Goal: Transaction & Acquisition: Purchase product/service

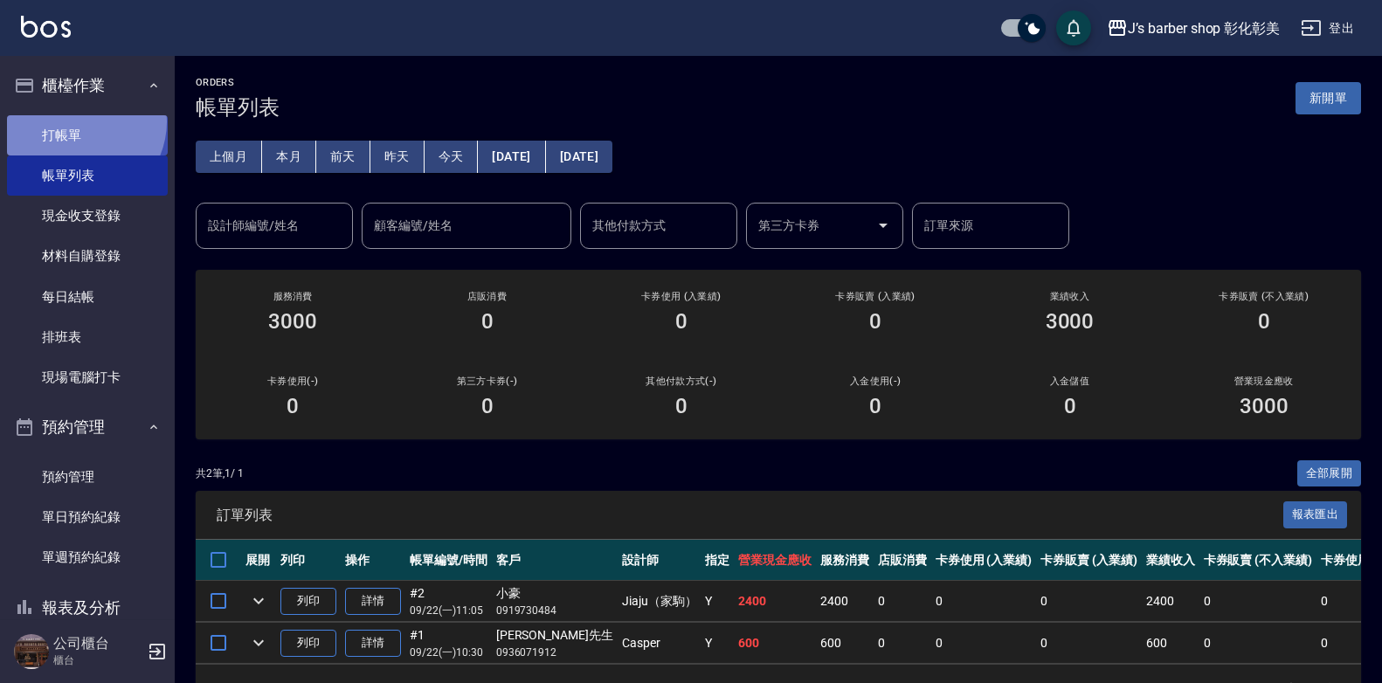
click at [79, 121] on link "打帳單" at bounding box center [87, 135] width 161 height 40
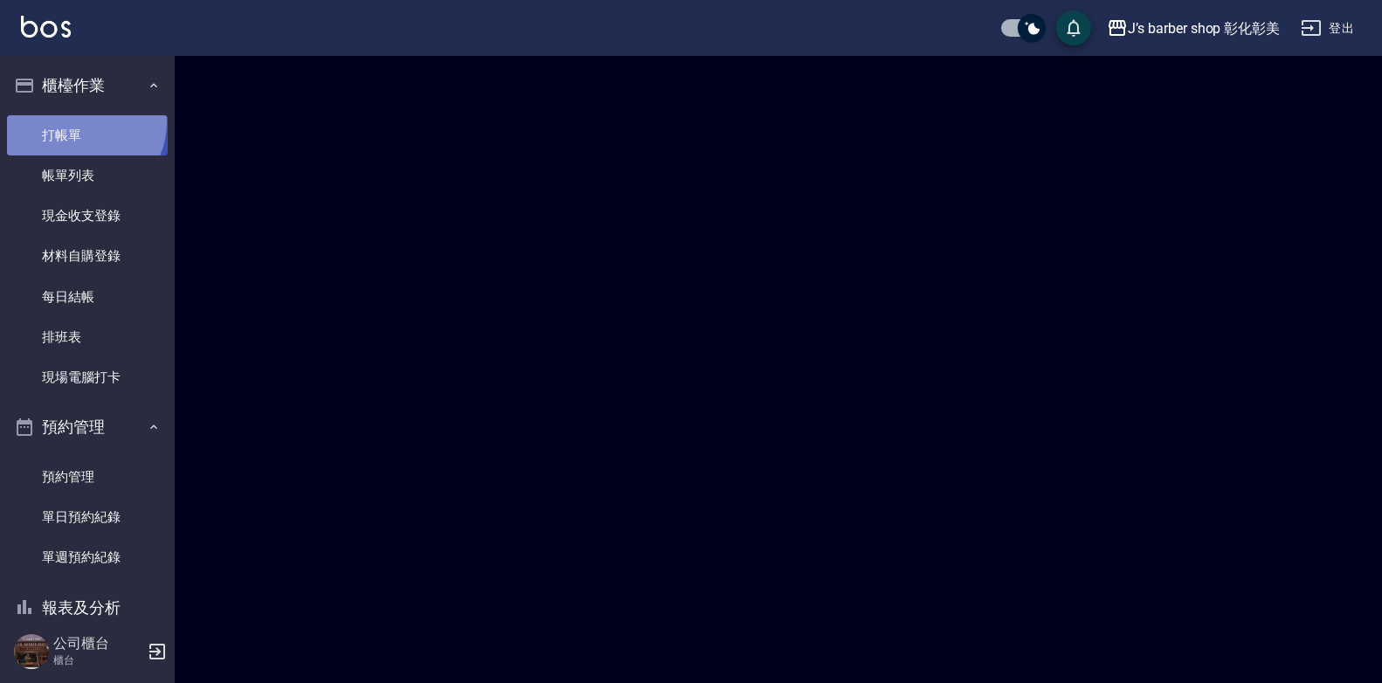
click at [79, 121] on link "打帳單" at bounding box center [87, 135] width 161 height 40
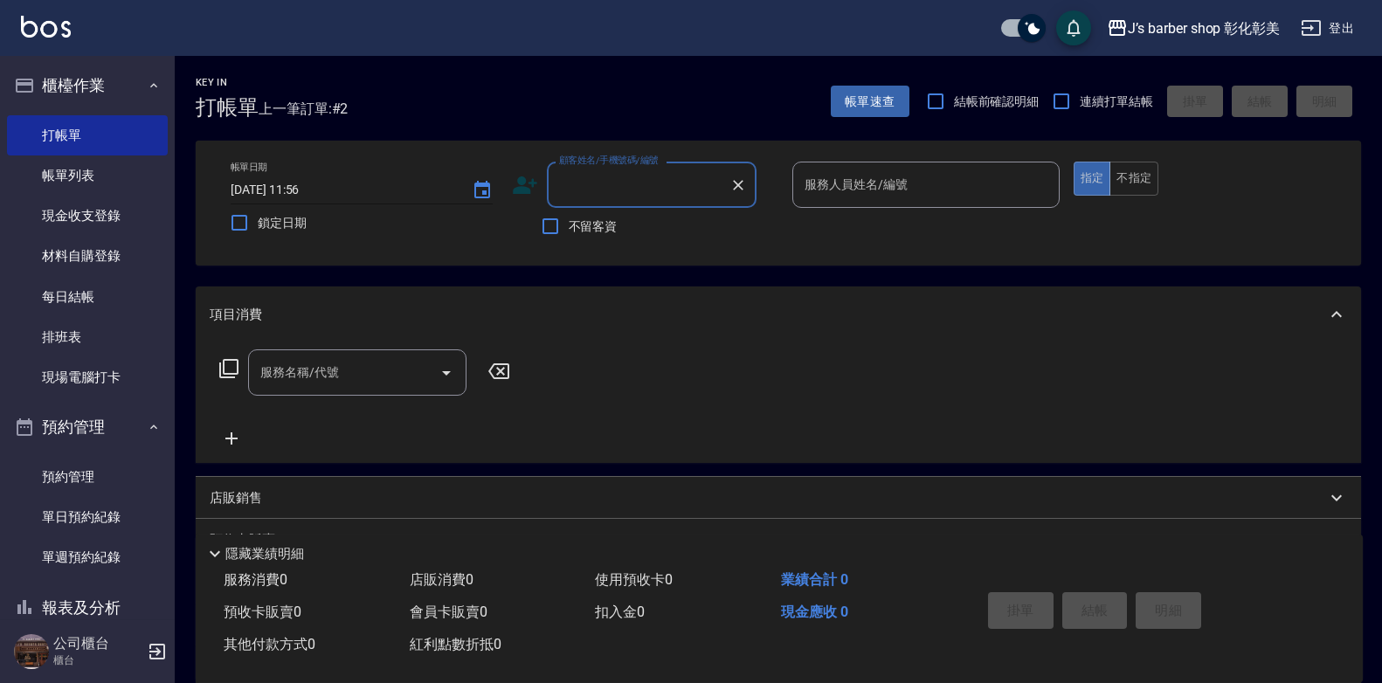
click at [325, 188] on input "[DATE] 11:56" at bounding box center [343, 190] width 224 height 29
type input "[DATE] 11:00"
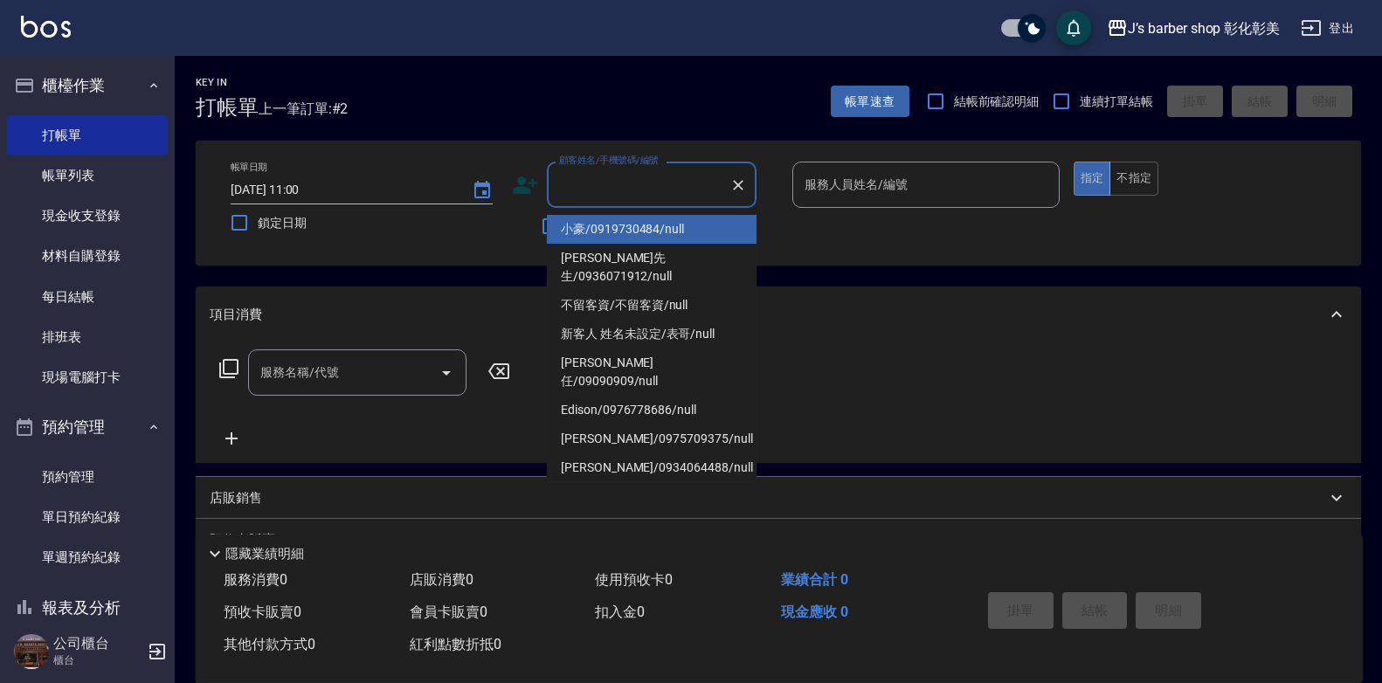
click at [592, 198] on input "顧客姓名/手機號碼/編號" at bounding box center [639, 185] width 168 height 31
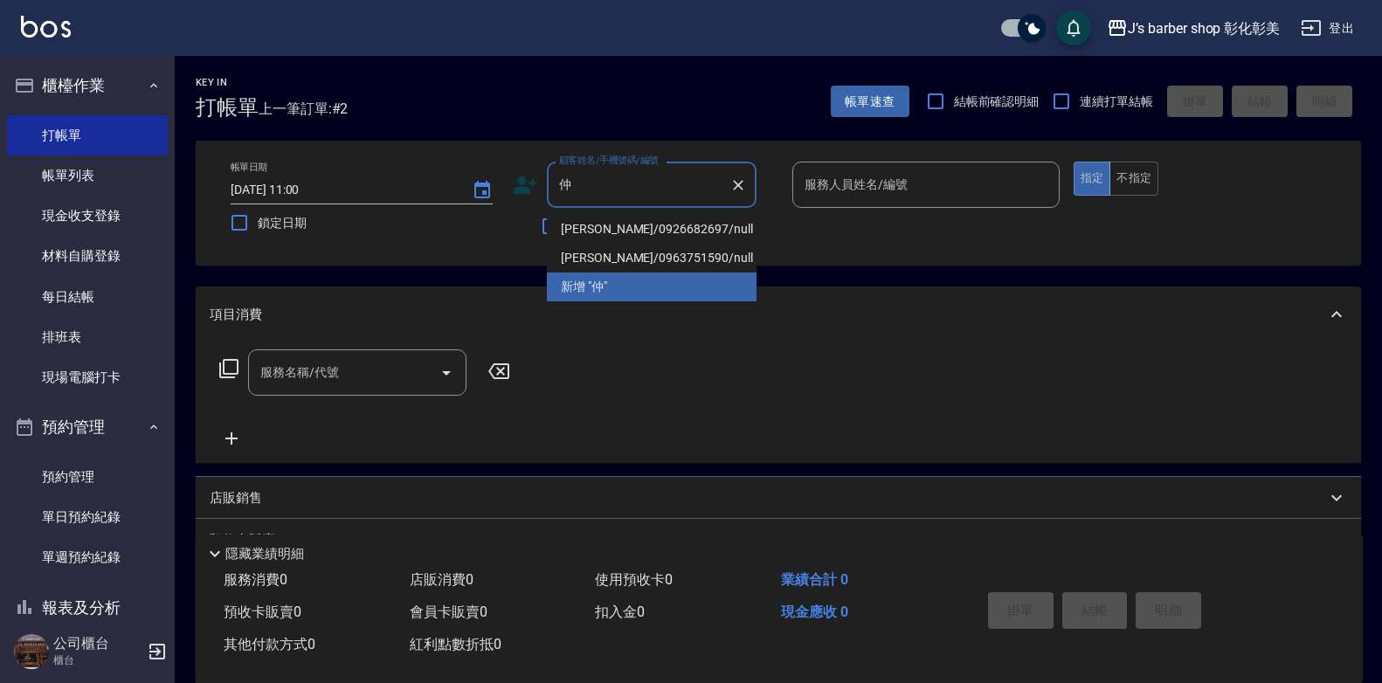
click at [621, 225] on li "仲莨/0926682697/null" at bounding box center [652, 229] width 210 height 29
type input "仲莨/0926682697/null"
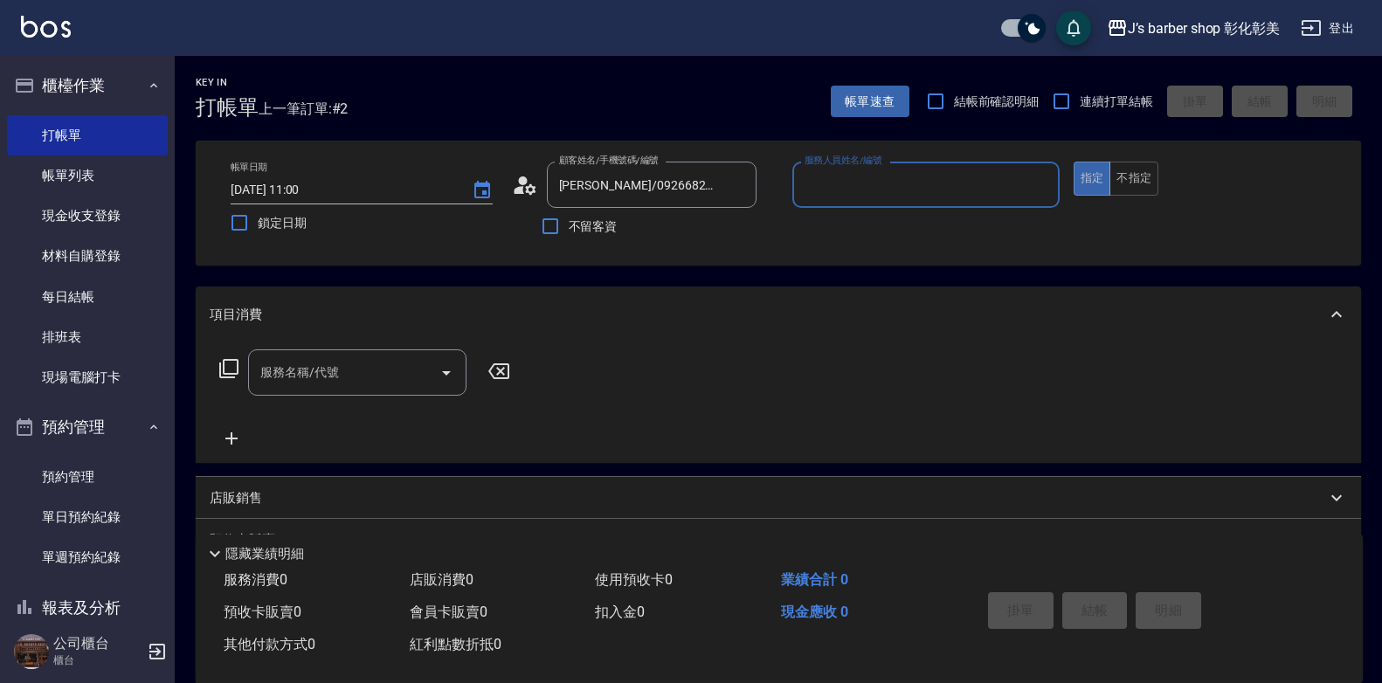
click at [904, 180] on input "服務人員姓名/編號" at bounding box center [926, 185] width 252 height 31
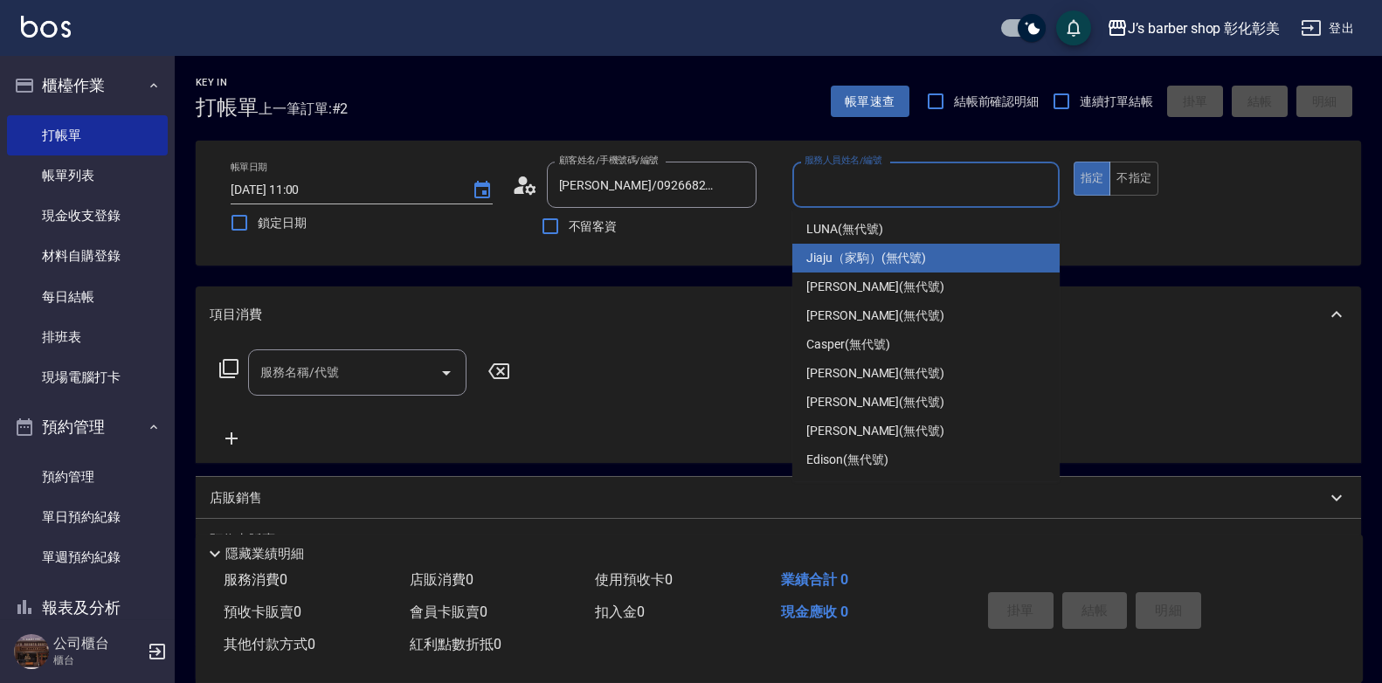
click at [926, 263] on div "Jiaju（家駒） (無代號)" at bounding box center [925, 258] width 267 height 29
type input "Jiaju（家駒）(無代號)"
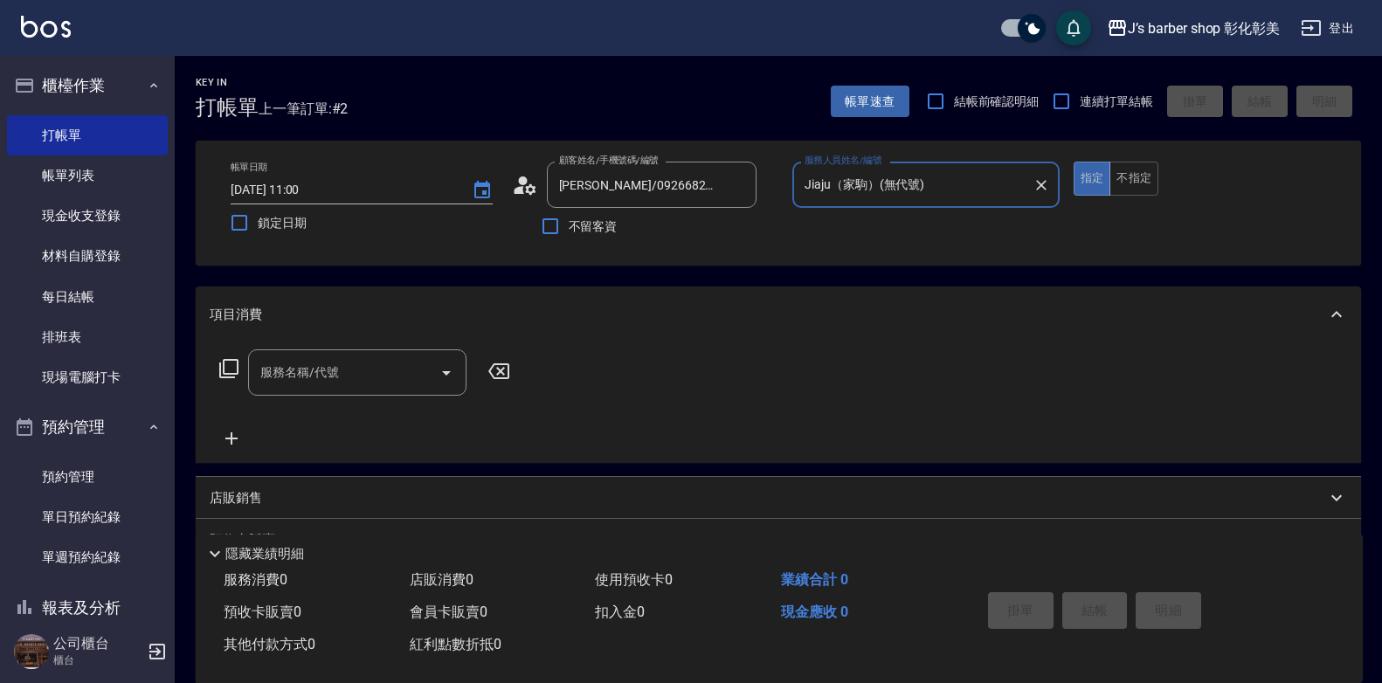
click at [377, 376] on input "服務名稱/代號" at bounding box center [344, 372] width 176 height 31
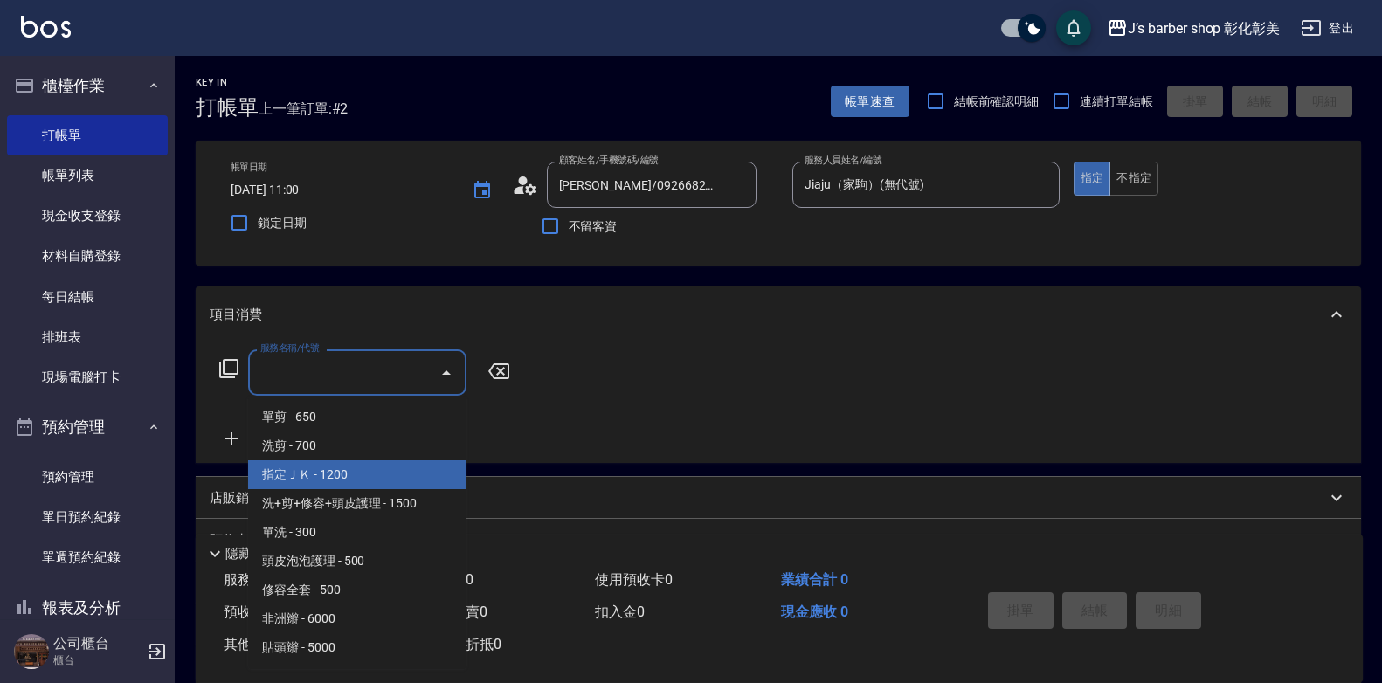
click at [376, 473] on span "指定ＪＫ - 1200" at bounding box center [357, 474] width 218 height 29
type input "指定ＪＫ(102)"
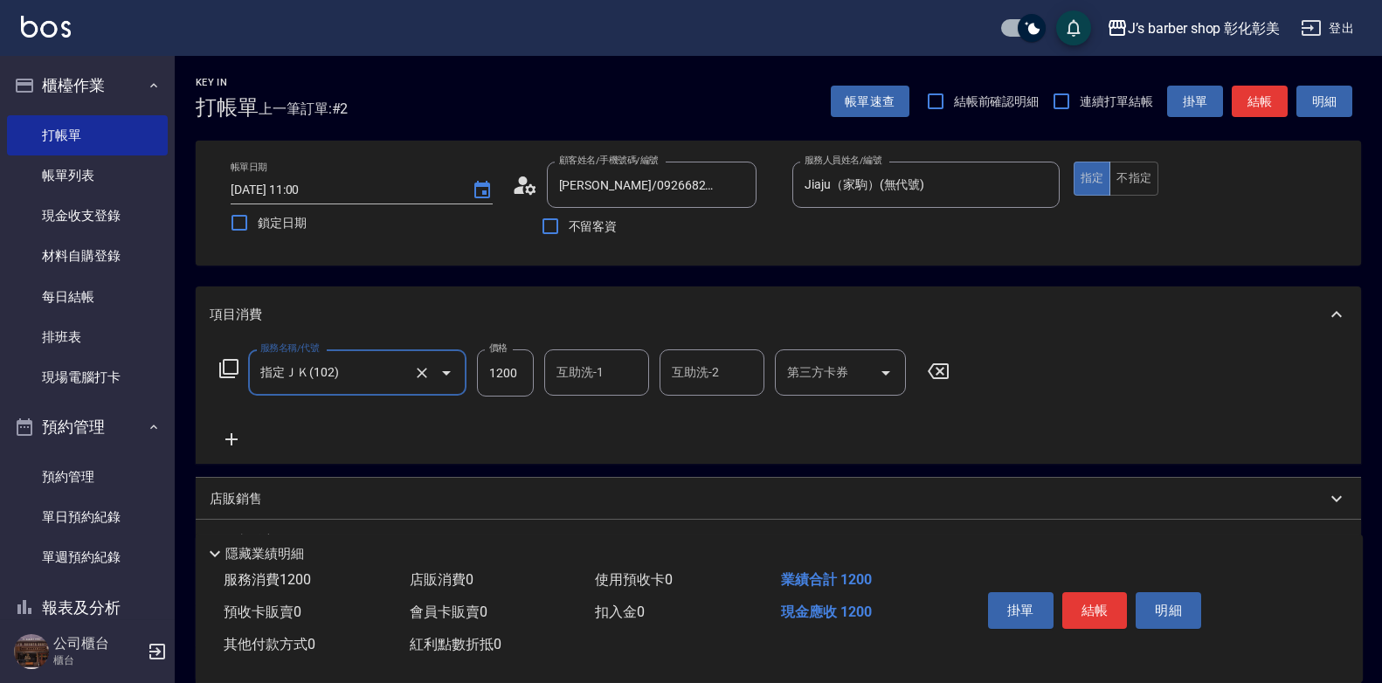
click at [552, 377] on input "互助洗-1" at bounding box center [596, 372] width 89 height 31
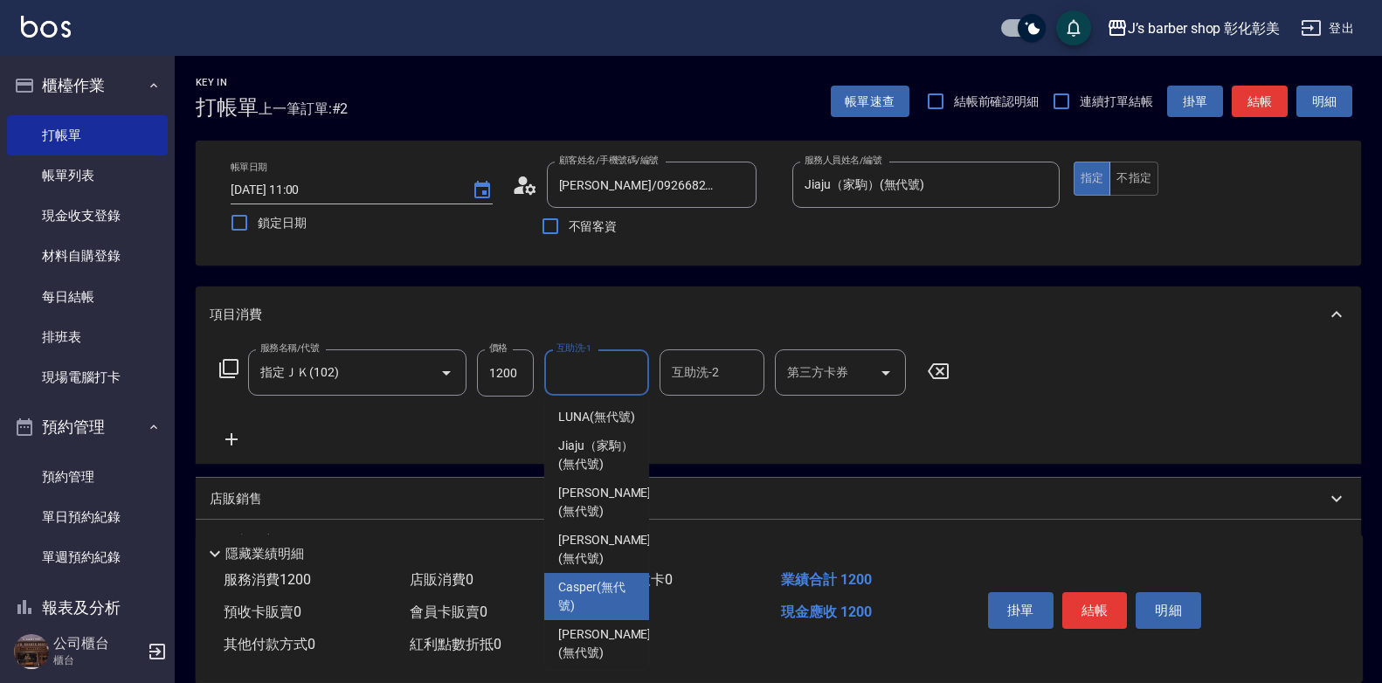
click at [592, 615] on span "Casper (無代號)" at bounding box center [596, 596] width 77 height 37
type input "Casper(無代號)"
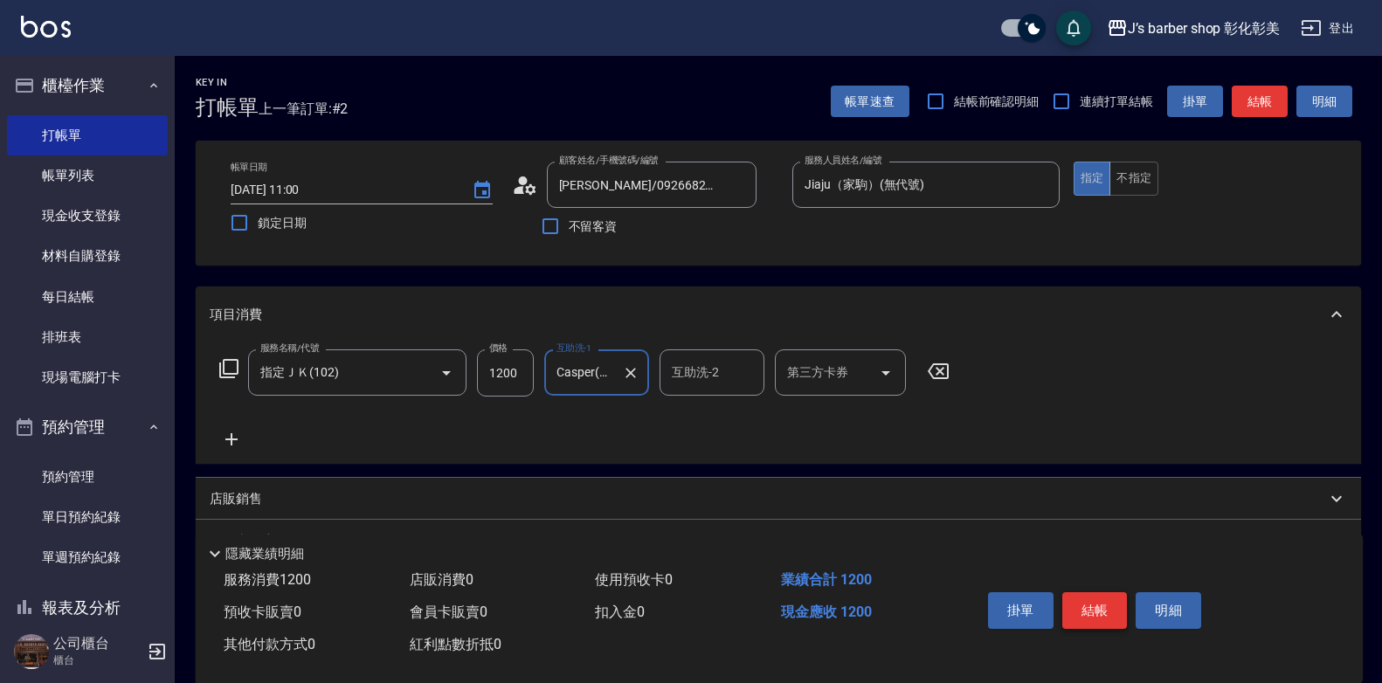
click at [1105, 606] on button "結帳" at bounding box center [1095, 610] width 66 height 37
click at [1105, 606] on div "掛單 結帳 明細" at bounding box center [1095, 612] width 228 height 55
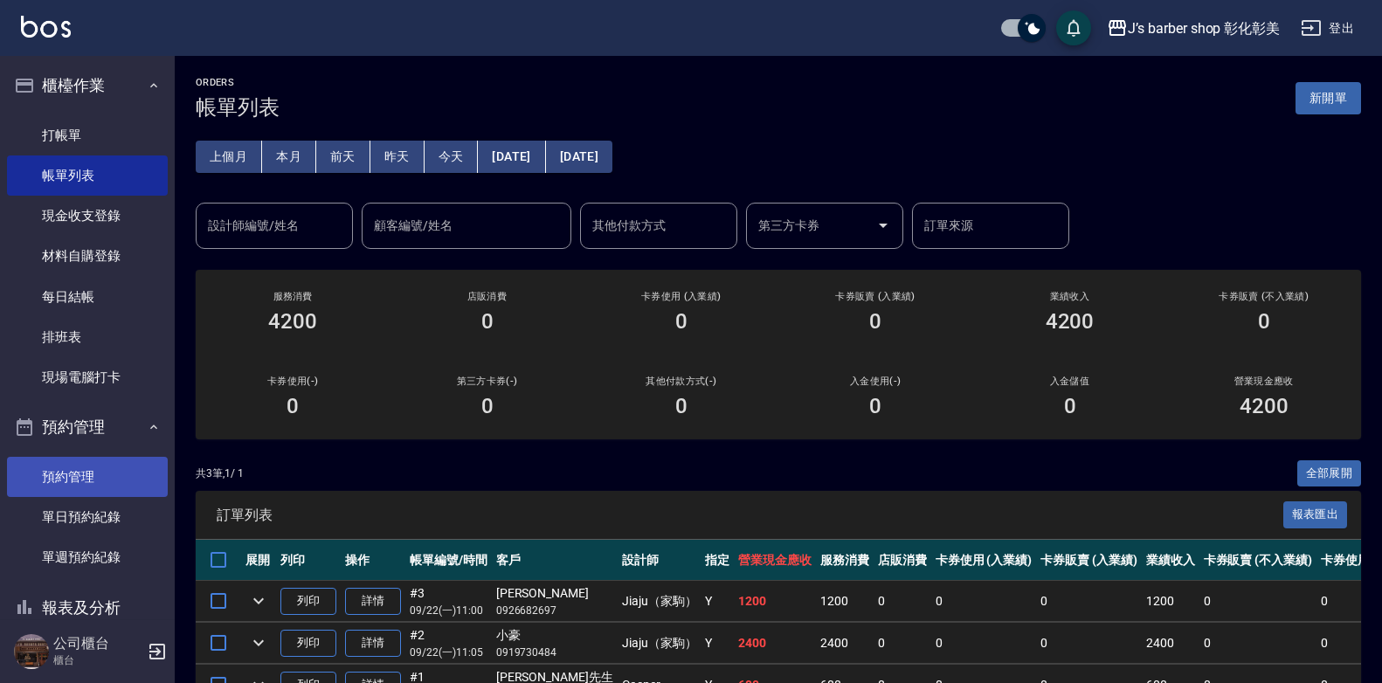
click at [93, 470] on link "預約管理" at bounding box center [87, 477] width 161 height 40
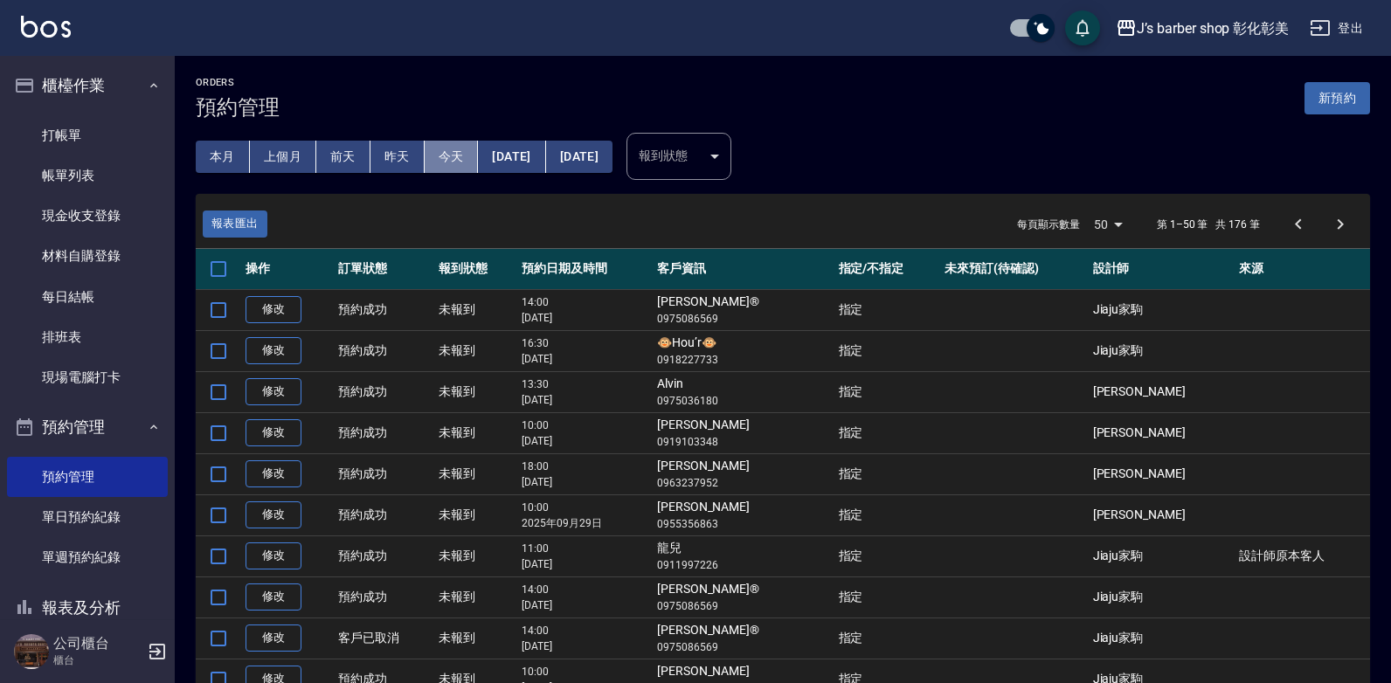
click at [440, 149] on button "今天" at bounding box center [452, 157] width 54 height 32
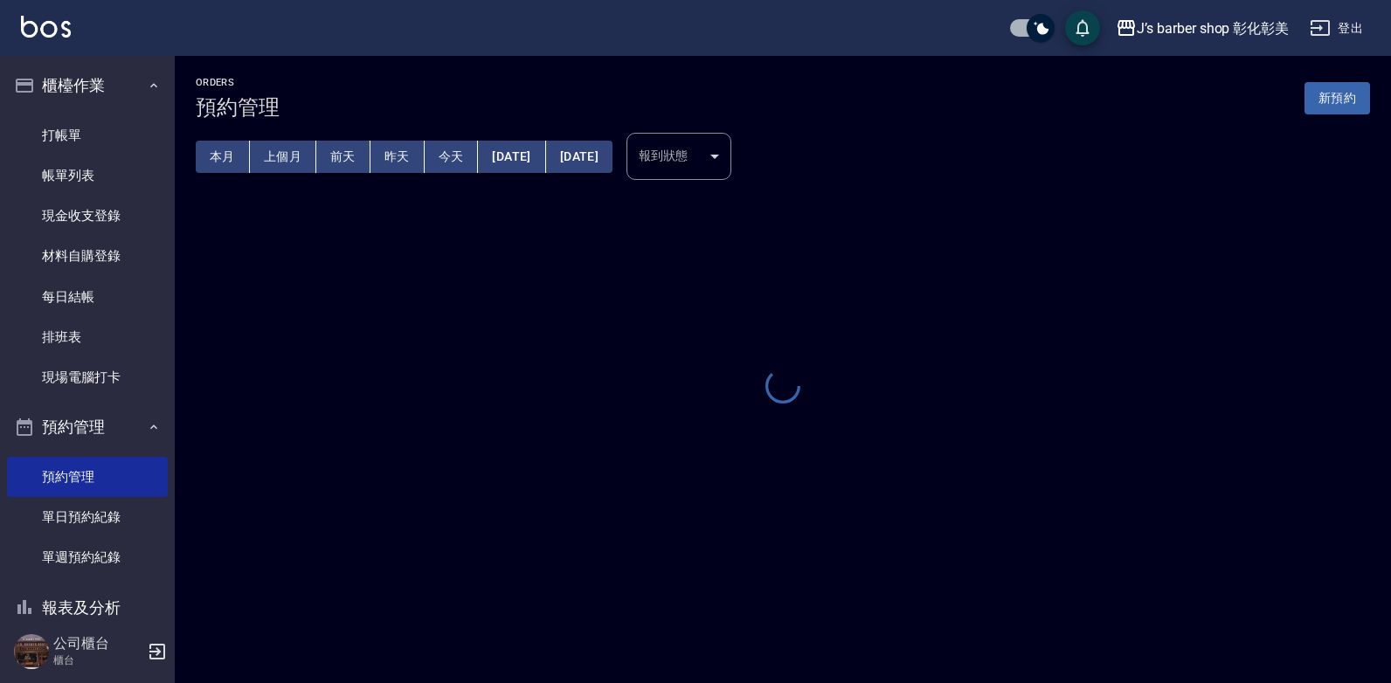
click at [440, 149] on button "今天" at bounding box center [452, 157] width 54 height 32
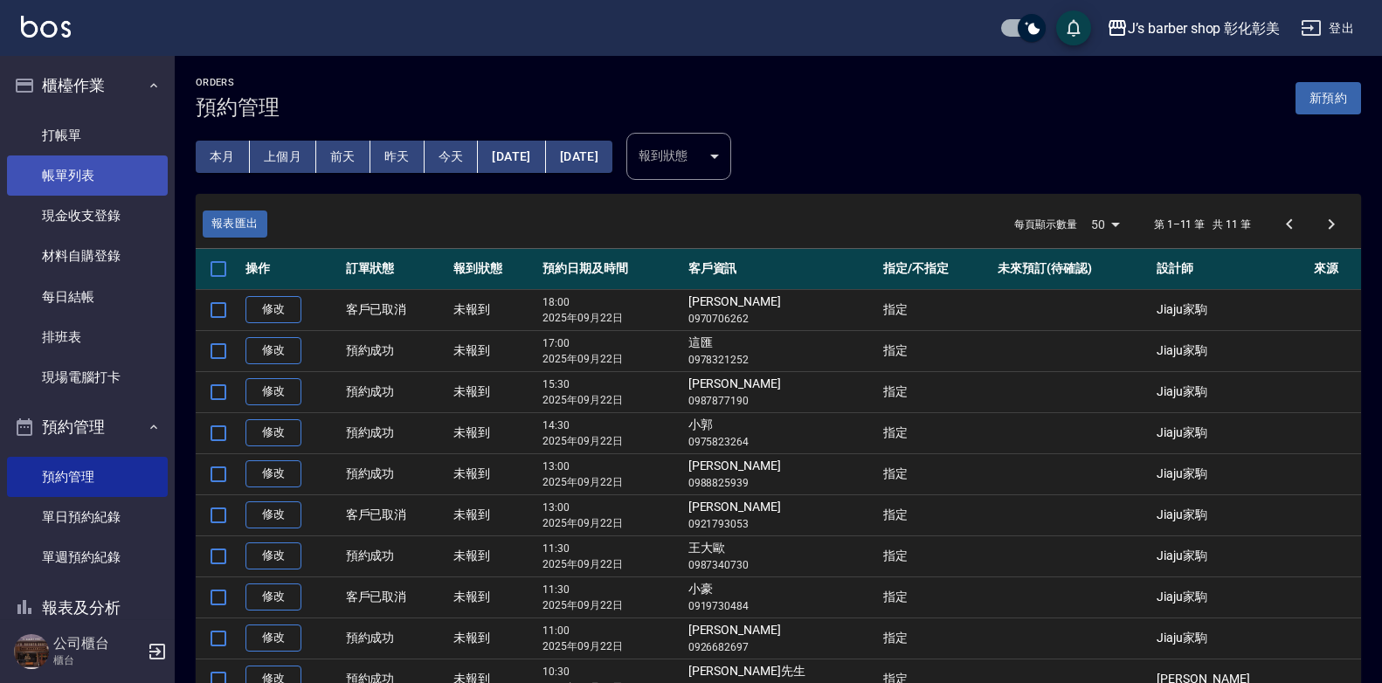
click at [82, 171] on link "帳單列表" at bounding box center [87, 176] width 161 height 40
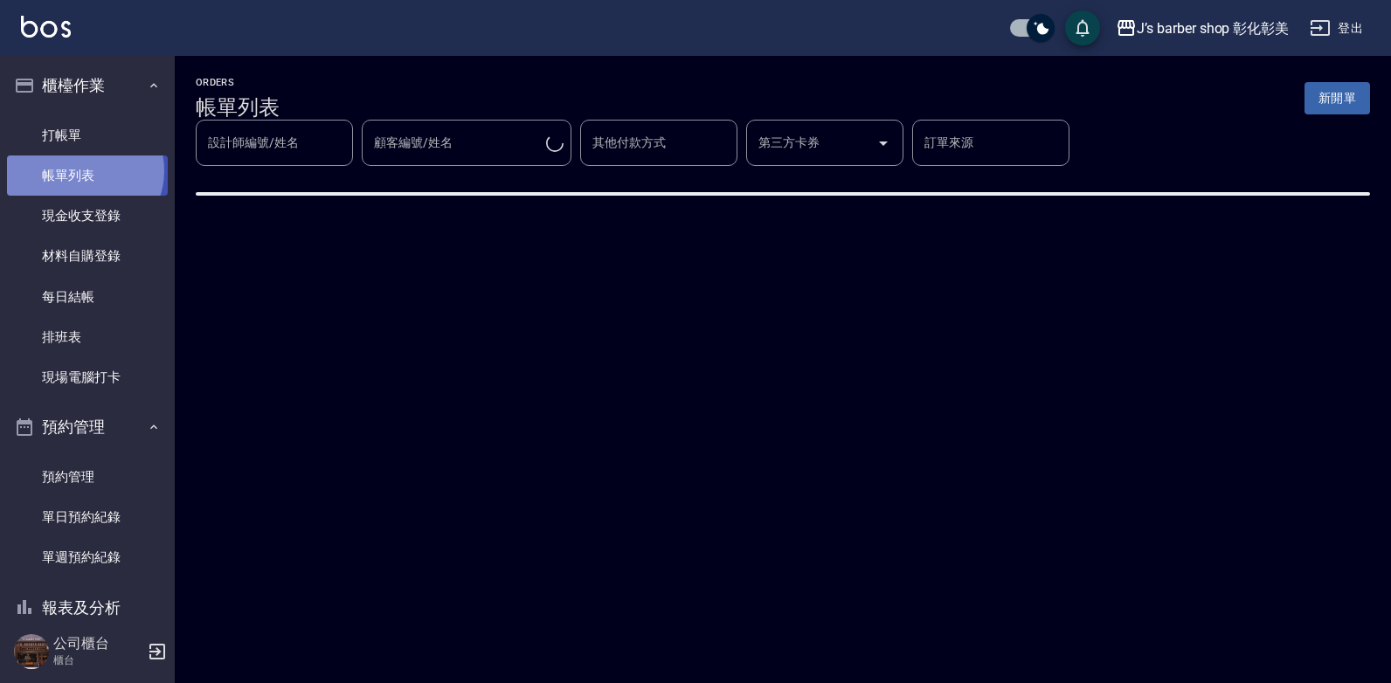
click at [82, 171] on link "帳單列表" at bounding box center [87, 176] width 161 height 40
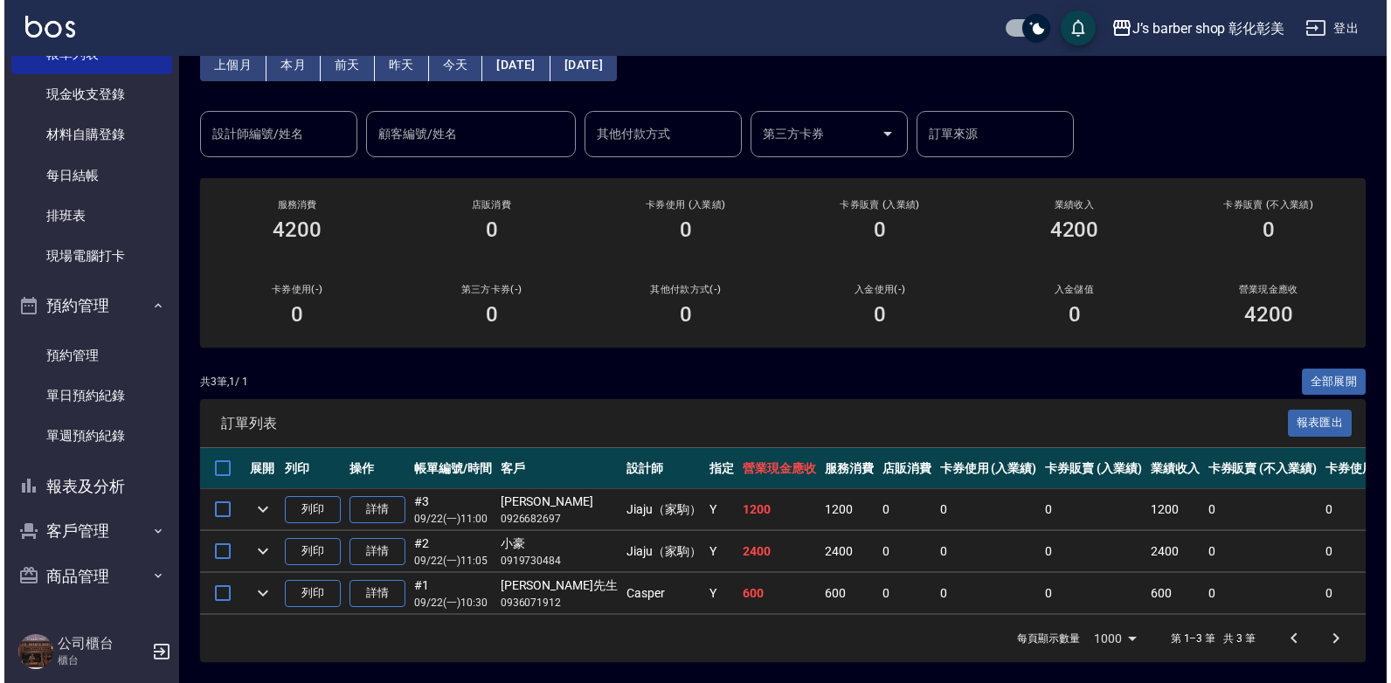
scroll to position [105, 0]
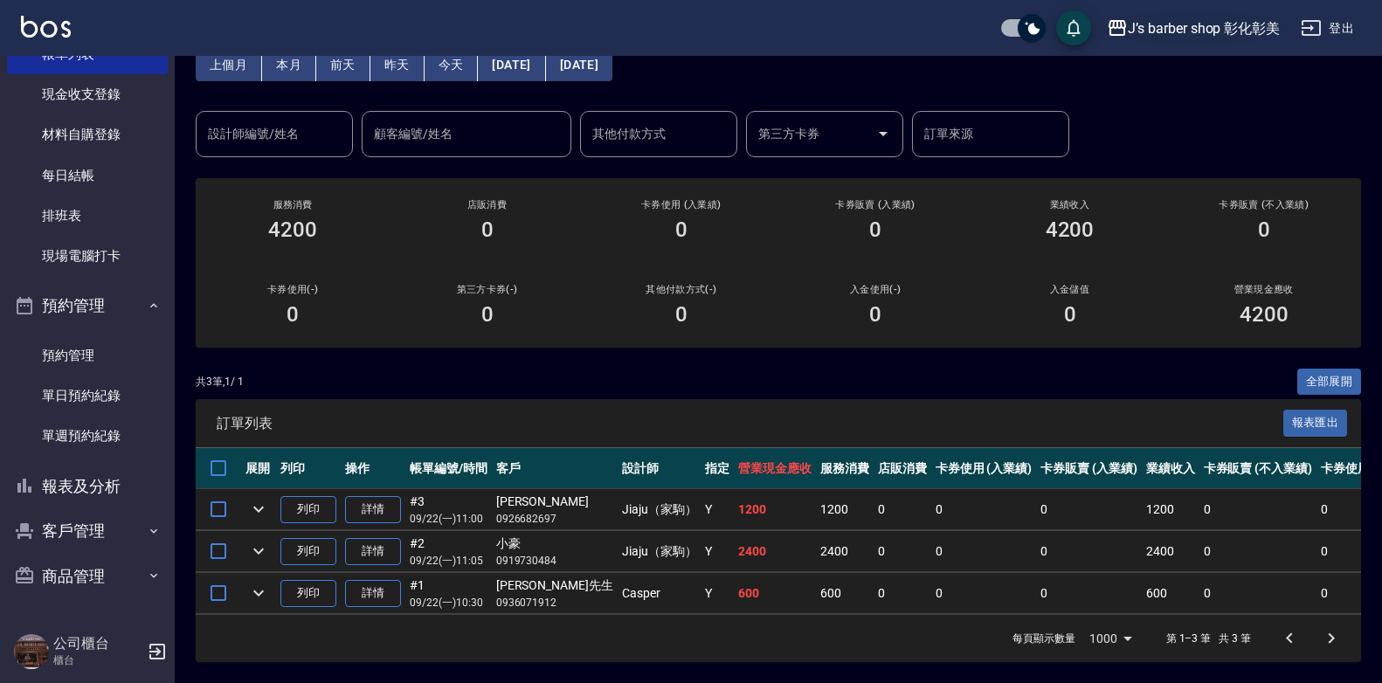
click at [1209, 24] on div "J’s barber shop 彰化彰美" at bounding box center [1204, 28] width 152 height 22
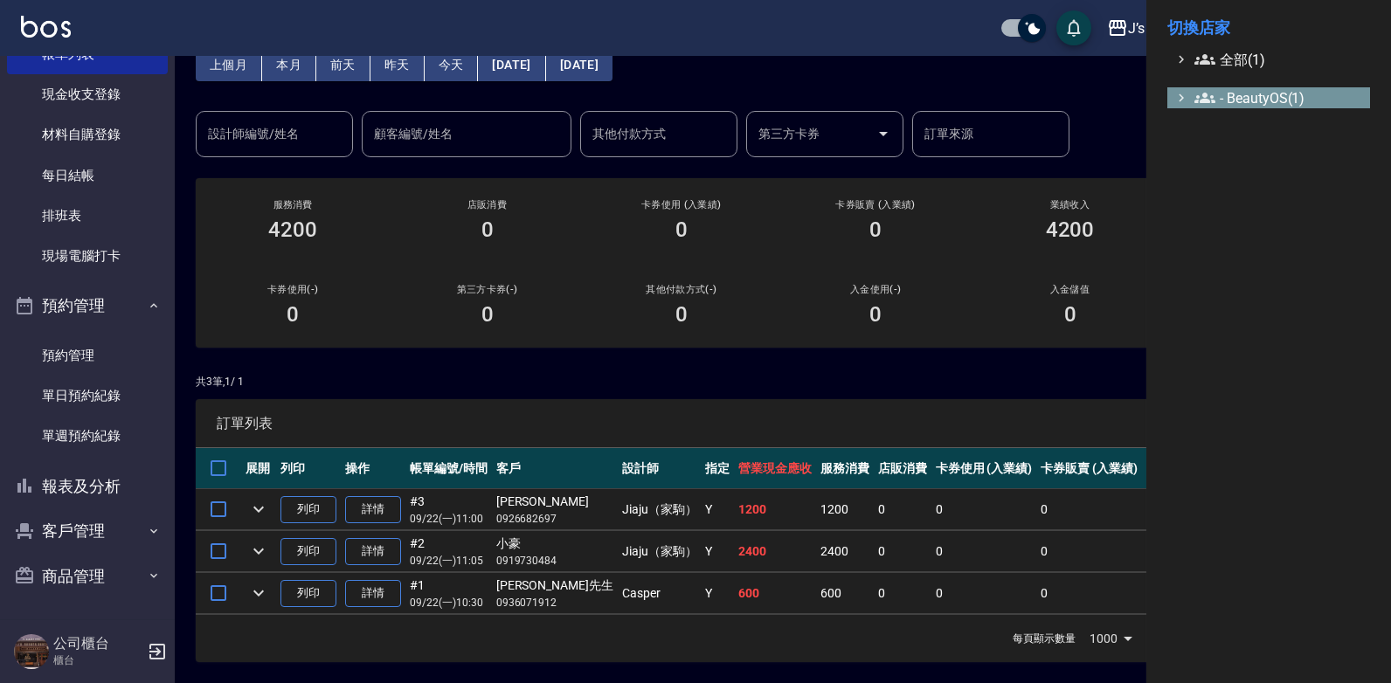
click at [1261, 100] on span "- BeautyOS(1)" at bounding box center [1278, 97] width 169 height 21
click at [1264, 122] on span "J’s barber shop 彰化彰美" at bounding box center [1282, 120] width 163 height 21
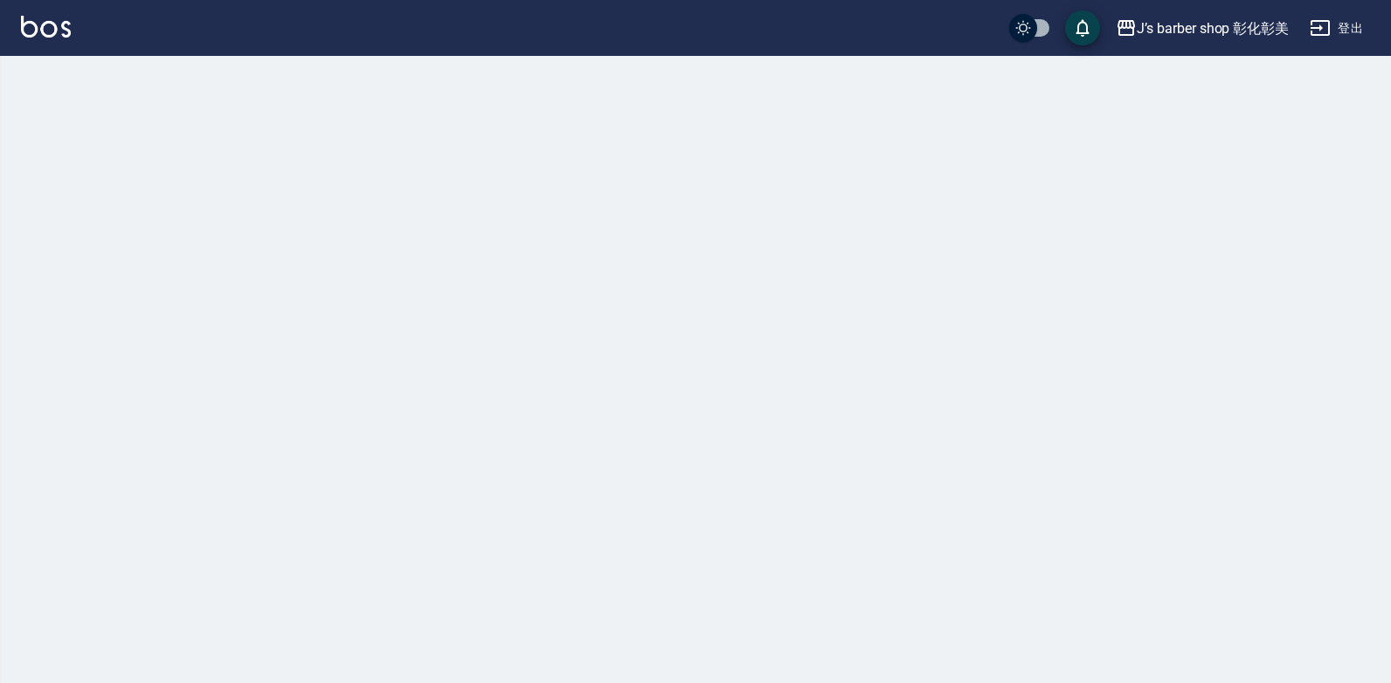
checkbox input "true"
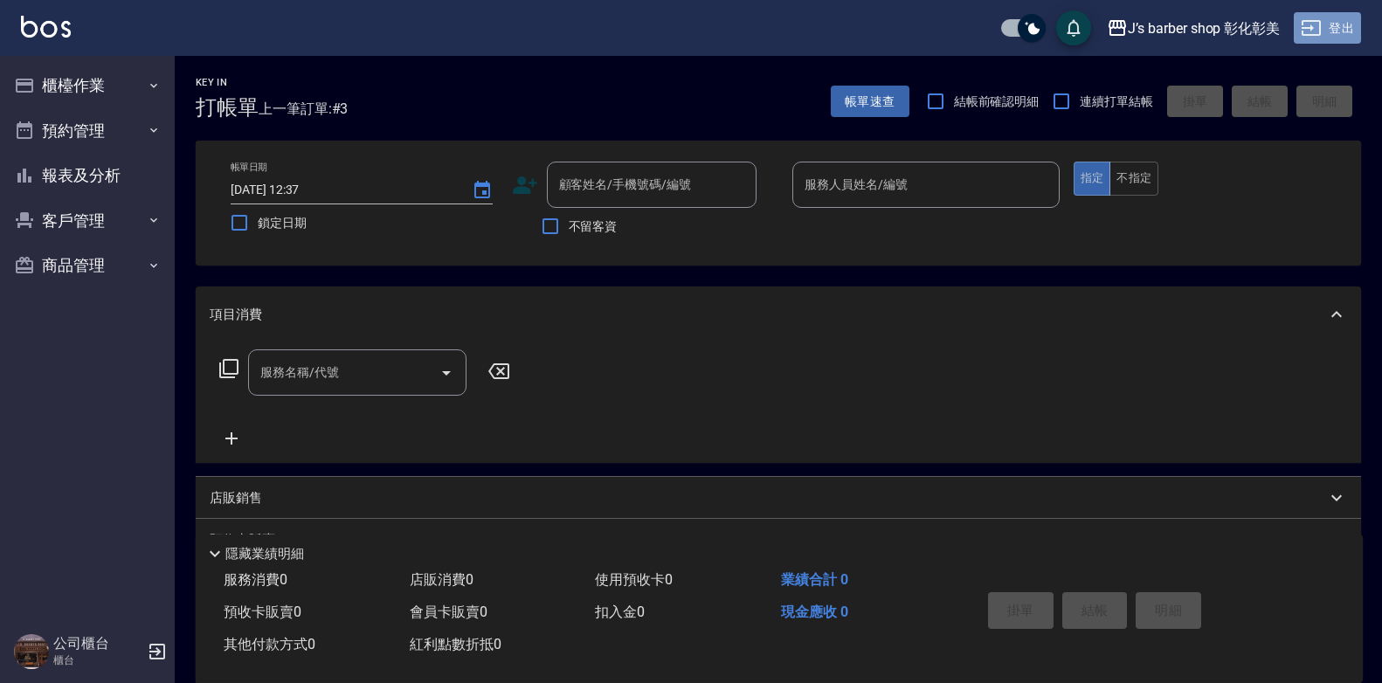
click at [1338, 32] on button "登出" at bounding box center [1327, 28] width 67 height 32
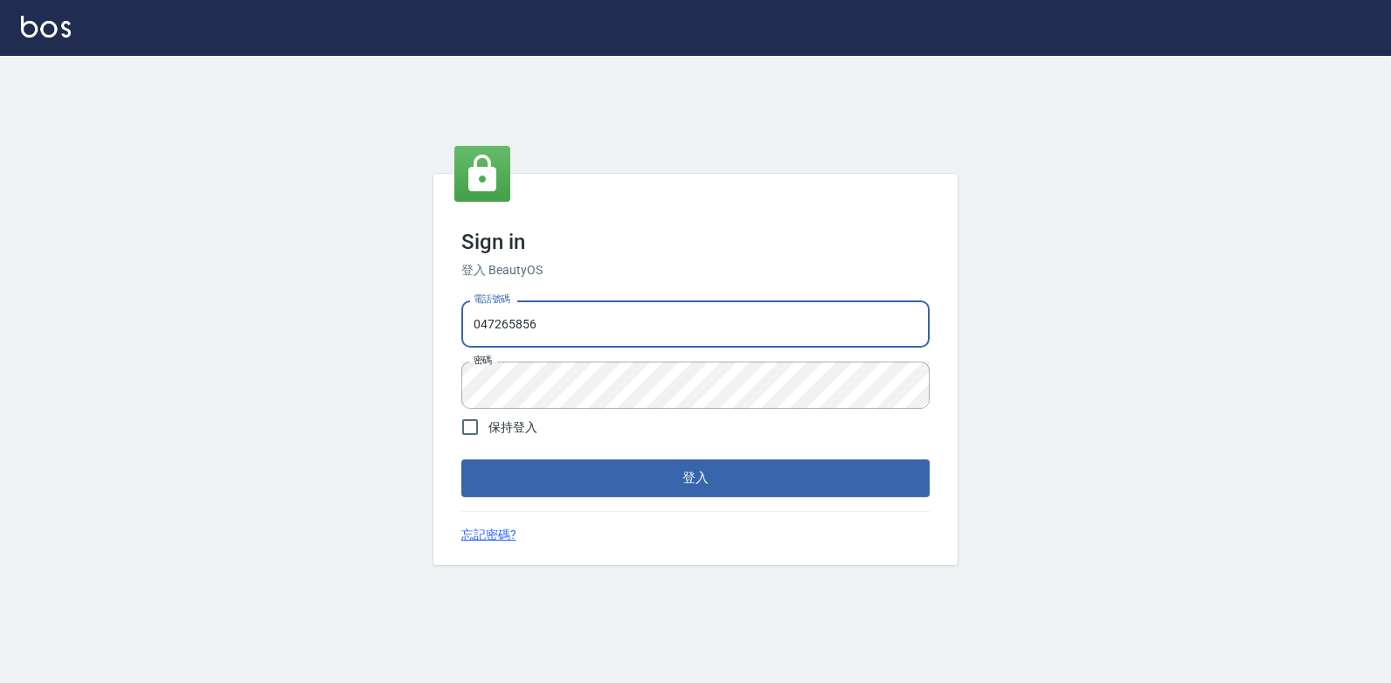
drag, startPoint x: 550, startPoint y: 329, endPoint x: 175, endPoint y: 346, distance: 375.2
click at [175, 346] on div "Sign in 登入 BeautyOS 電話號碼 047265856 電話號碼 密碼 密碼 保持登入 登入 忘記密碼?" at bounding box center [695, 369] width 1391 height 627
type input "0938269975"
click at [642, 474] on button "登入" at bounding box center [695, 478] width 468 height 37
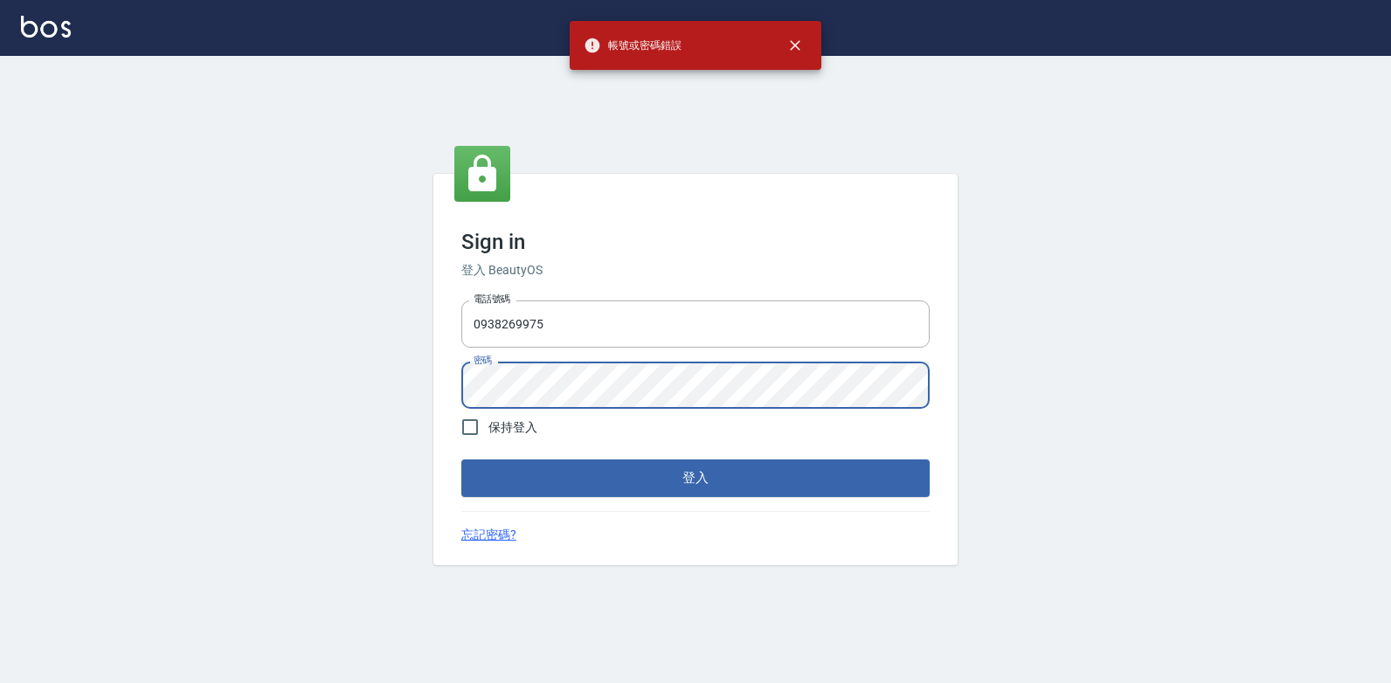
click at [460, 392] on div "電話號碼 0938269975 電話號碼 密碼 密碼" at bounding box center [695, 355] width 482 height 122
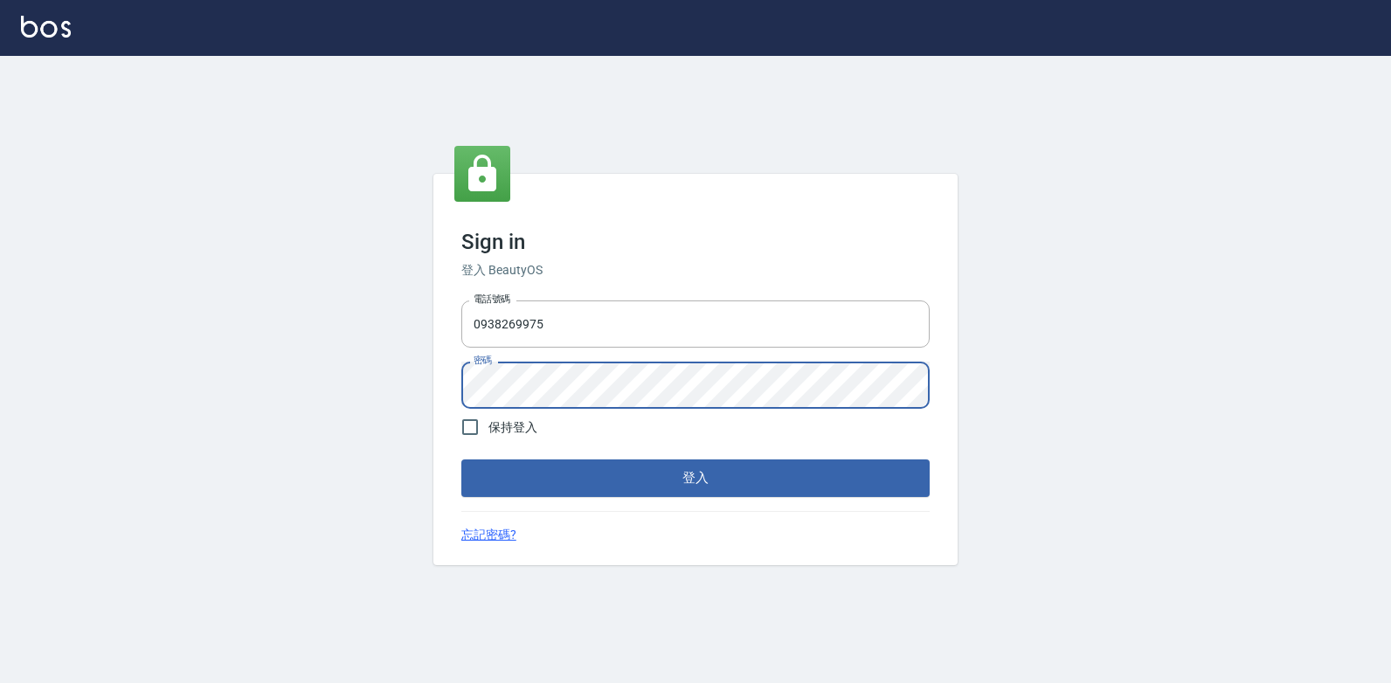
click at [461, 460] on button "登入" at bounding box center [695, 478] width 468 height 37
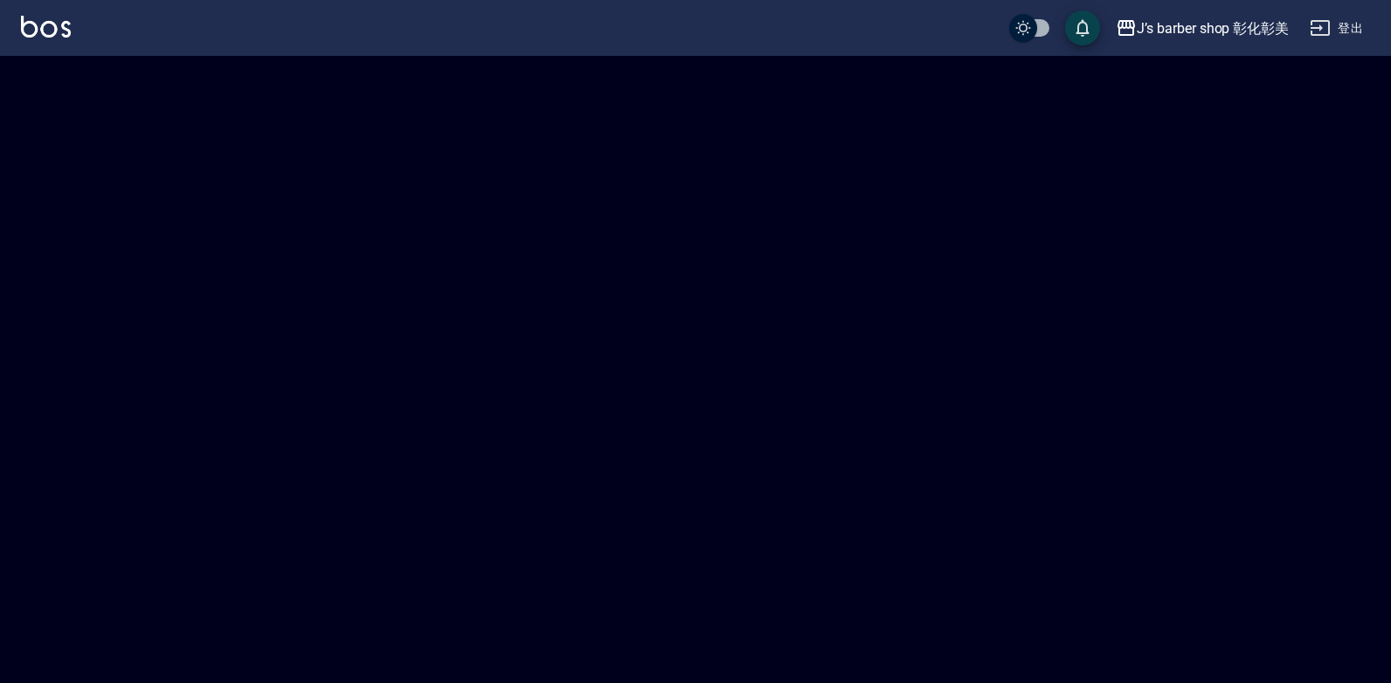
checkbox input "true"
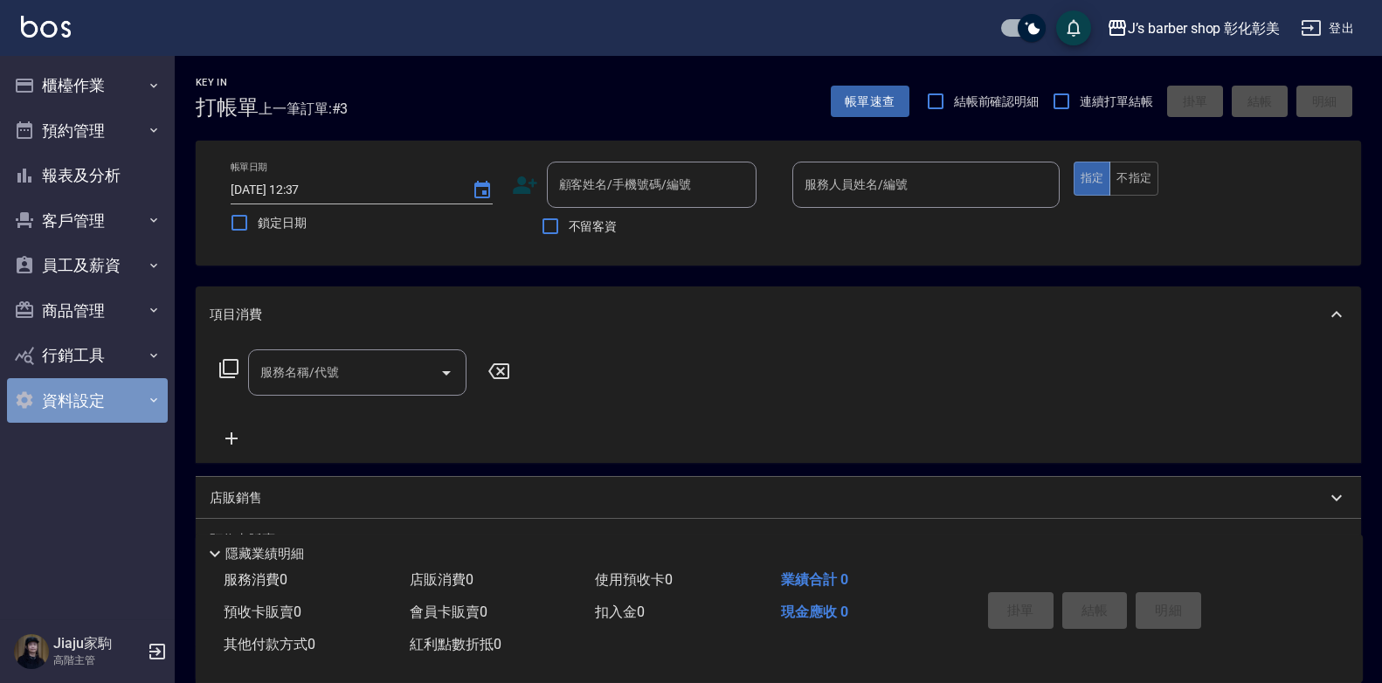
click at [71, 391] on button "資料設定" at bounding box center [87, 400] width 161 height 45
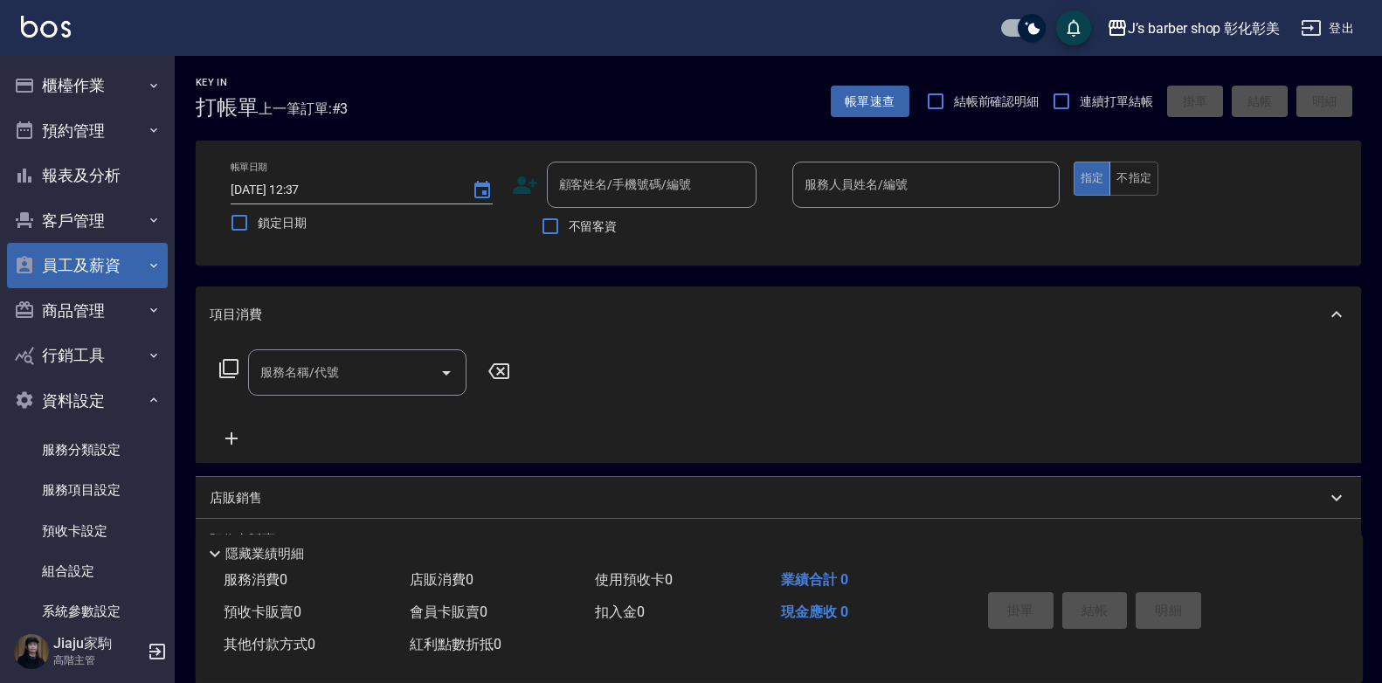
click at [101, 255] on button "員工及薪資" at bounding box center [87, 265] width 161 height 45
click at [58, 261] on button "員工及薪資" at bounding box center [87, 265] width 161 height 45
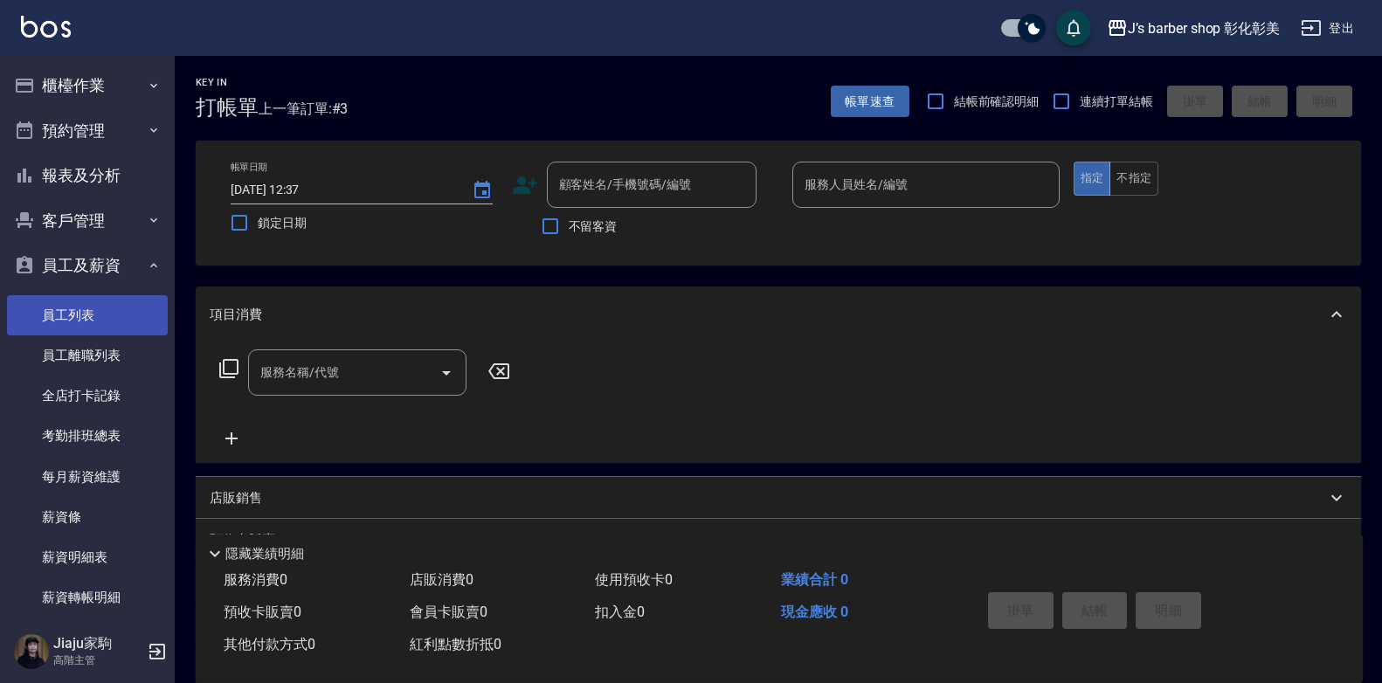
click at [66, 309] on link "員工列表" at bounding box center [87, 315] width 161 height 40
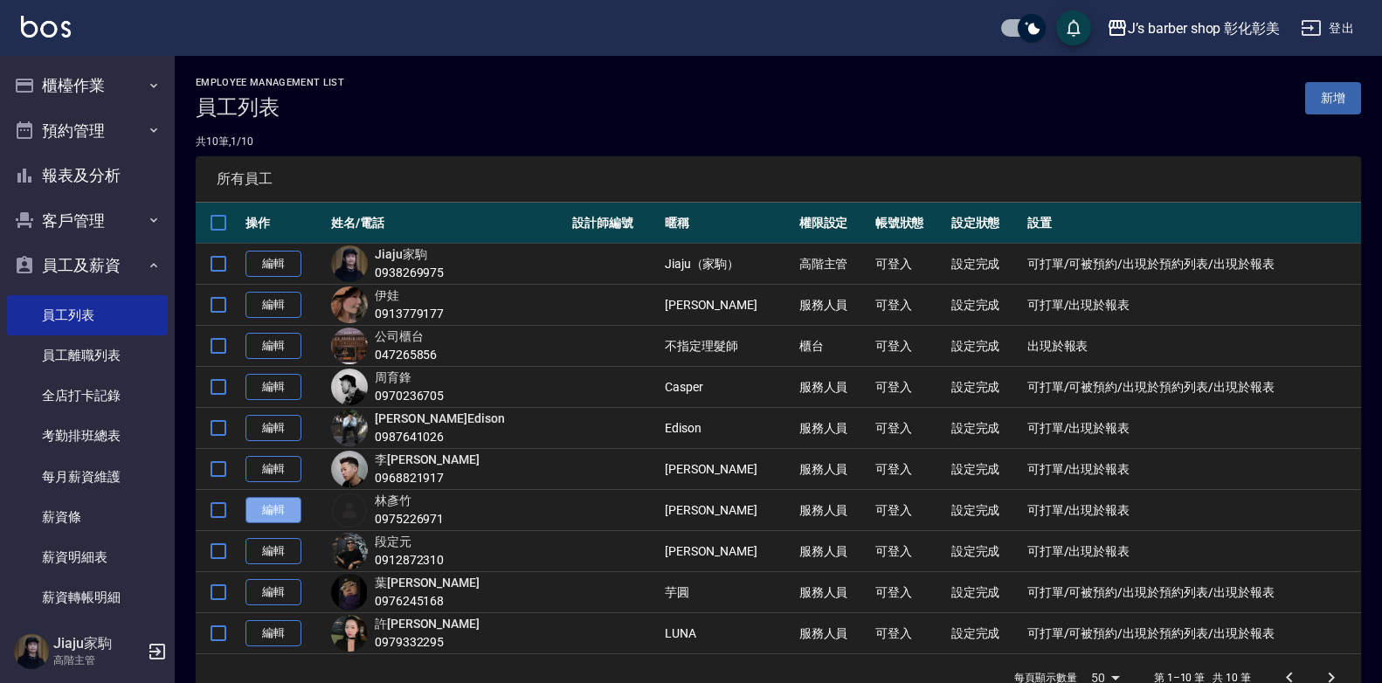
click at [264, 505] on link "編輯" at bounding box center [274, 510] width 56 height 27
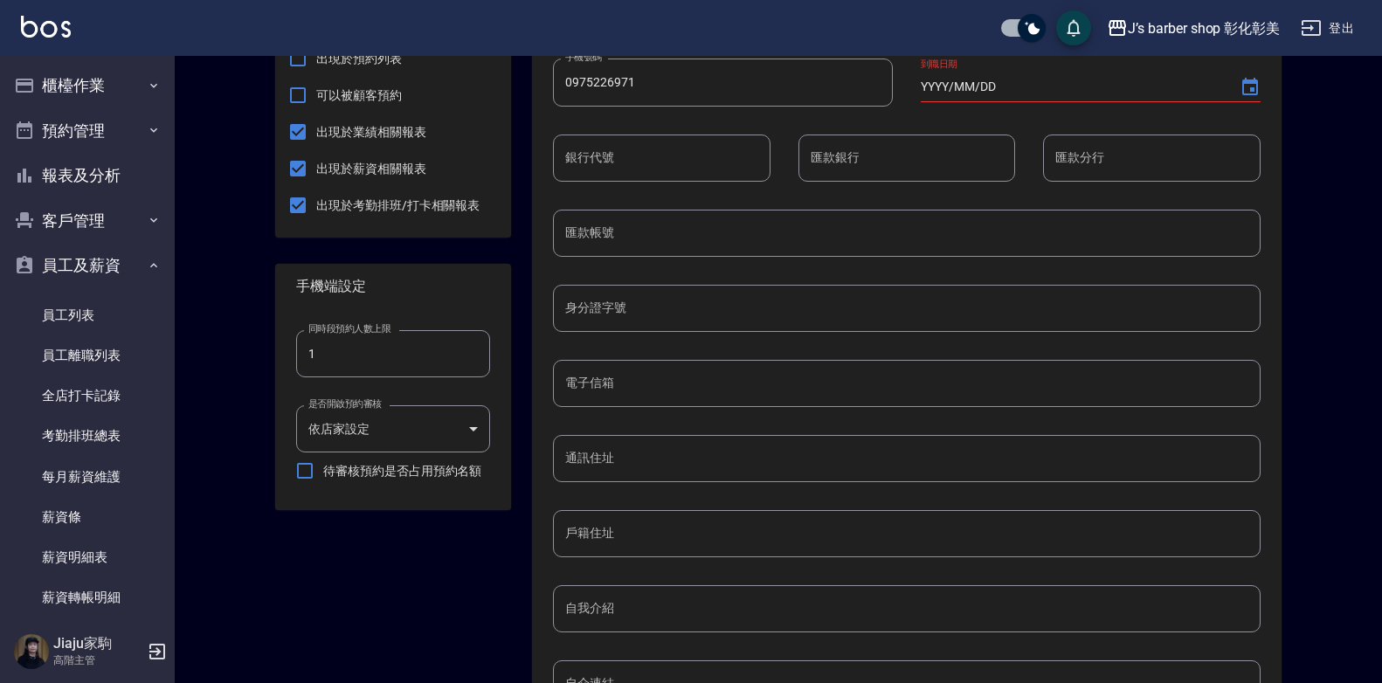
scroll to position [710, 0]
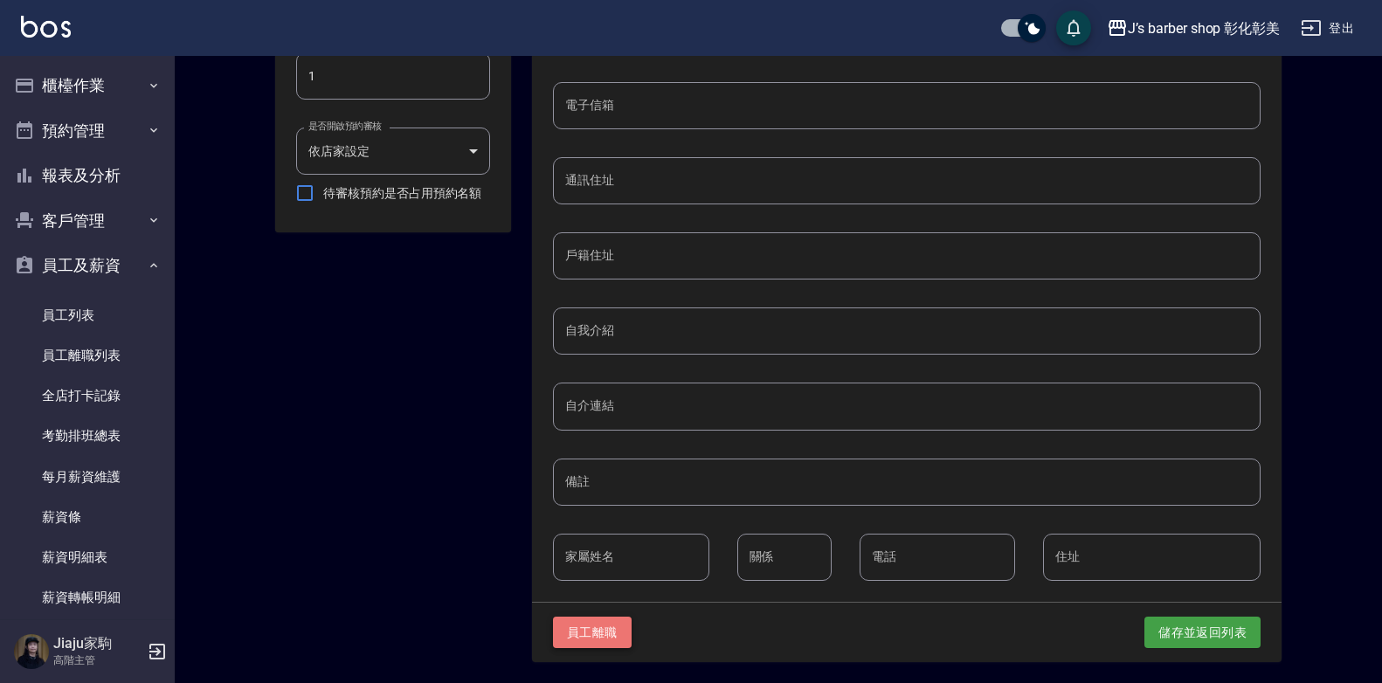
click at [609, 626] on button "員工離職" at bounding box center [592, 633] width 79 height 32
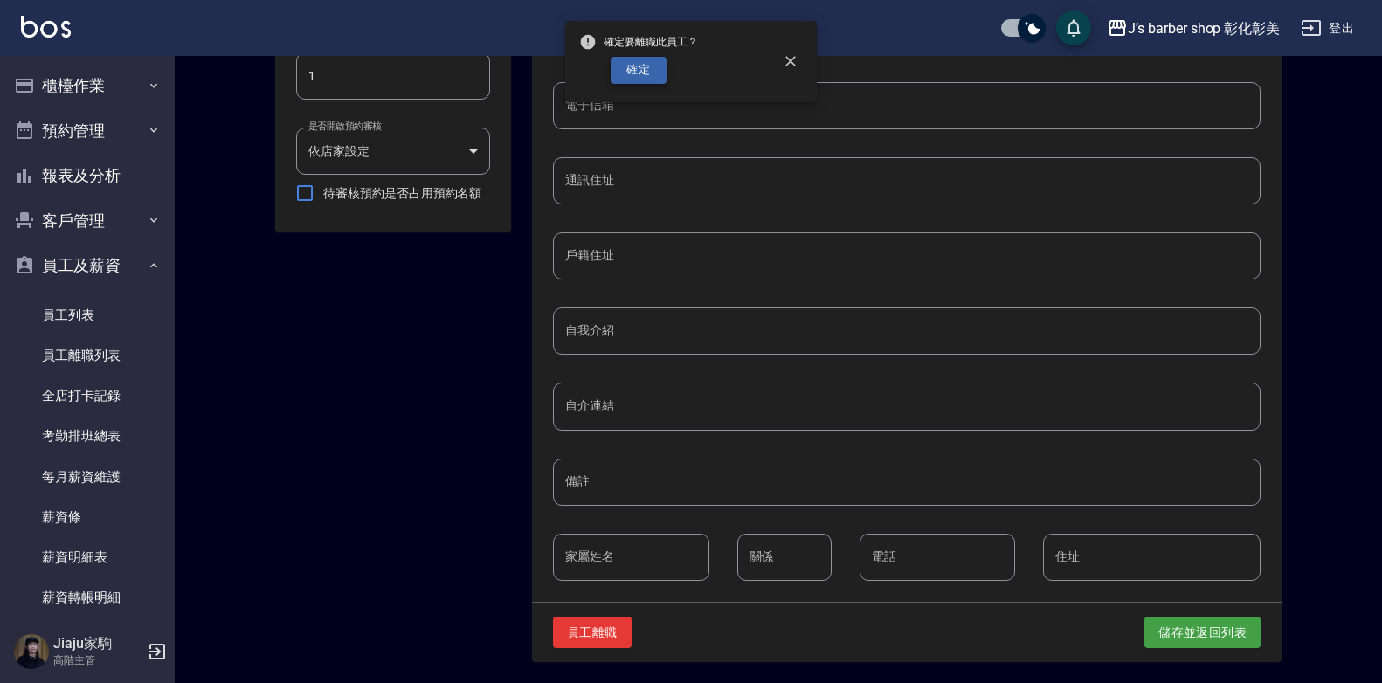
click at [636, 67] on button "確定" at bounding box center [639, 70] width 56 height 27
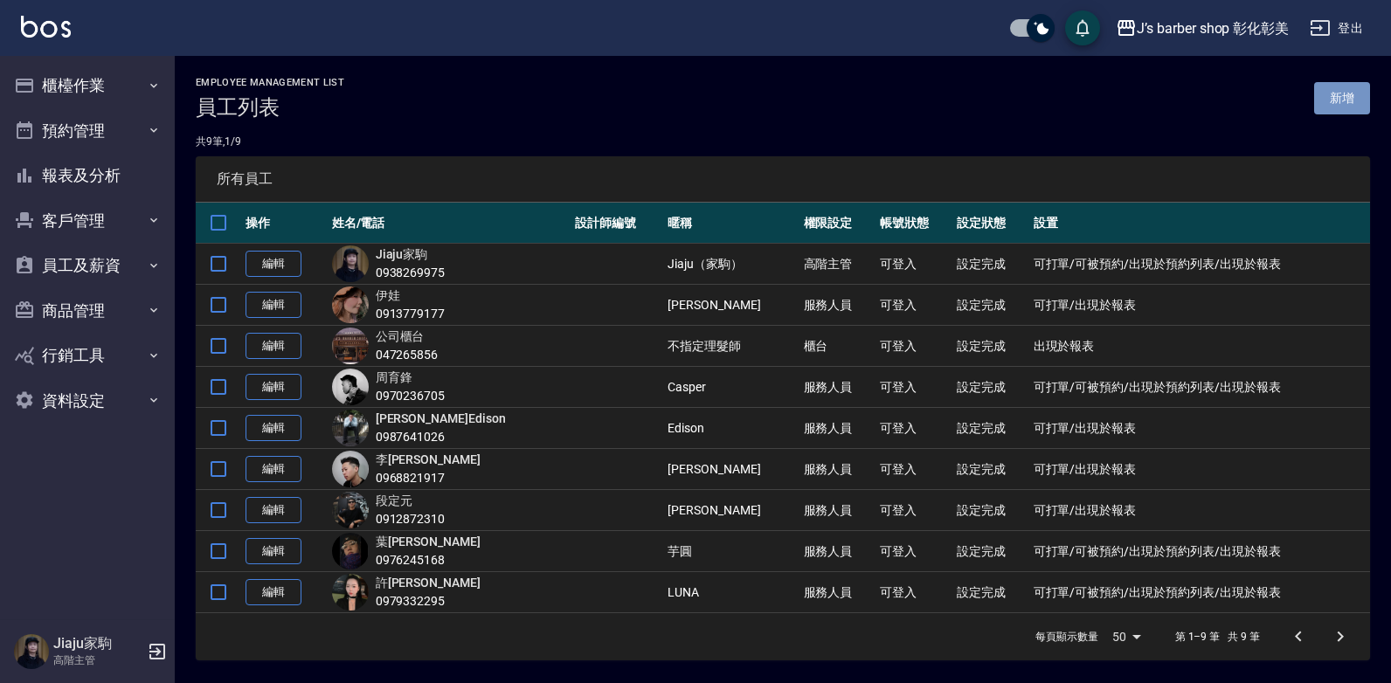
click at [1347, 98] on link "新增" at bounding box center [1342, 98] width 56 height 32
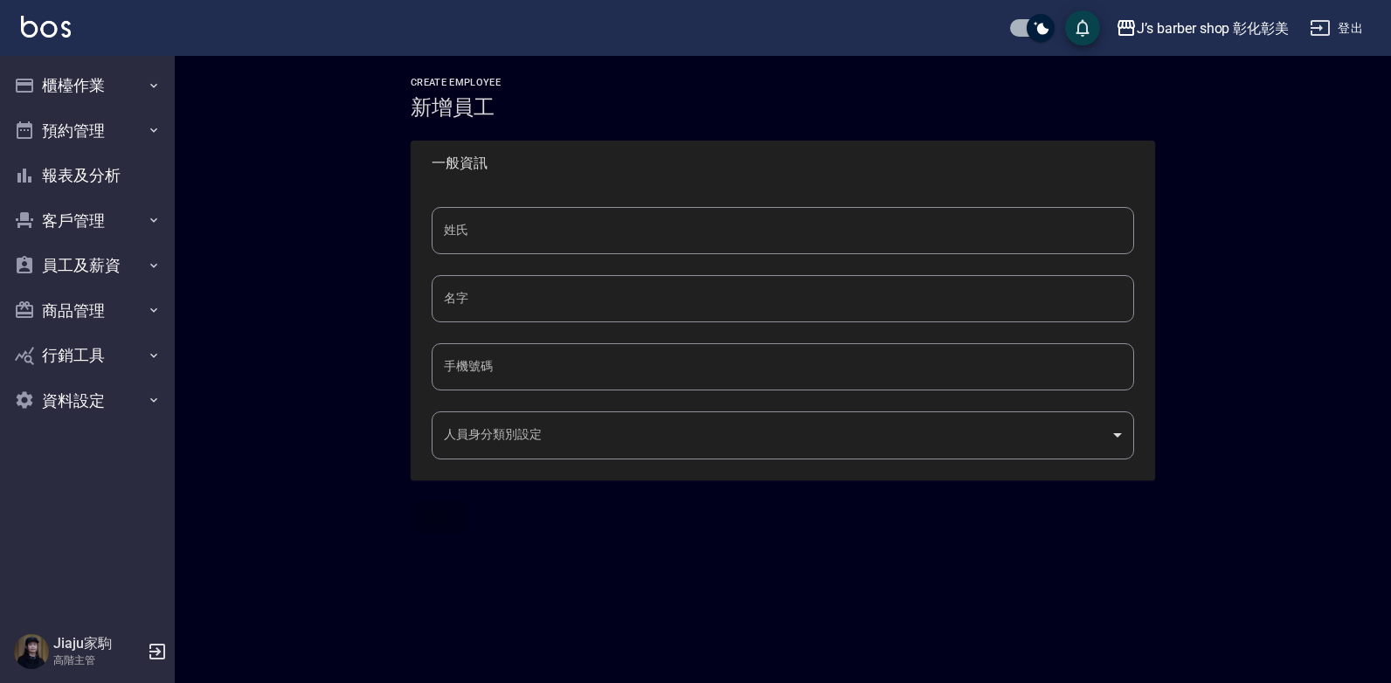
type input "3d582682-2d66-4b9b-872d-f6a42a3501a7"
click at [541, 233] on input "姓氏" at bounding box center [783, 230] width 702 height 47
click at [422, 533] on div "Create Employee 新增員工 一般資訊 姓氏 姓氏 名字 名字 手機號碼 手機號碼 人員身分類別設定 資深設計師 3d582682-2d66-4b…" at bounding box center [783, 305] width 1216 height 498
click at [65, 85] on button "櫃檯作業" at bounding box center [87, 85] width 161 height 45
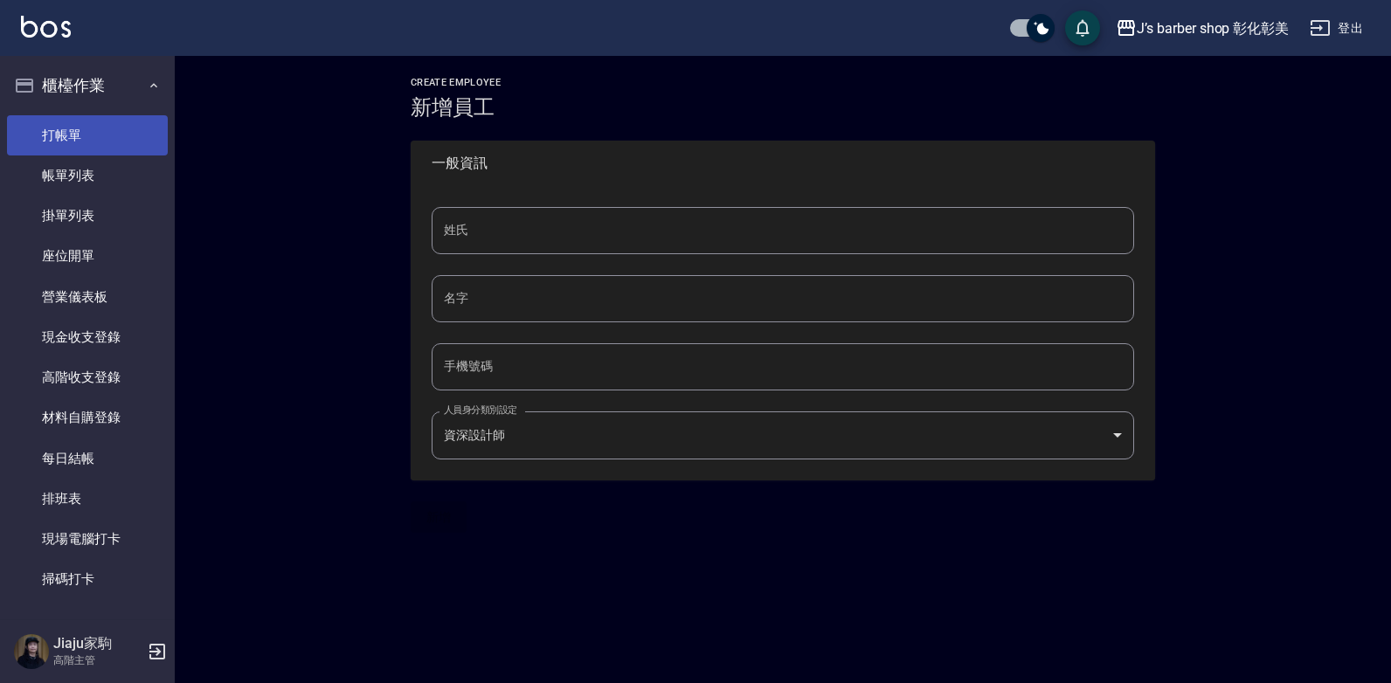
click at [47, 130] on link "打帳單" at bounding box center [87, 135] width 161 height 40
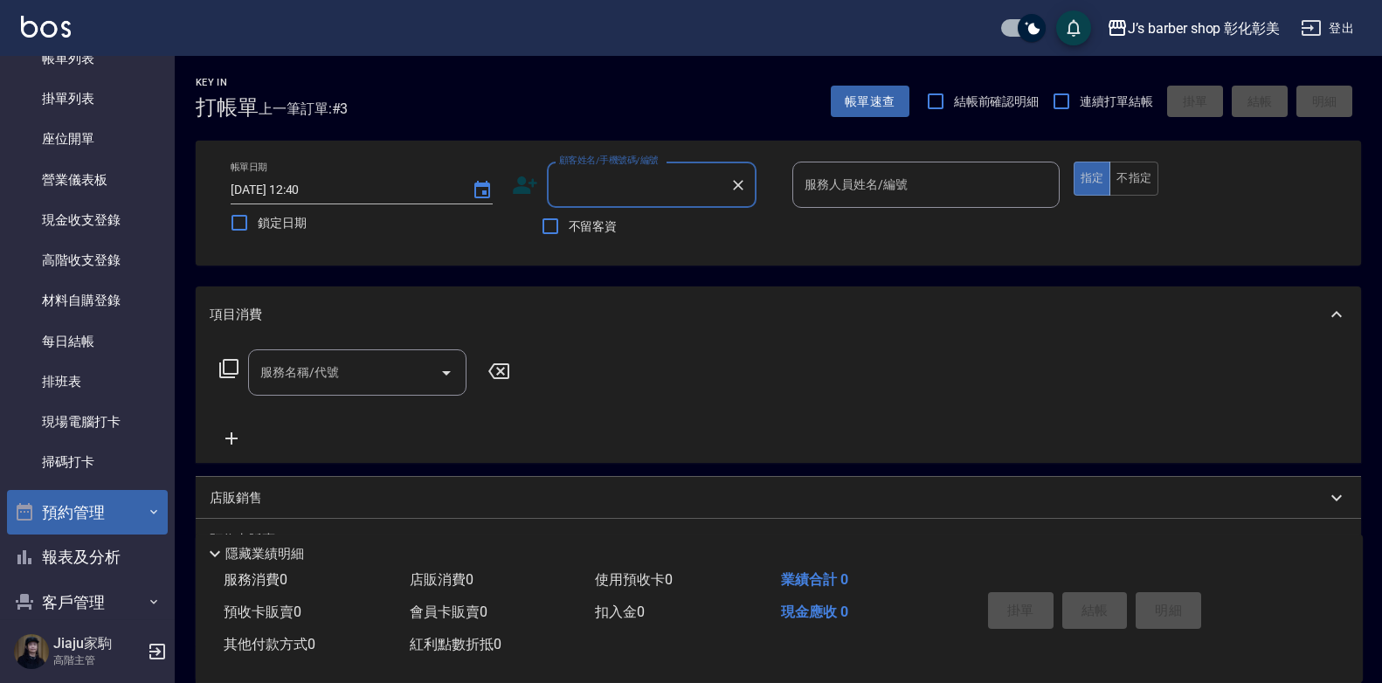
scroll to position [262, 0]
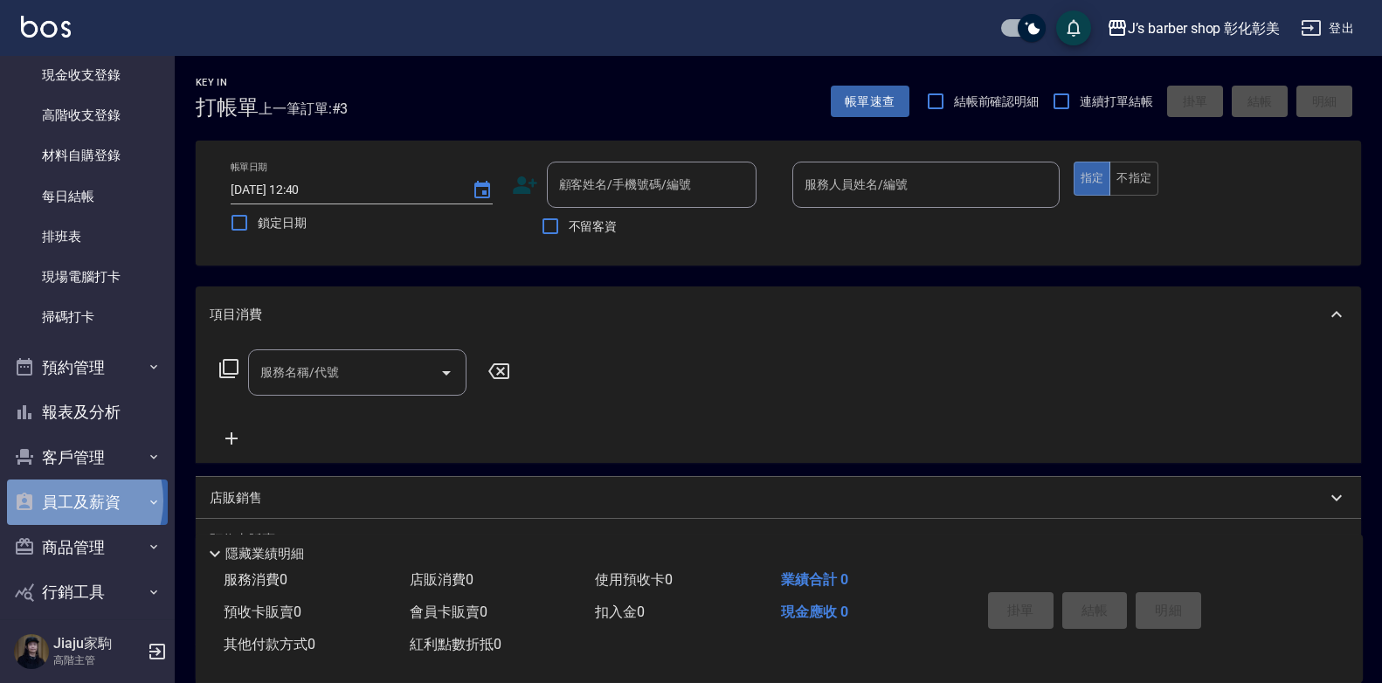
click at [66, 501] on button "員工及薪資" at bounding box center [87, 502] width 161 height 45
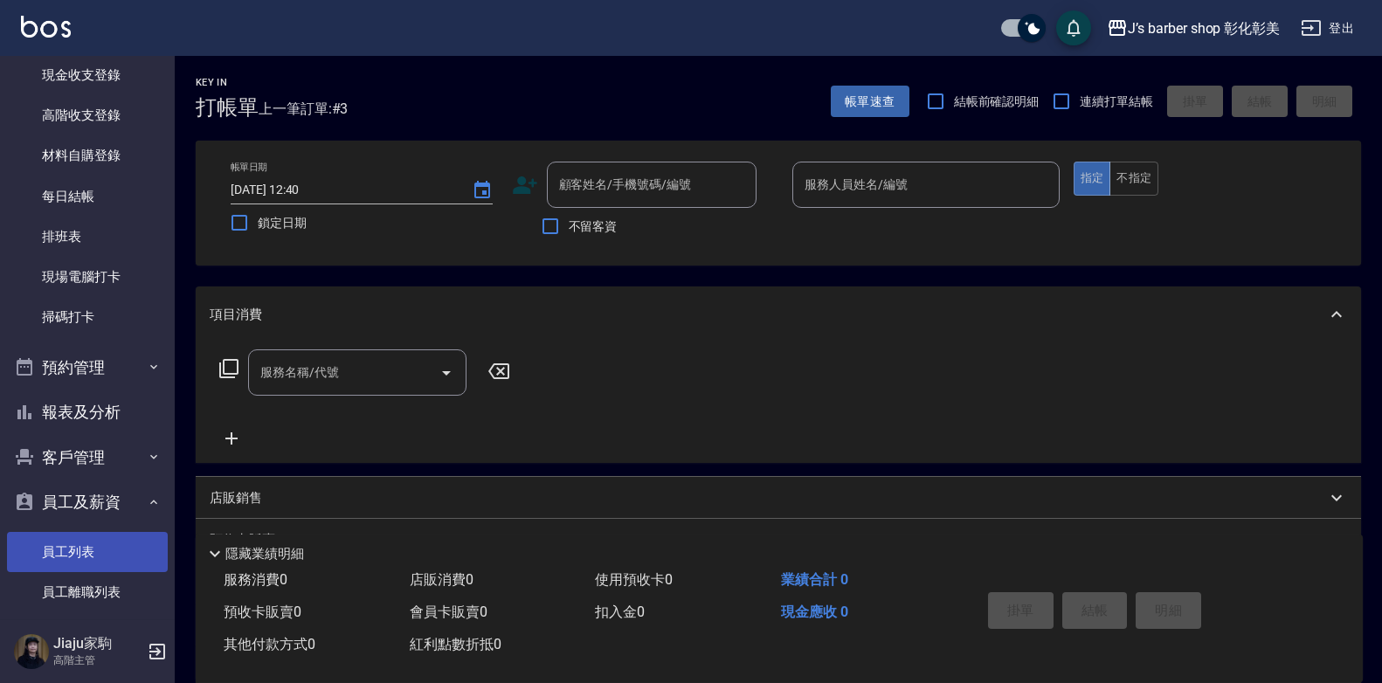
click at [53, 551] on link "員工列表" at bounding box center [87, 552] width 161 height 40
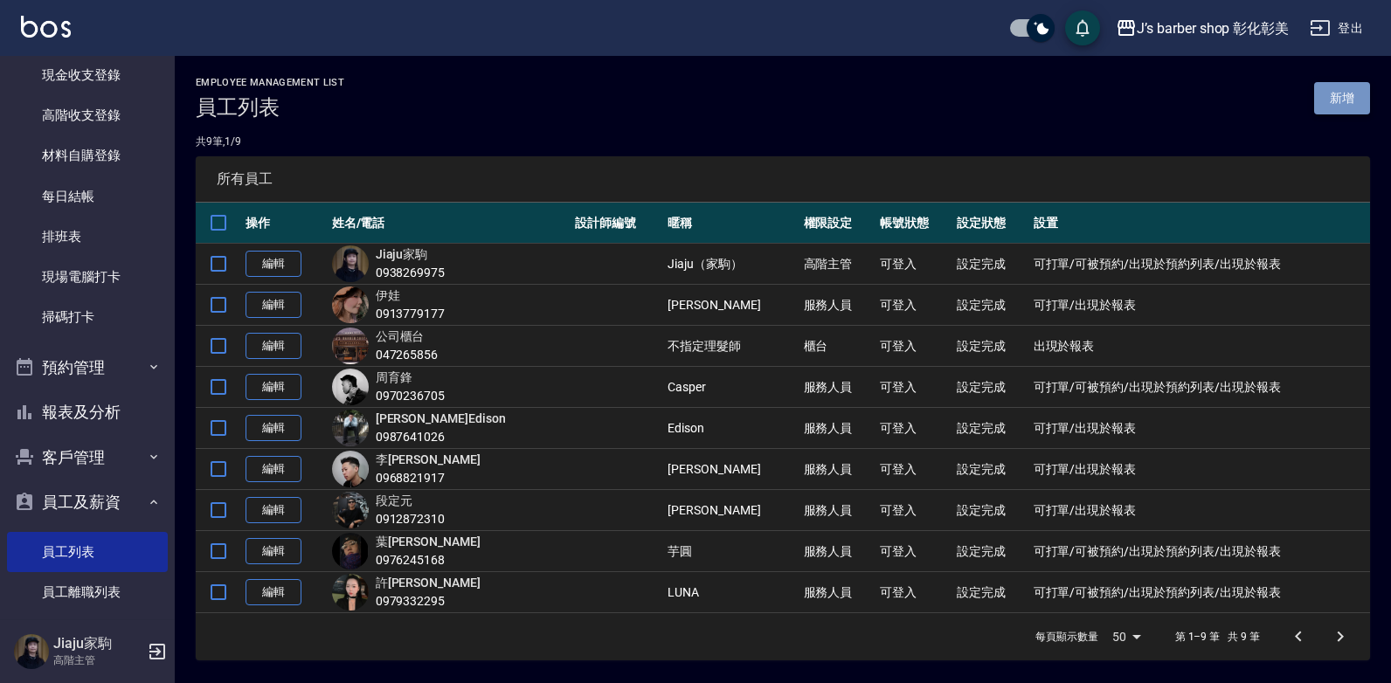
click at [1346, 88] on link "新增" at bounding box center [1342, 98] width 56 height 32
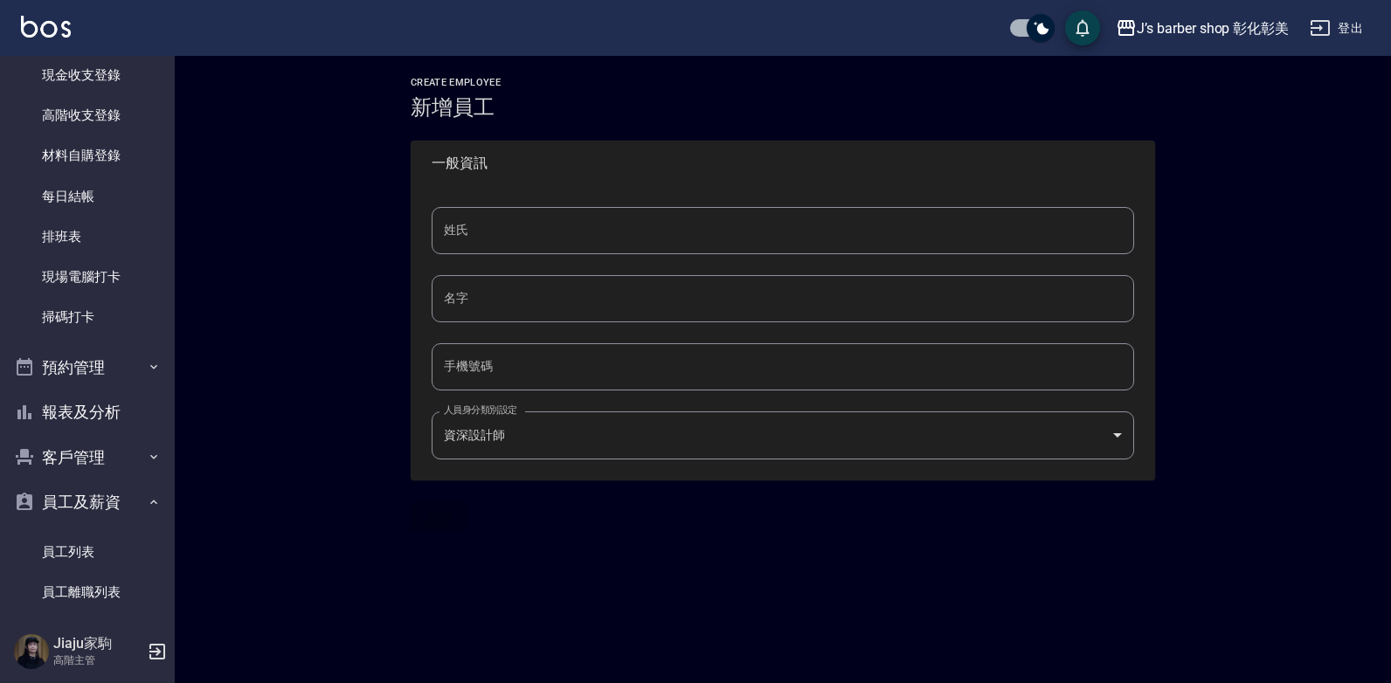
click at [477, 233] on input "姓氏" at bounding box center [783, 230] width 702 height 47
click at [452, 300] on input "名字" at bounding box center [783, 298] width 702 height 47
click at [466, 231] on input "姓氏" at bounding box center [783, 230] width 702 height 47
type input "吳"
click at [452, 303] on input "名字" at bounding box center [783, 298] width 702 height 47
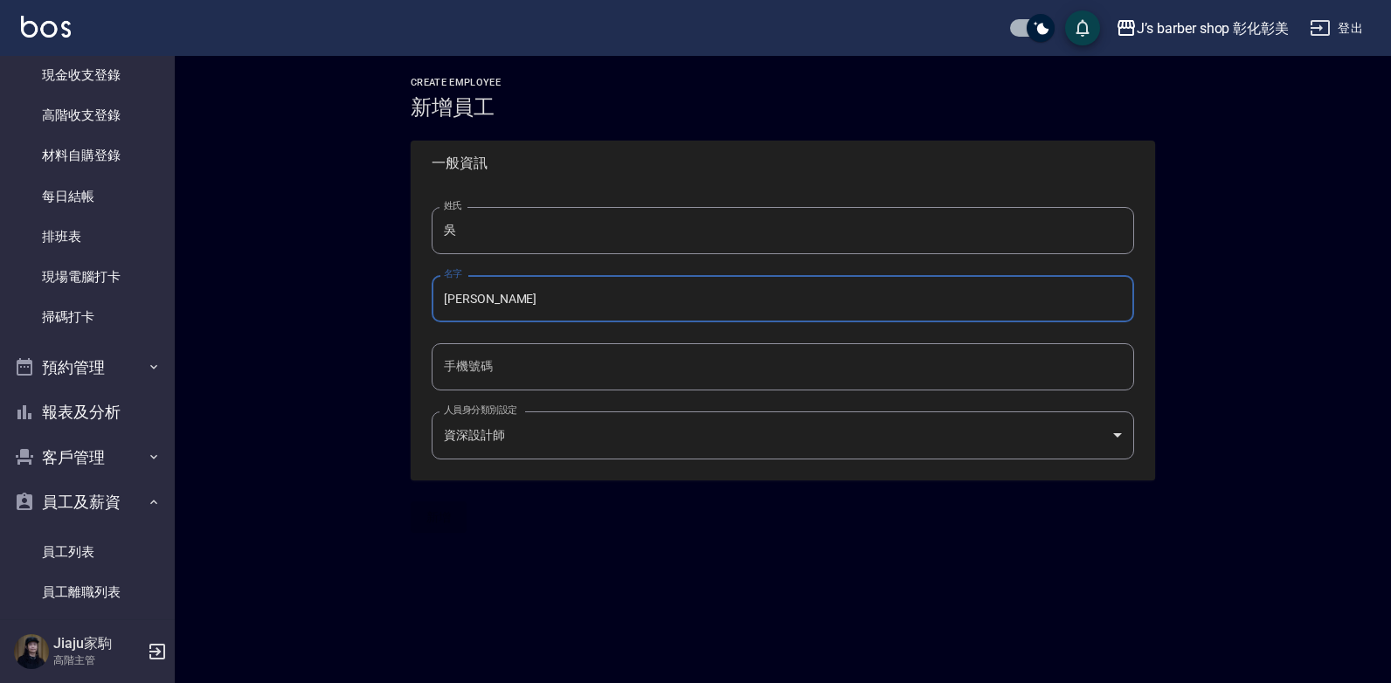
type input "志賢"
click at [495, 358] on input "手機號碼" at bounding box center [783, 366] width 702 height 47
type input "0911019053"
click at [1106, 433] on body "J’s barber shop 彰化彰美 登出 櫃檯作業 打帳單 帳單列表 掛單列表 座位開單 營業儀表板 現金收支登錄 高階收支登錄 材料自購登錄 每日結帳…" at bounding box center [695, 341] width 1391 height 683
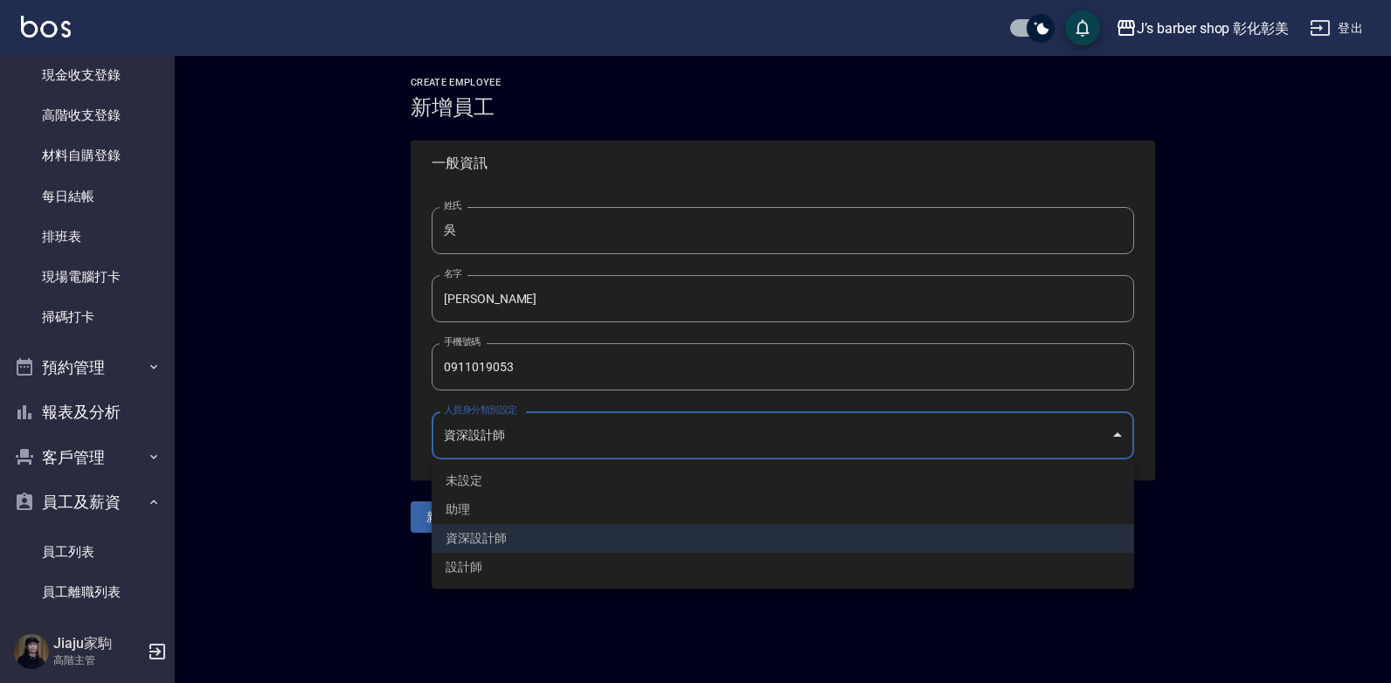
click at [483, 569] on li "設計師" at bounding box center [783, 567] width 702 height 29
type input "822bb1e7-e272-400a-9e4a-fee4d9d4f2a1"
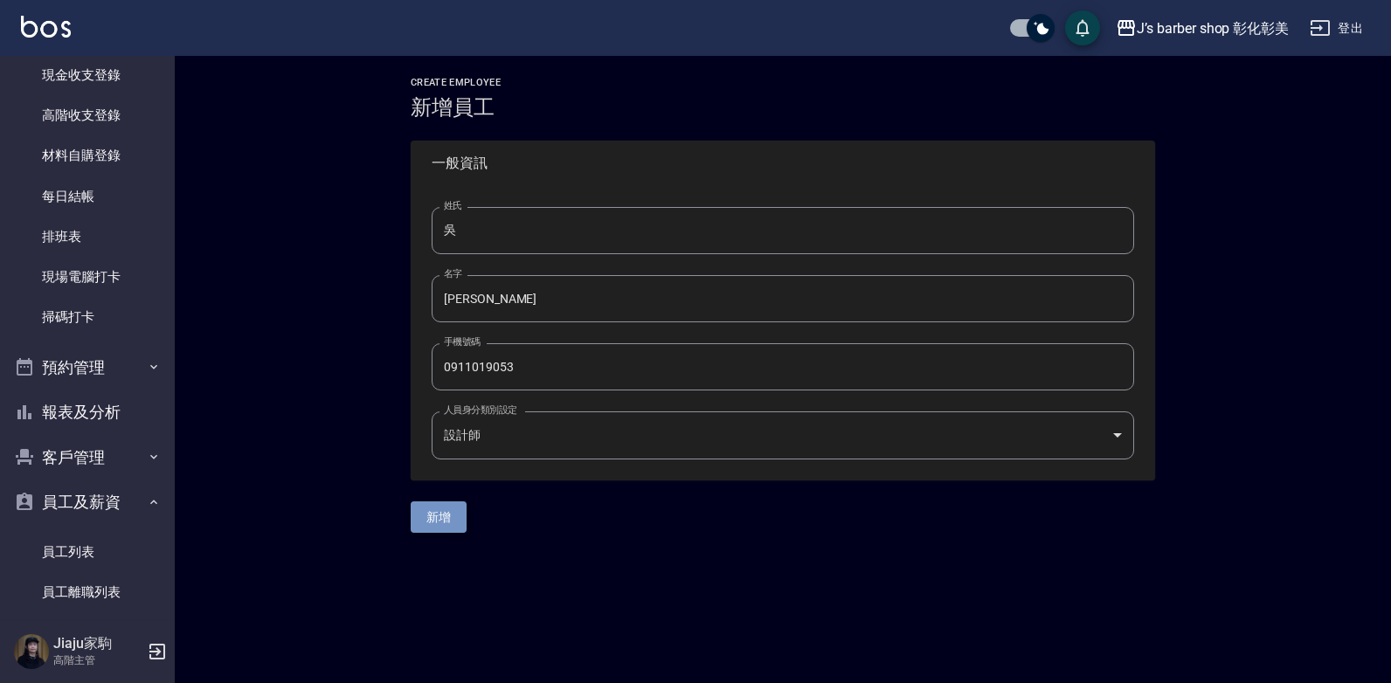
click at [446, 516] on button "新增" at bounding box center [439, 518] width 56 height 32
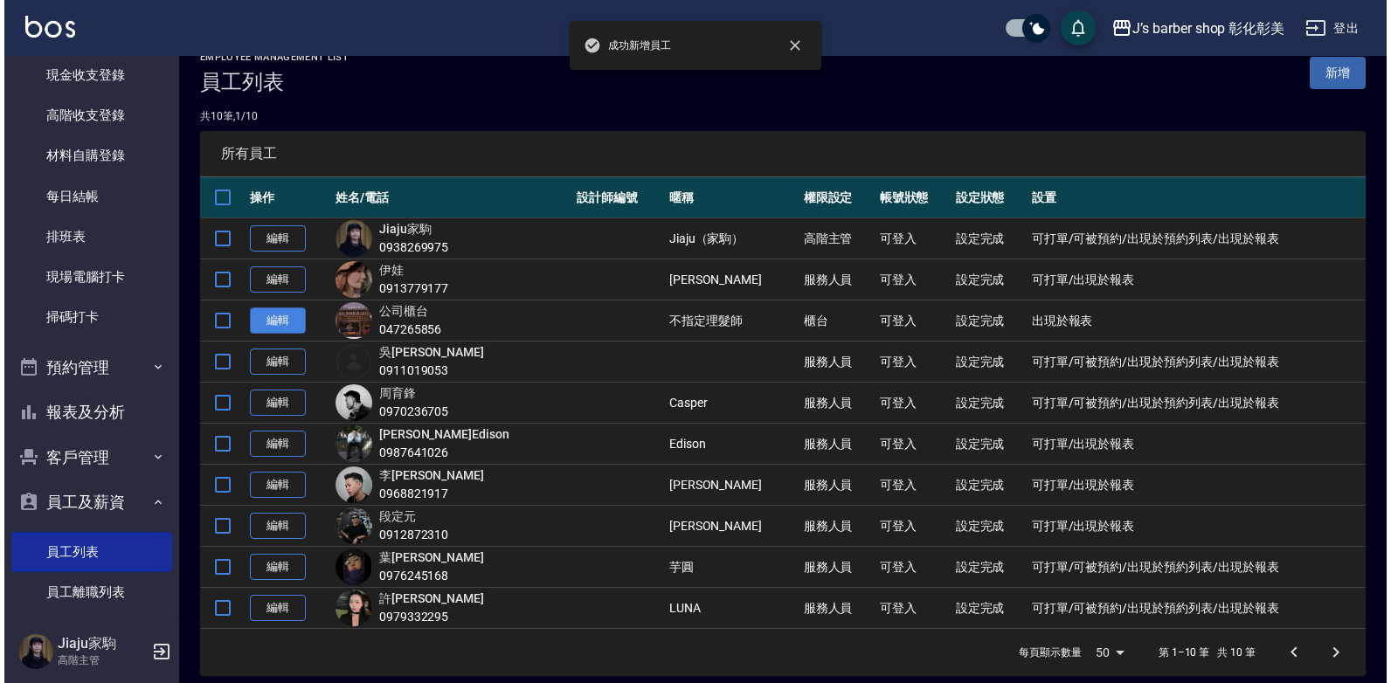
scroll to position [39, 0]
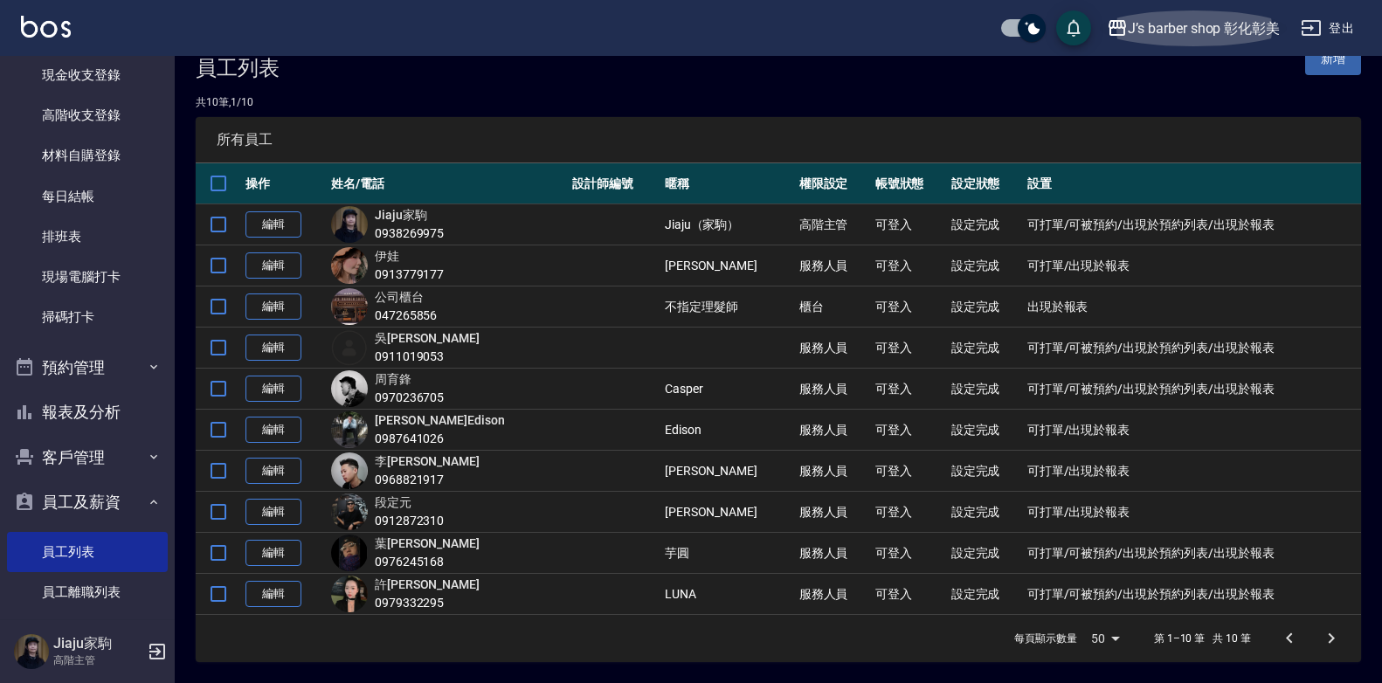
click at [1238, 31] on div "J’s barber shop 彰化彰美" at bounding box center [1204, 28] width 152 height 22
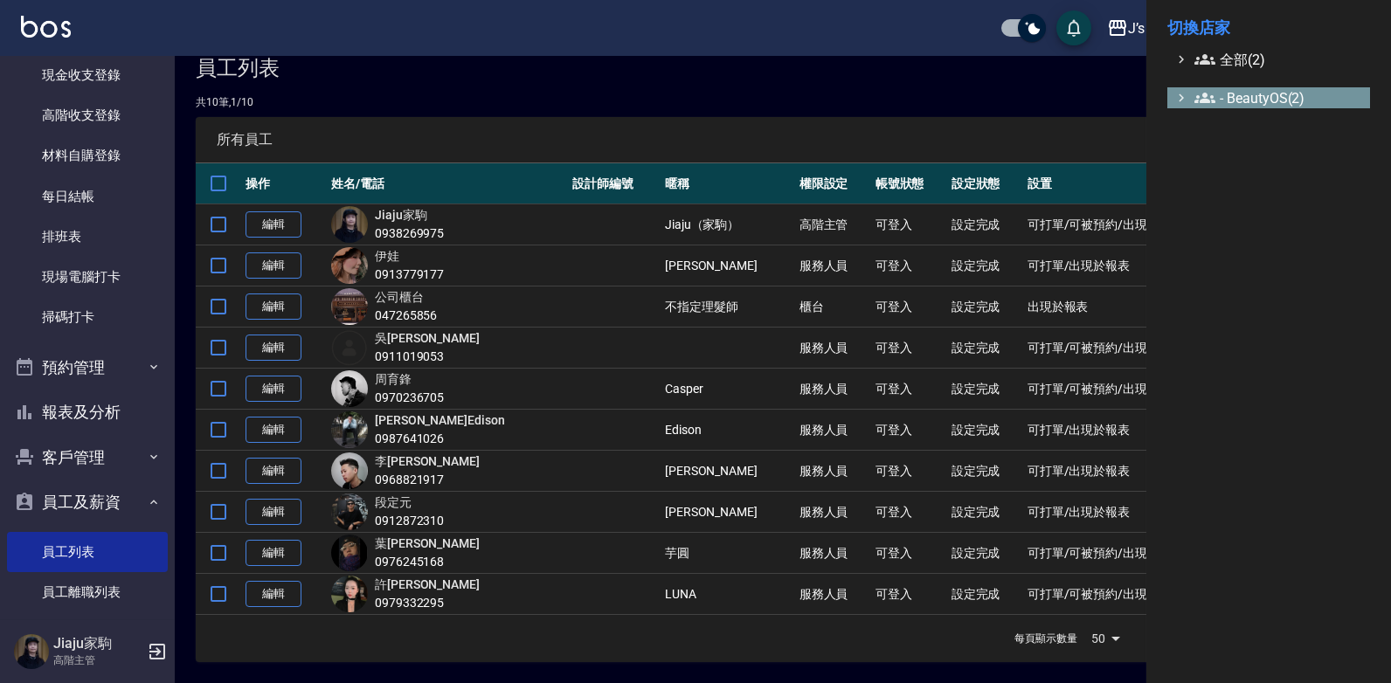
click at [1214, 95] on icon at bounding box center [1204, 97] width 21 height 21
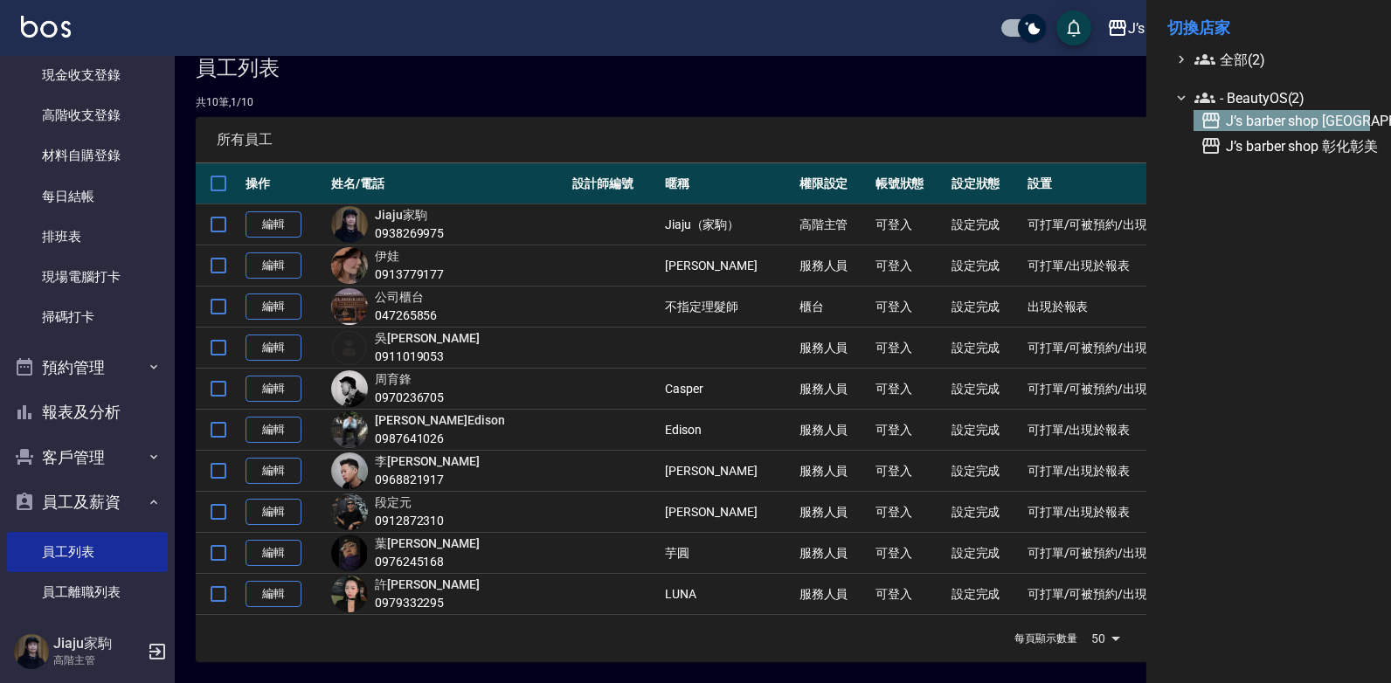
click at [1240, 115] on span "J’s barber shop [GEOGRAPHIC_DATA][PERSON_NAME]" at bounding box center [1282, 120] width 163 height 21
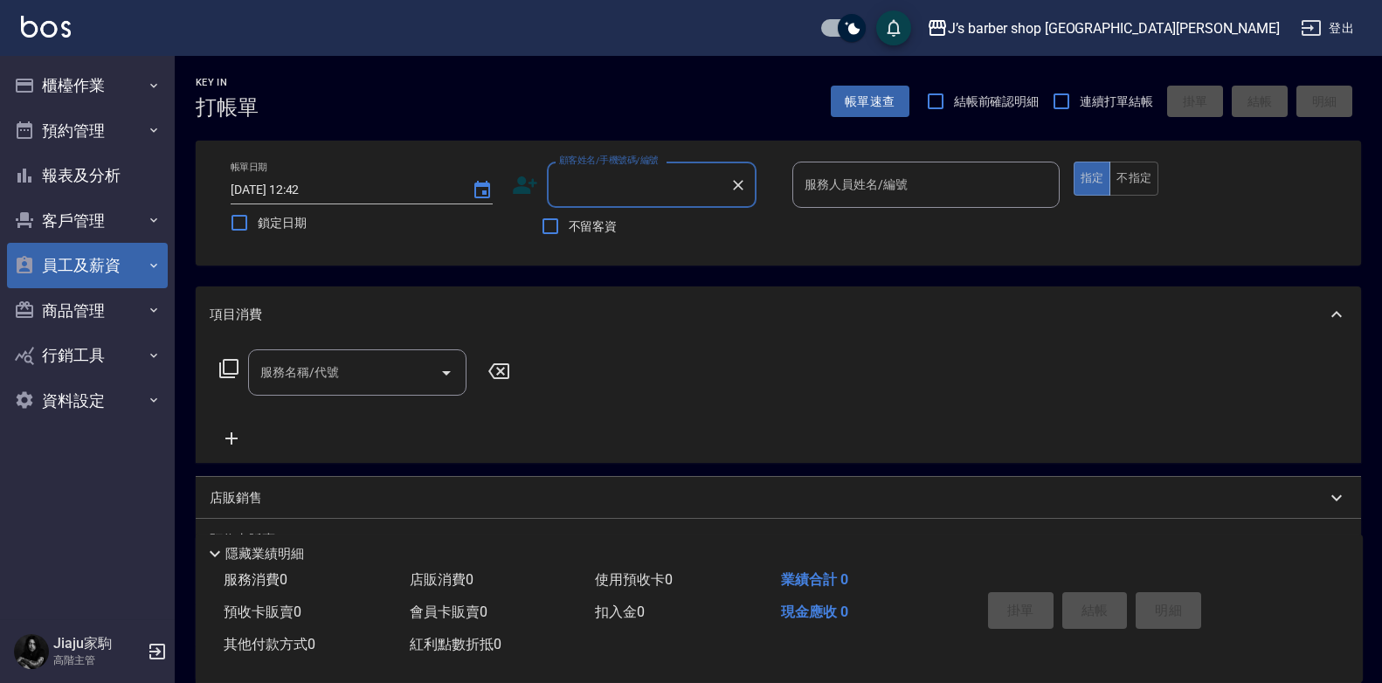
click at [128, 270] on button "員工及薪資" at bounding box center [87, 265] width 161 height 45
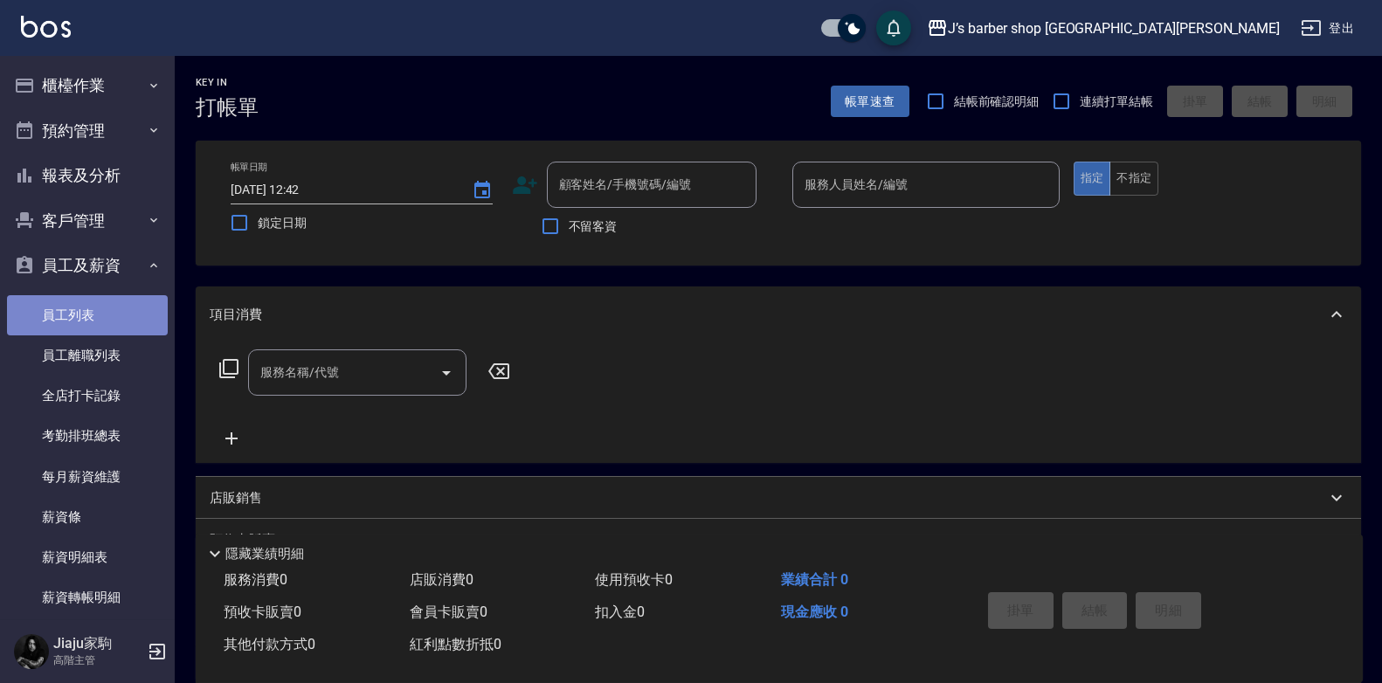
click at [98, 311] on link "員工列表" at bounding box center [87, 315] width 161 height 40
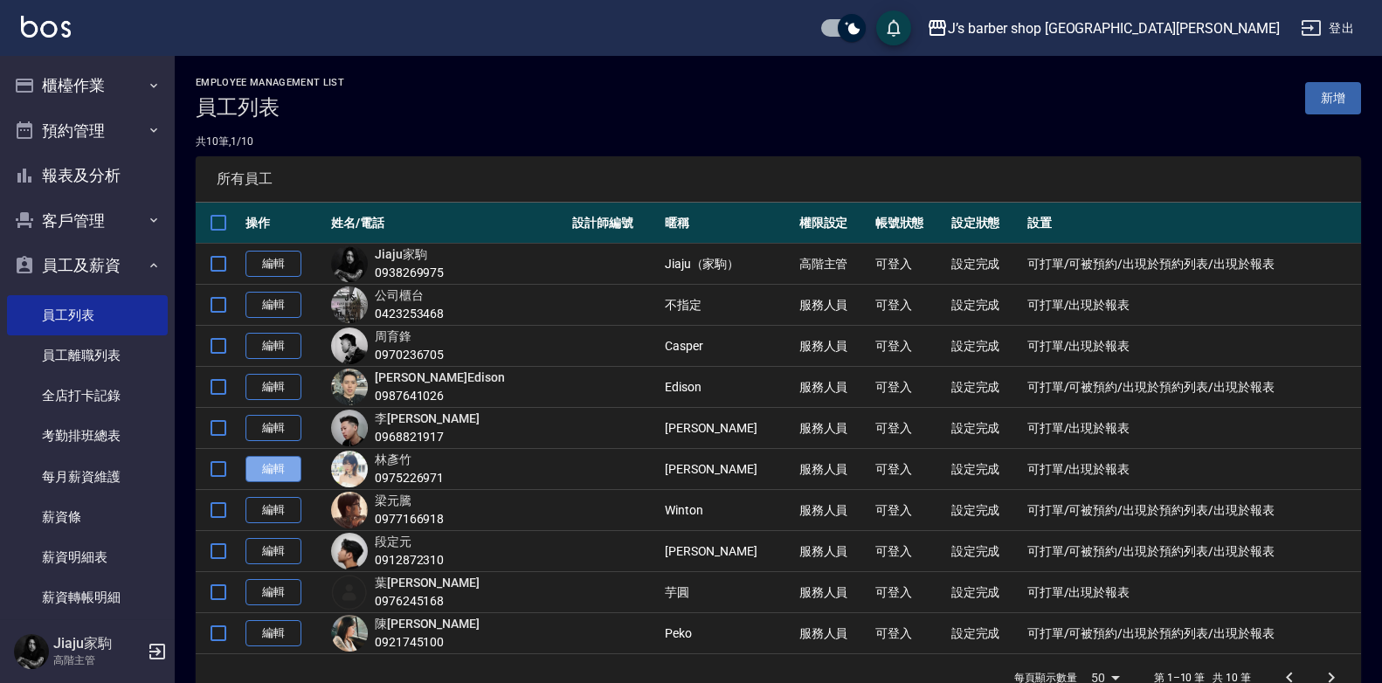
click at [268, 467] on link "編輯" at bounding box center [274, 469] width 56 height 27
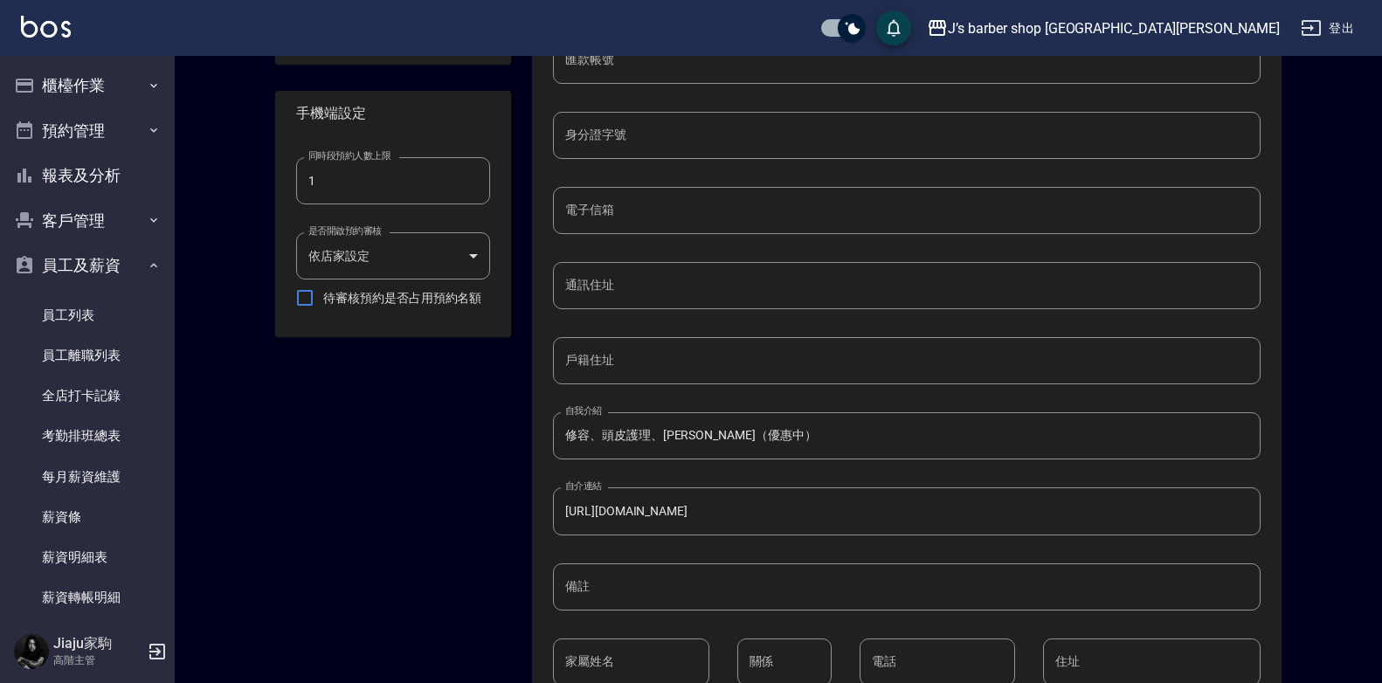
scroll to position [710, 0]
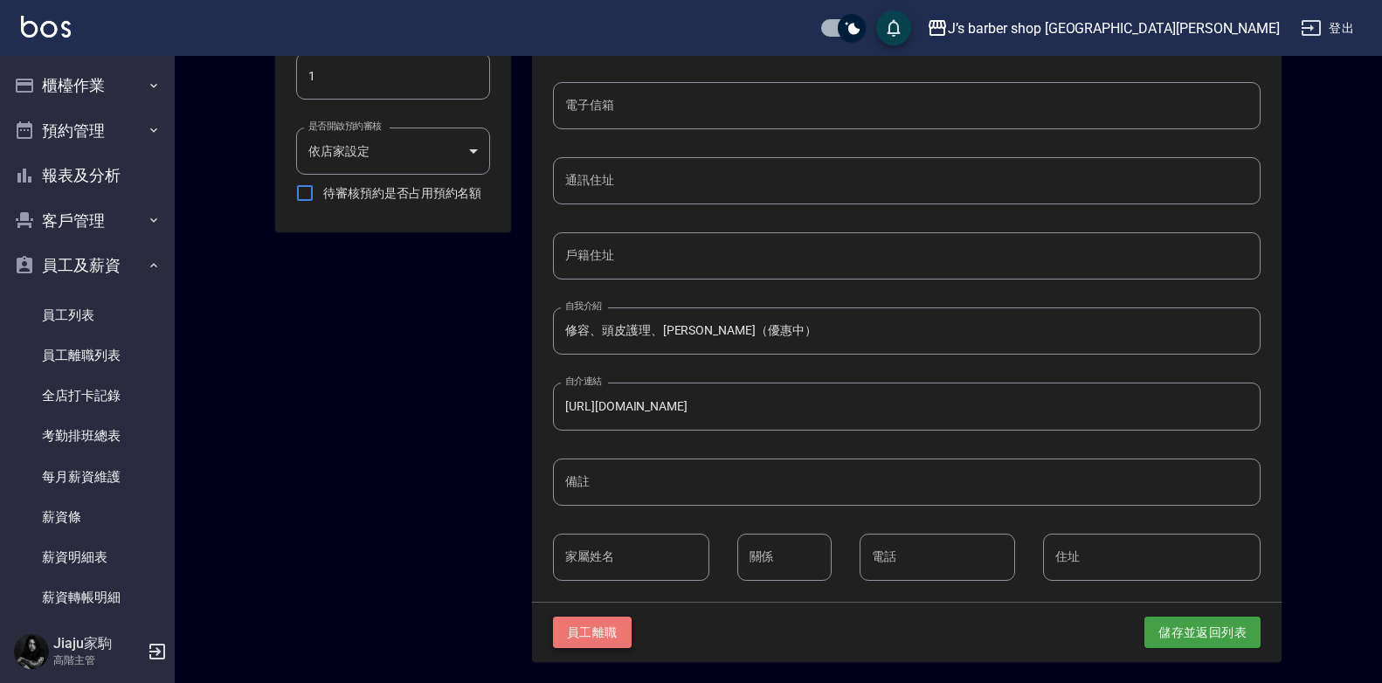
click at [599, 638] on button "員工離職" at bounding box center [592, 633] width 79 height 32
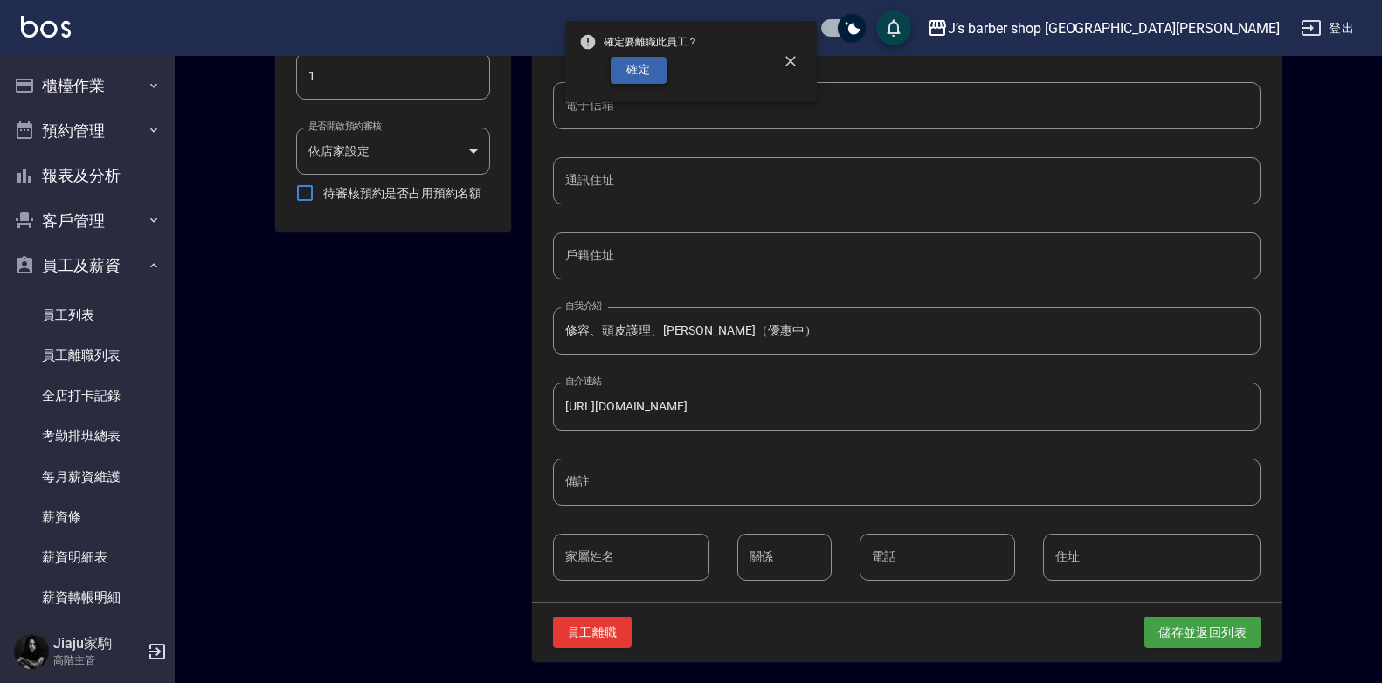
click at [644, 59] on button "確定" at bounding box center [639, 70] width 56 height 27
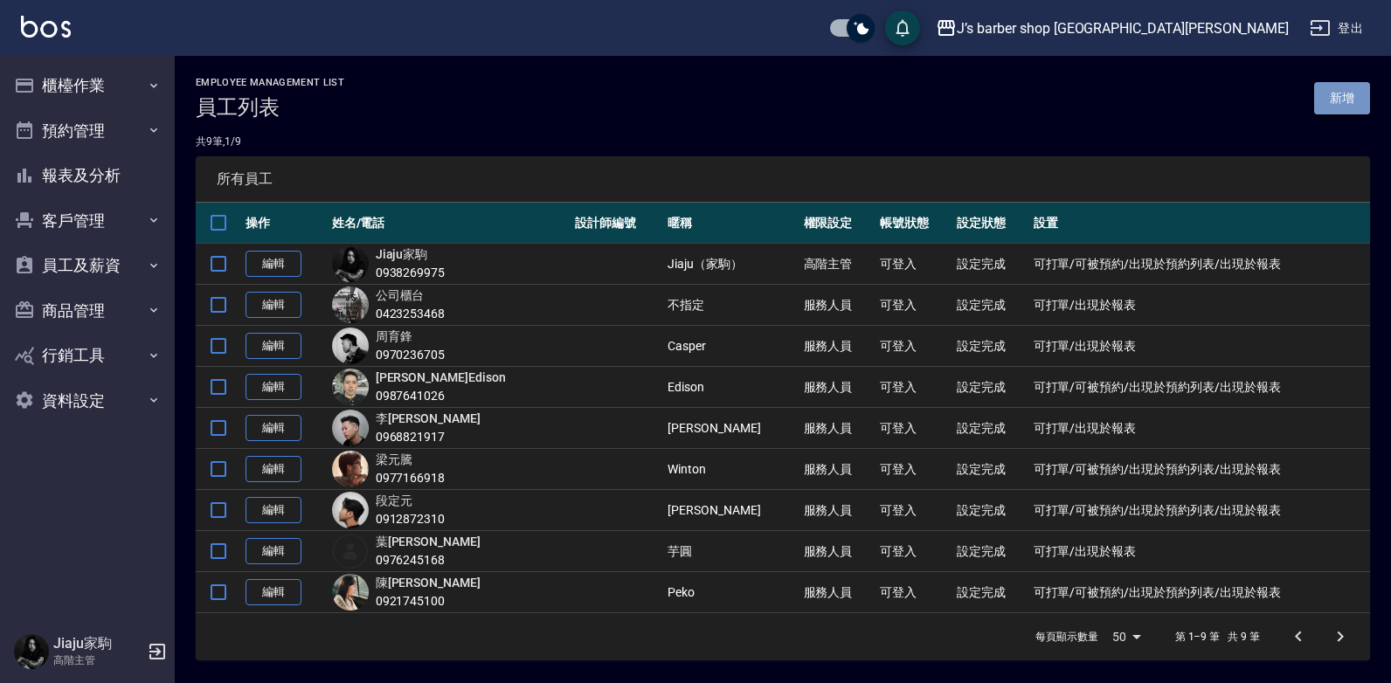
click at [1342, 94] on link "新增" at bounding box center [1342, 98] width 56 height 32
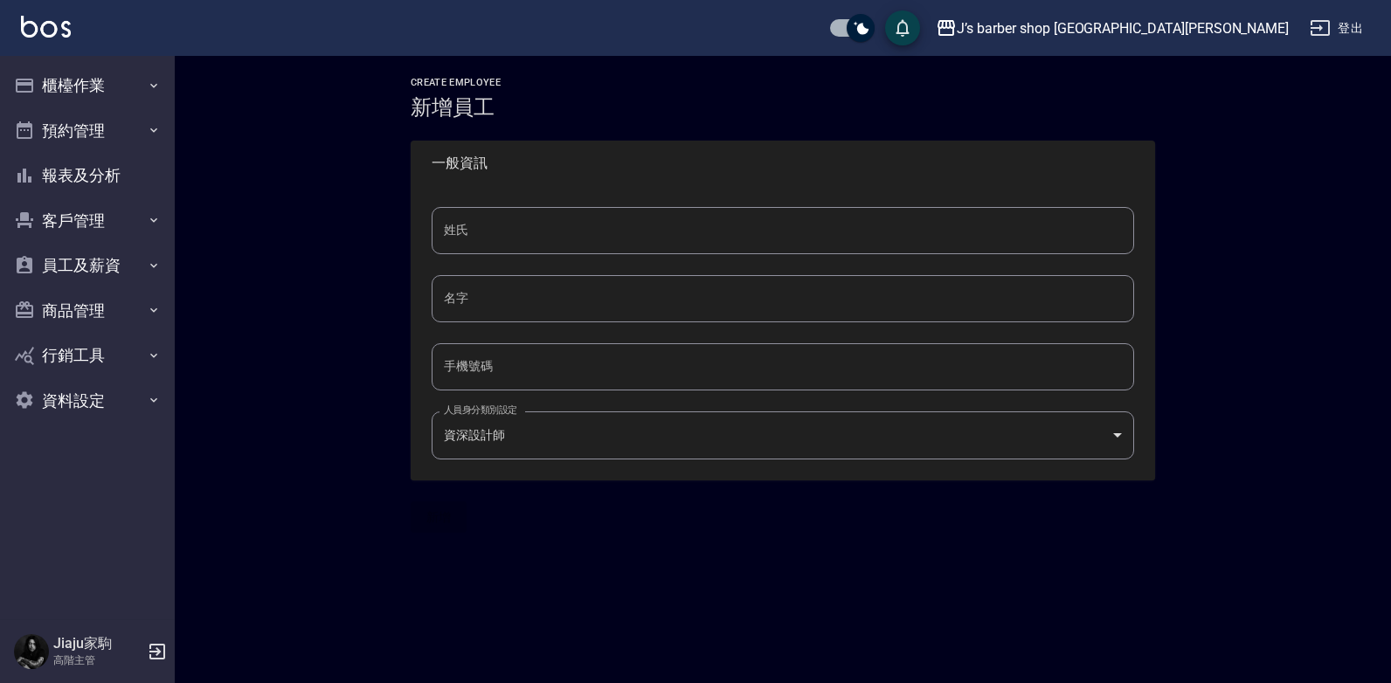
click at [529, 233] on input "姓氏" at bounding box center [783, 230] width 702 height 47
click at [441, 371] on input "手機號碼" at bounding box center [783, 366] width 702 height 47
type input "0911019053"
type input "吳"
type input "[PERSON_NAME]"
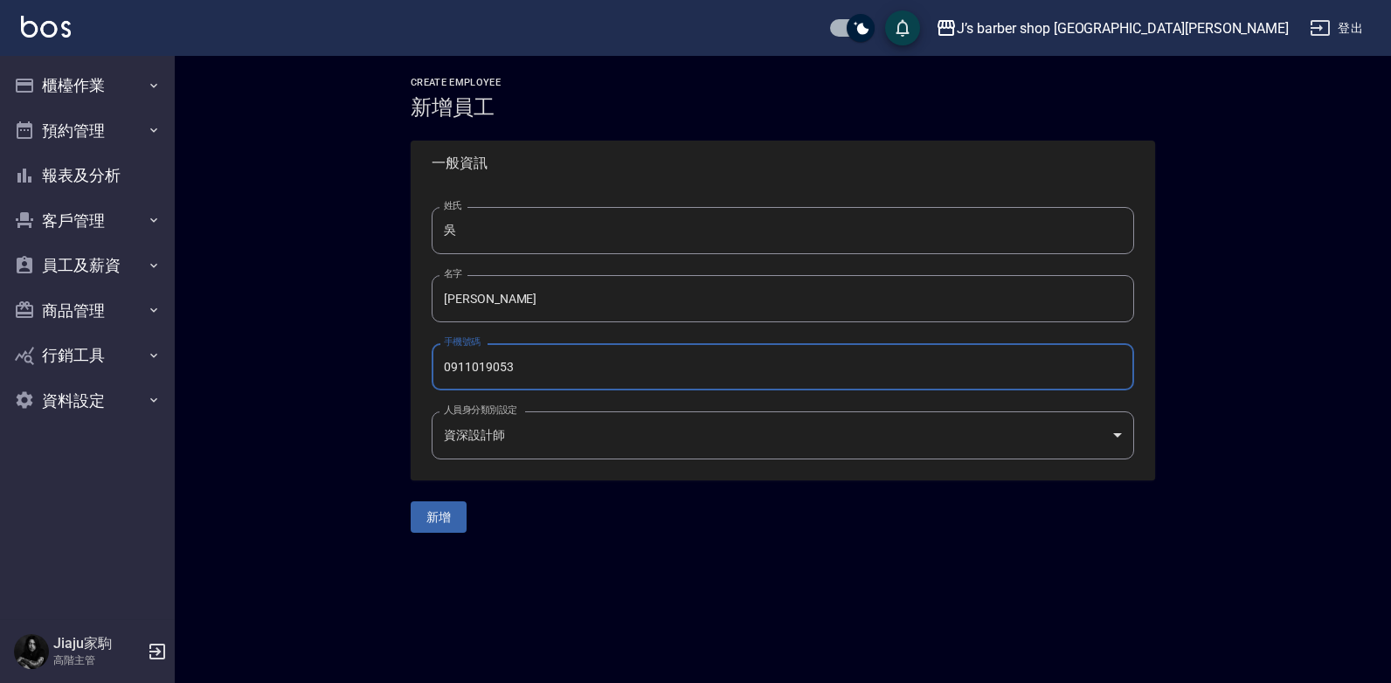
click at [627, 441] on body "J’s barber shop 台中大隆 登出 櫃檯作業 打帳單 帳單列表 掛單列表 座位開單 營業儀表板 現金收支登錄 高階收支登錄 材料自購登錄 每日結帳…" at bounding box center [695, 341] width 1391 height 683
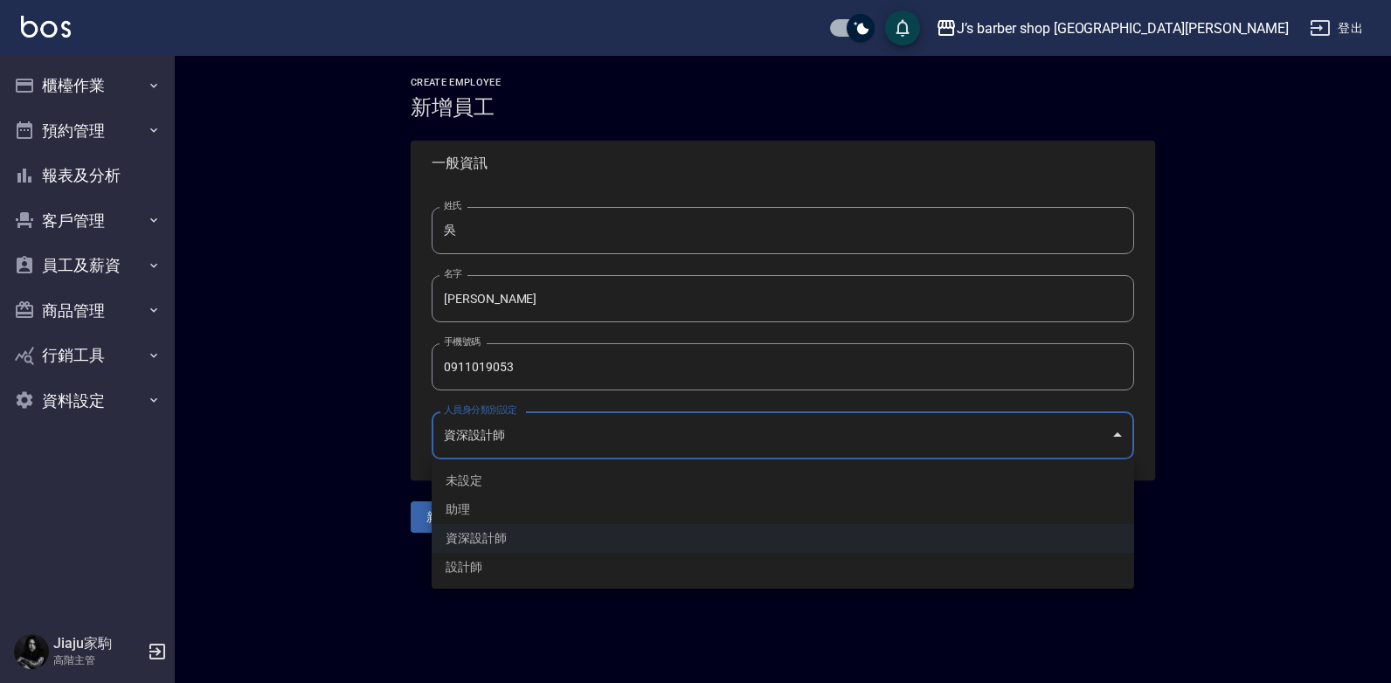
click at [508, 572] on li "設計師" at bounding box center [783, 567] width 702 height 29
type input "04c2856b-0836-4afd-b1dc-ada58f53e973"
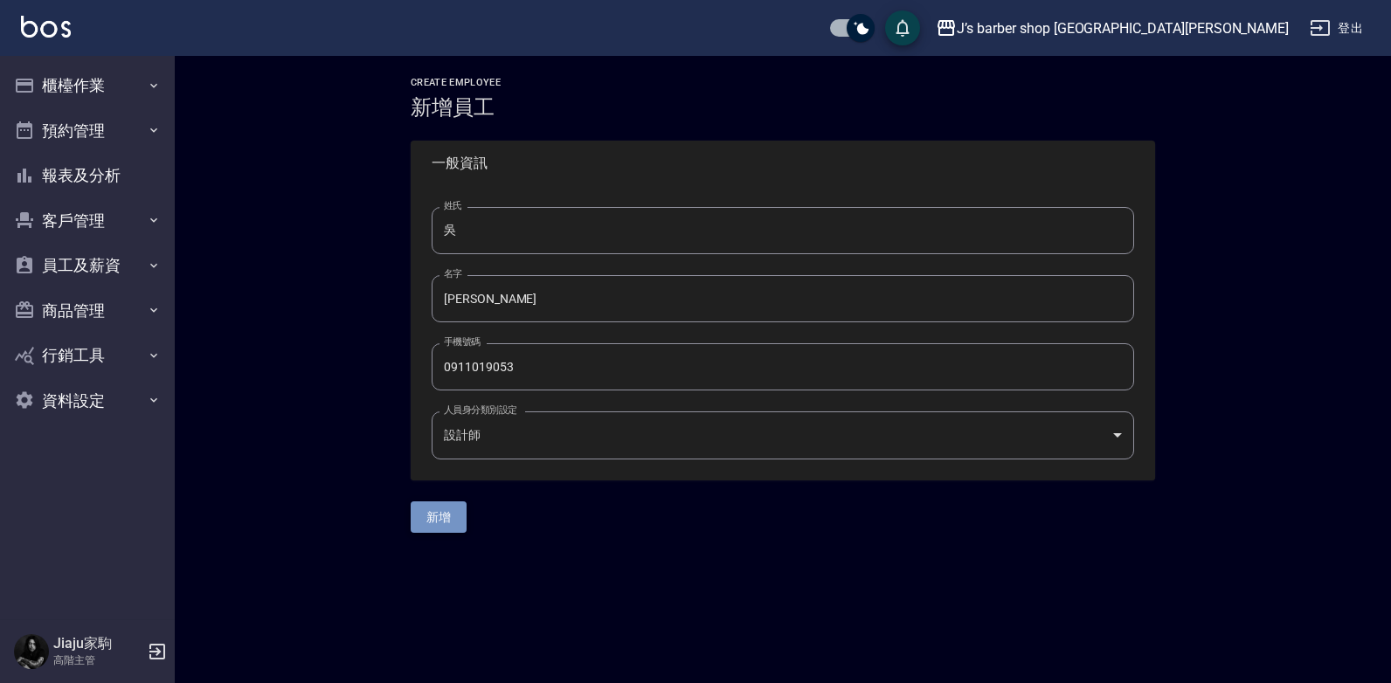
click at [445, 523] on button "新增" at bounding box center [439, 518] width 56 height 32
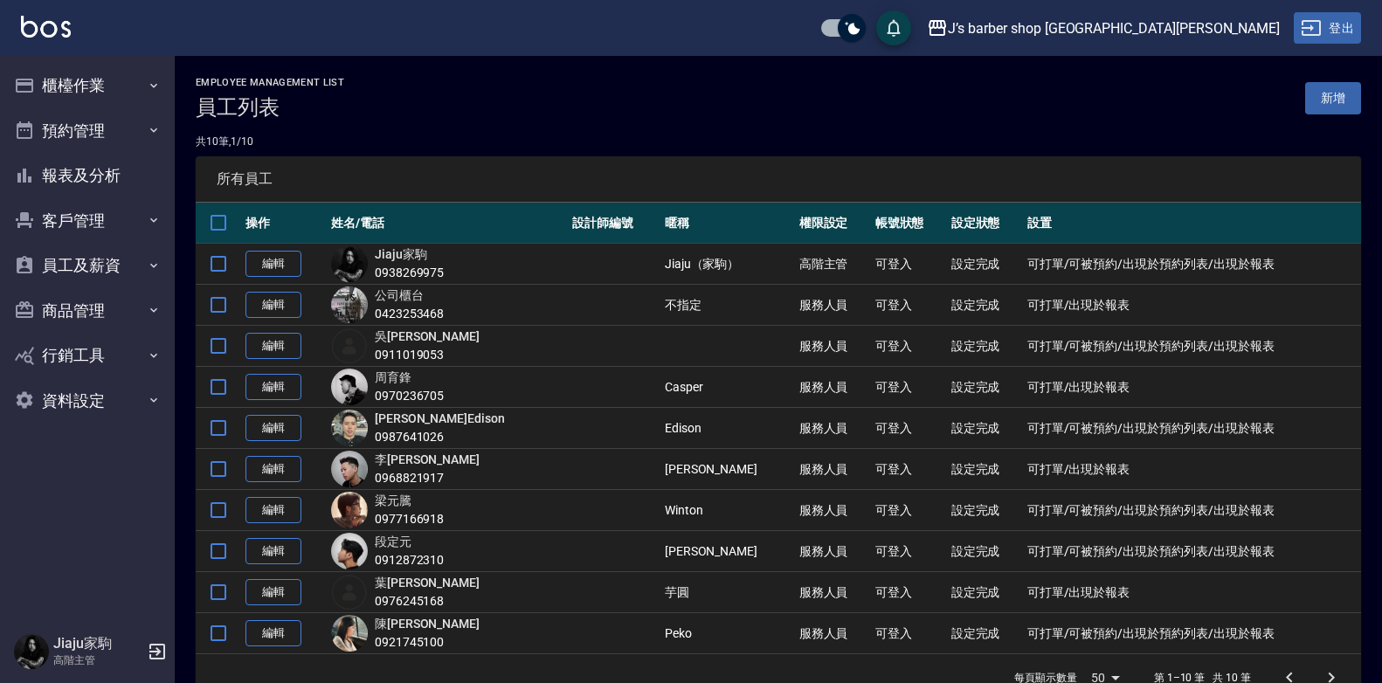
click at [1333, 26] on button "登出" at bounding box center [1327, 28] width 67 height 32
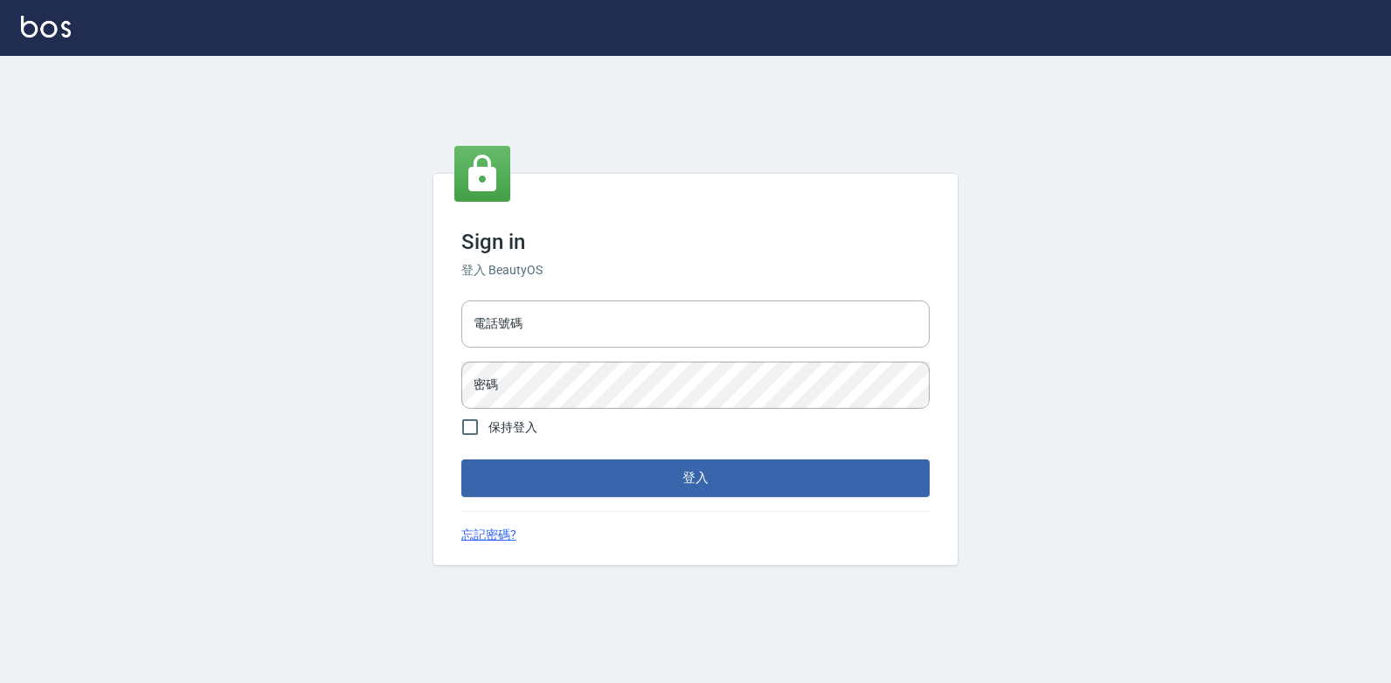
type input "047265856"
click at [537, 333] on input "047265856" at bounding box center [695, 324] width 468 height 47
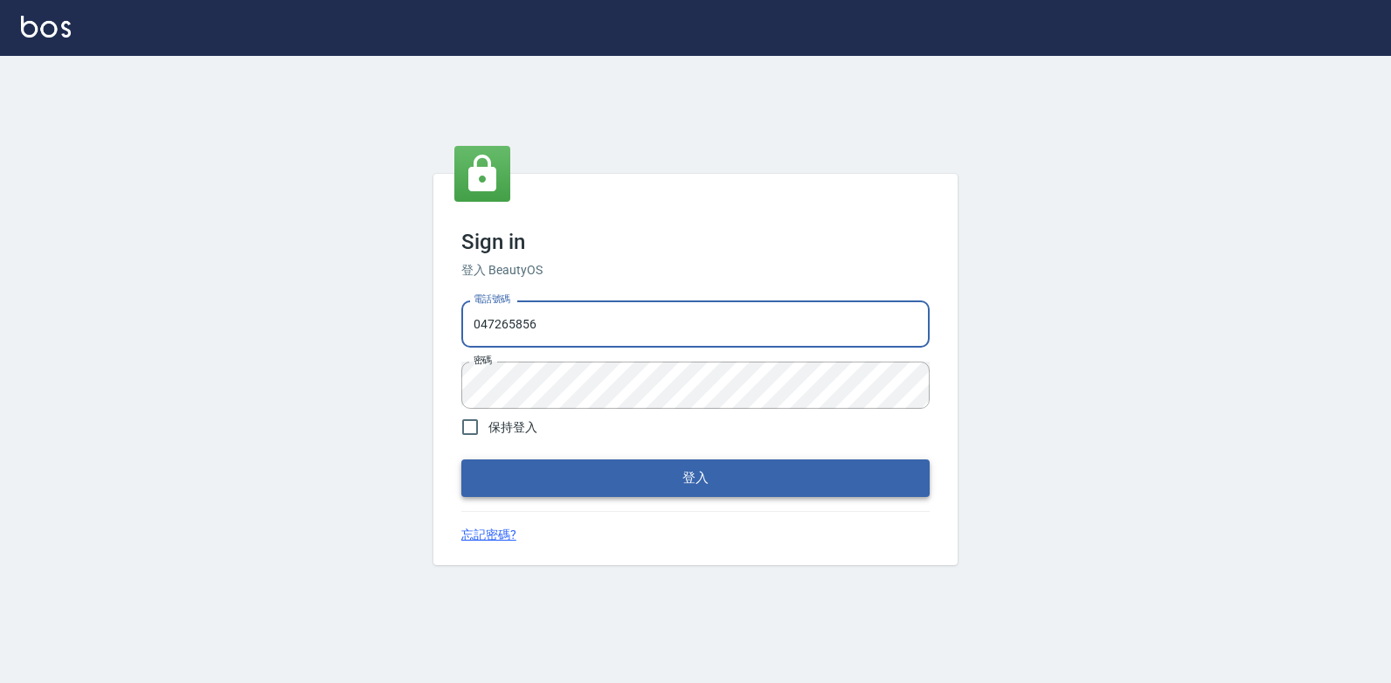
click at [890, 474] on button "登入" at bounding box center [695, 478] width 468 height 37
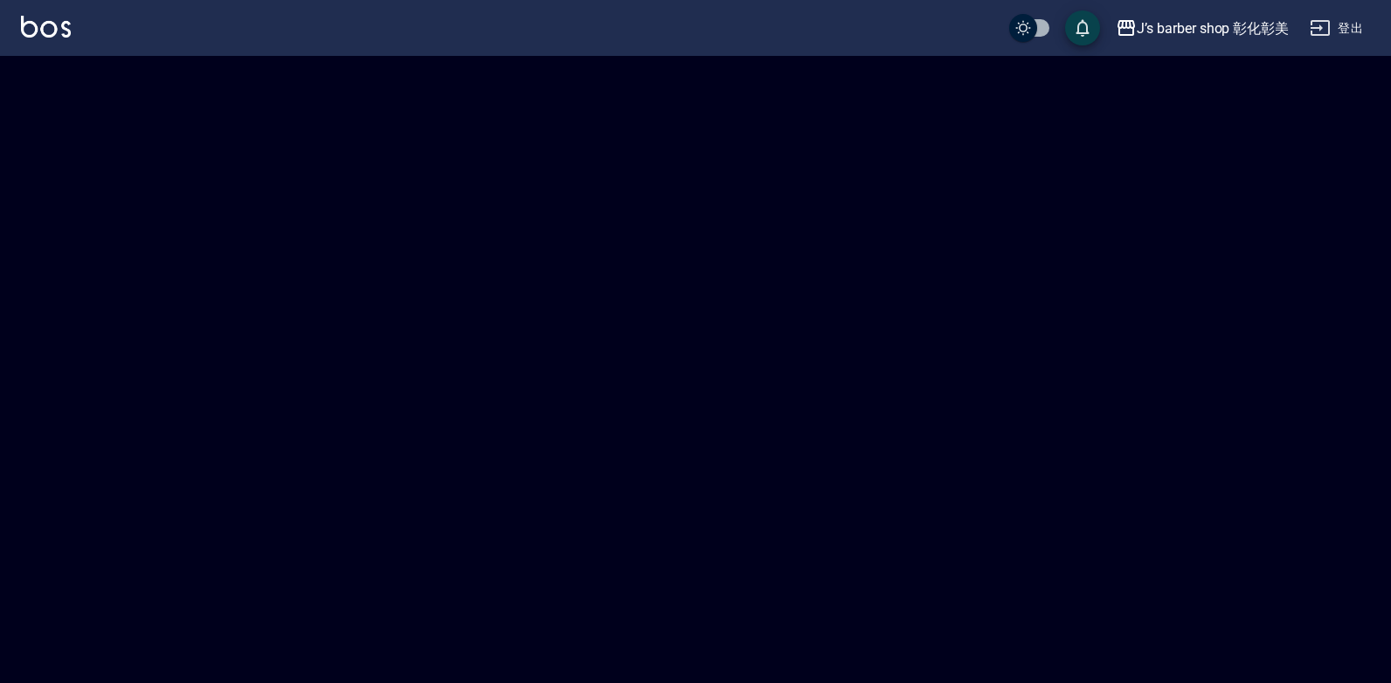
checkbox input "true"
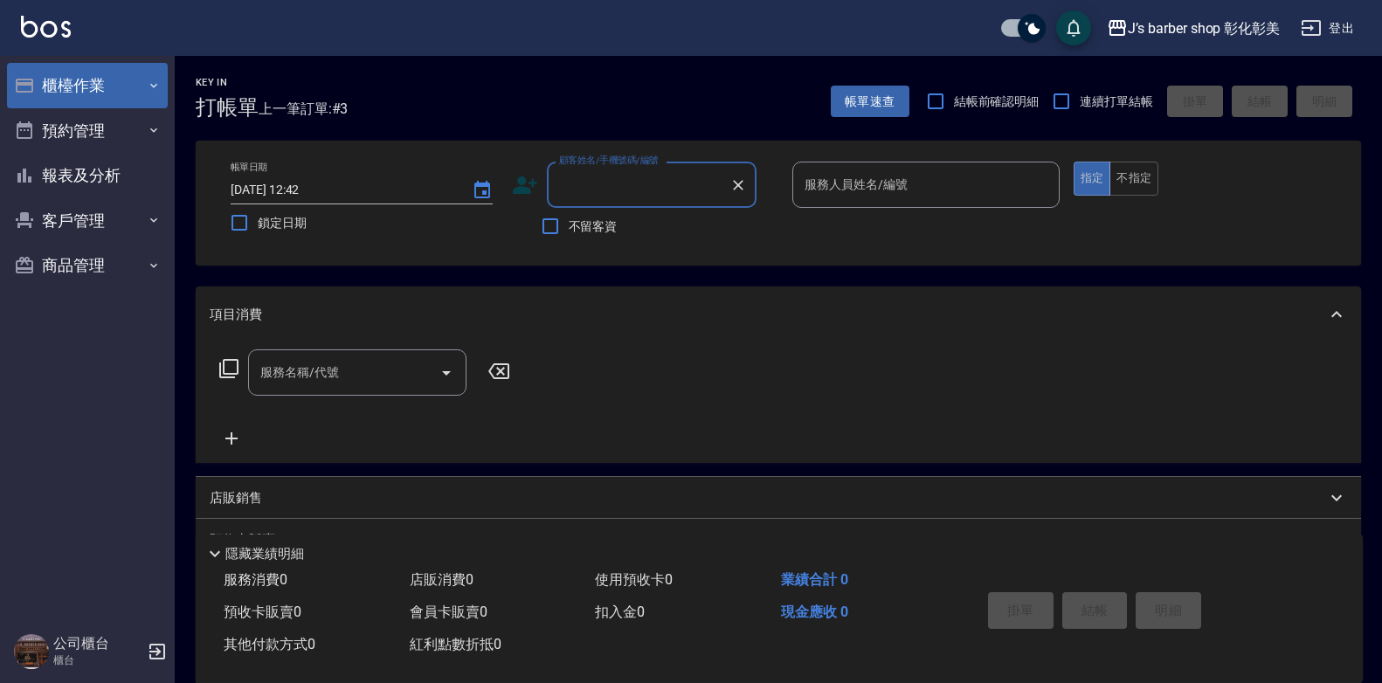
click at [80, 85] on button "櫃檯作業" at bounding box center [87, 85] width 161 height 45
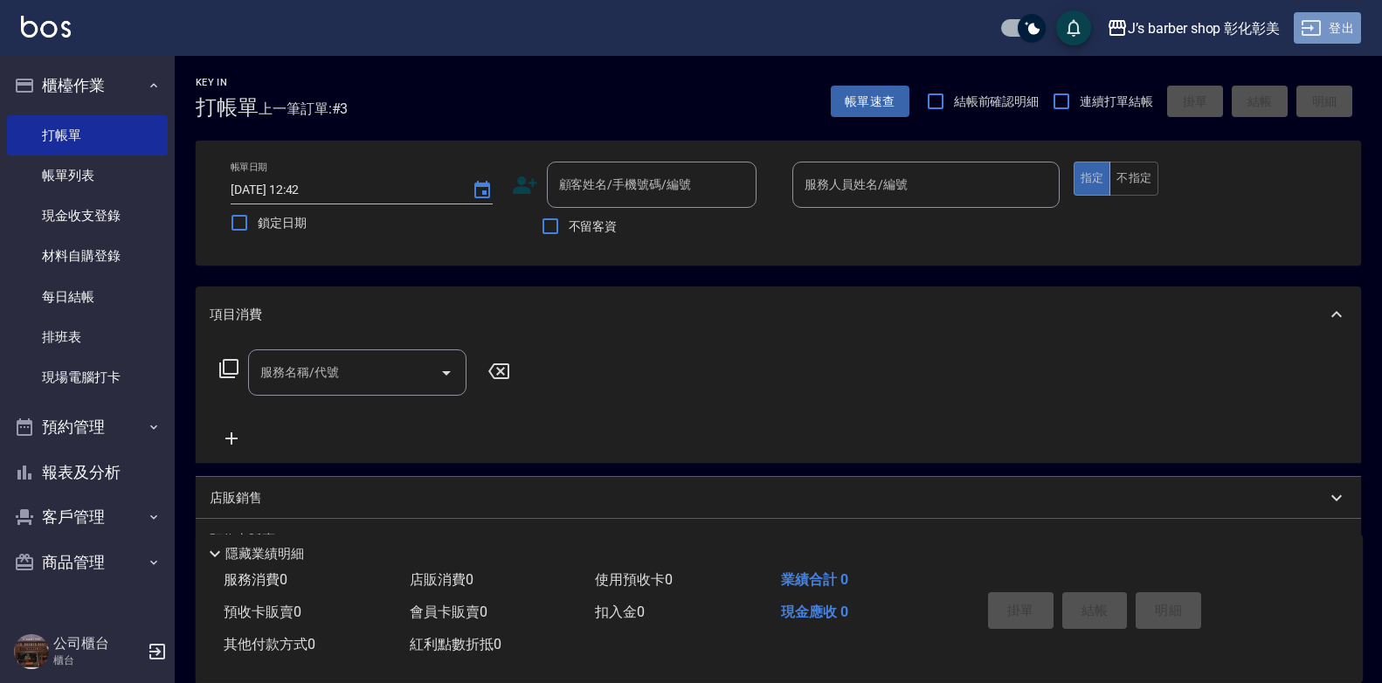
click at [1314, 29] on icon "button" at bounding box center [1311, 27] width 21 height 21
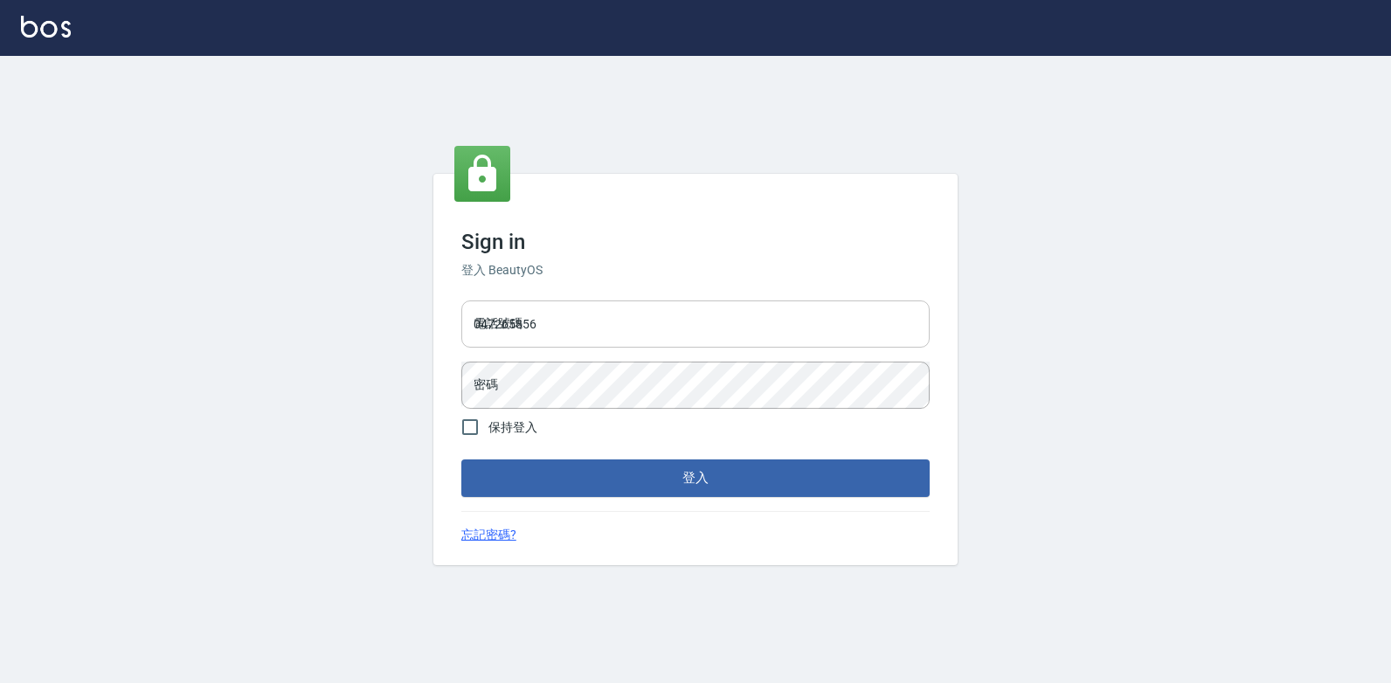
click at [610, 338] on input "047265856" at bounding box center [695, 324] width 468 height 47
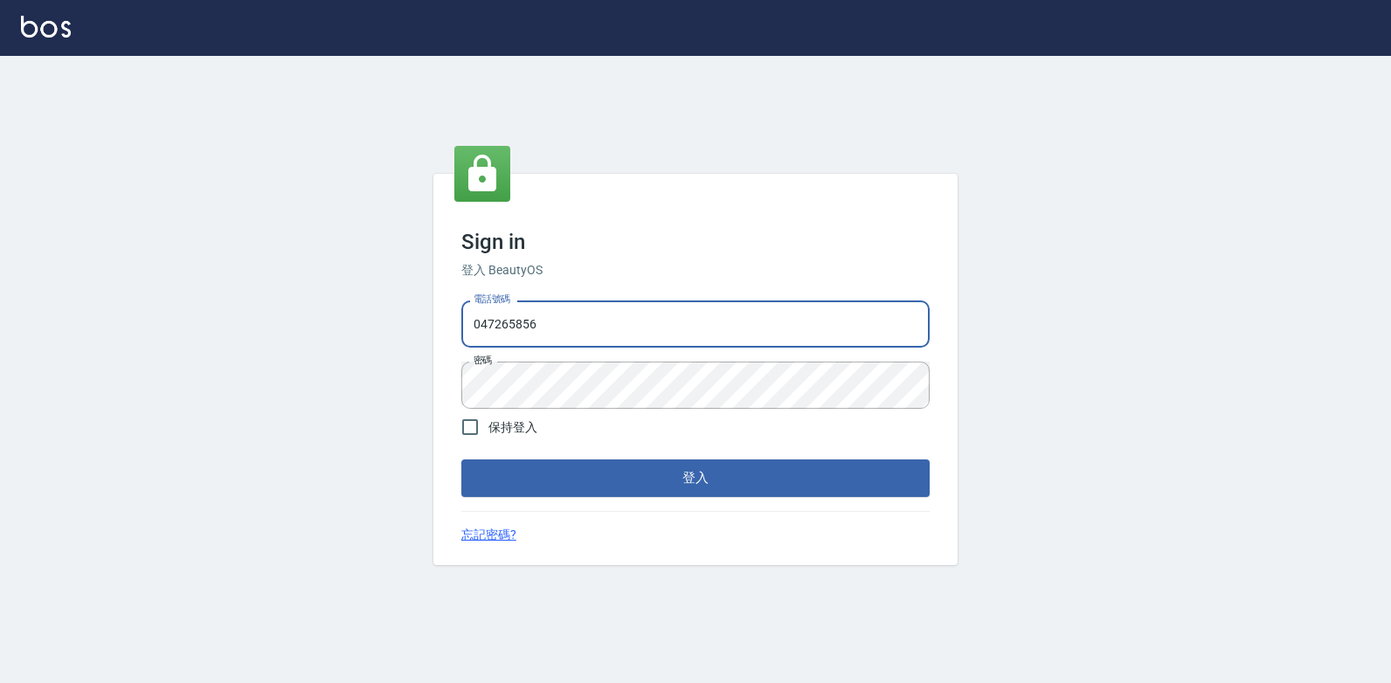
click at [557, 334] on input "047265856" at bounding box center [695, 324] width 468 height 47
click at [550, 330] on input "047265856" at bounding box center [695, 324] width 468 height 47
drag, startPoint x: 519, startPoint y: 326, endPoint x: 411, endPoint y: 325, distance: 108.3
click at [516, 326] on input "047265856" at bounding box center [695, 324] width 468 height 47
click at [411, 325] on div "Sign in 登入 BeautyOS 電話號碼 [PHONE_NUMBER] 電話號碼 密碼 密碼 保持登入 登入 忘記密碼?" at bounding box center [695, 369] width 1391 height 627
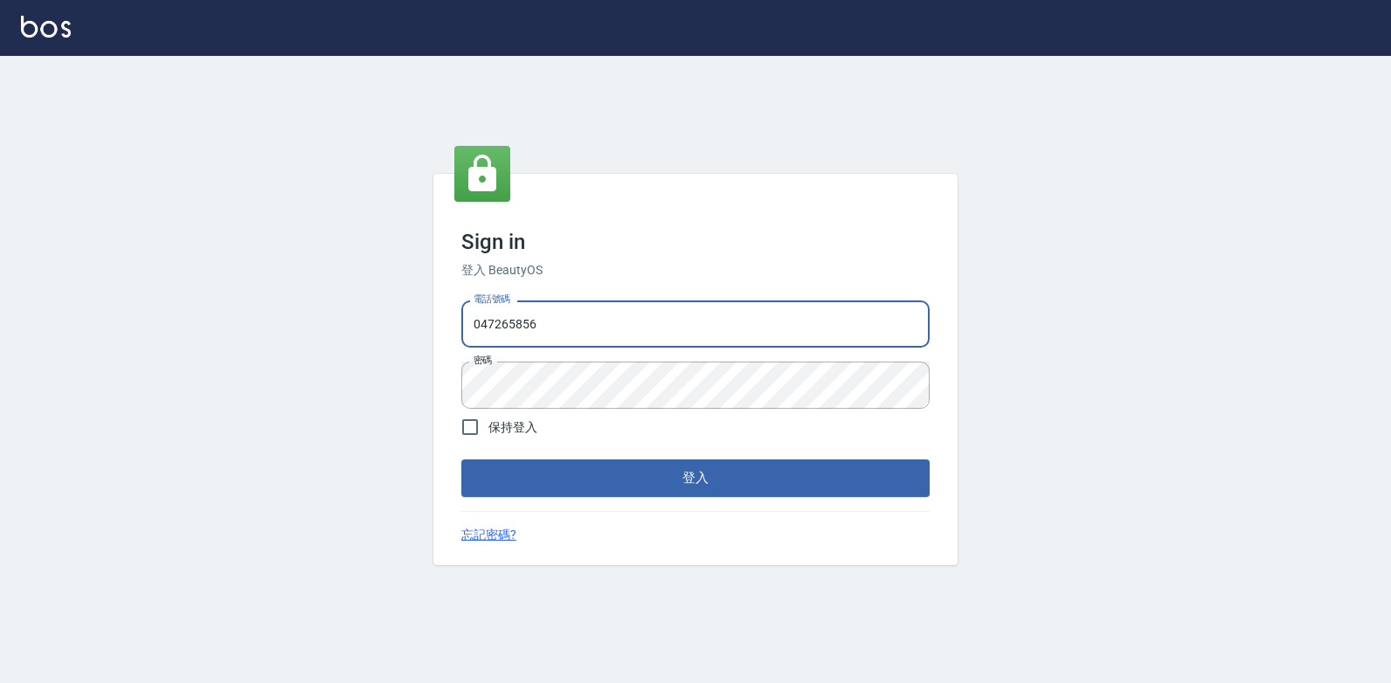
click at [310, 327] on div "Sign in 登入 BeautyOS 電話號碼 [PHONE_NUMBER] 電話號碼 密碼 密碼 保持登入 登入 忘記密碼?" at bounding box center [695, 369] width 1391 height 627
drag, startPoint x: 473, startPoint y: 322, endPoint x: 833, endPoint y: 319, distance: 360.0
click at [833, 319] on input "047265856" at bounding box center [695, 324] width 468 height 47
type input "0938269975"
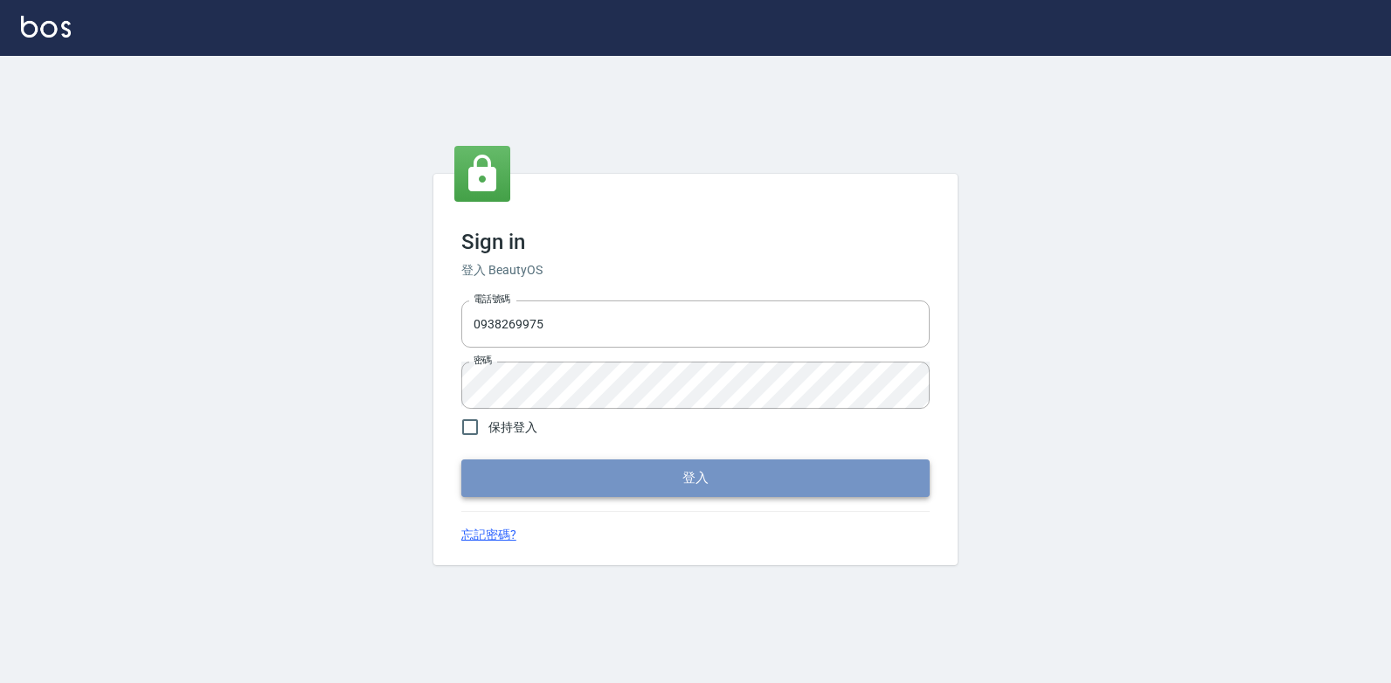
click at [541, 476] on button "登入" at bounding box center [695, 478] width 468 height 37
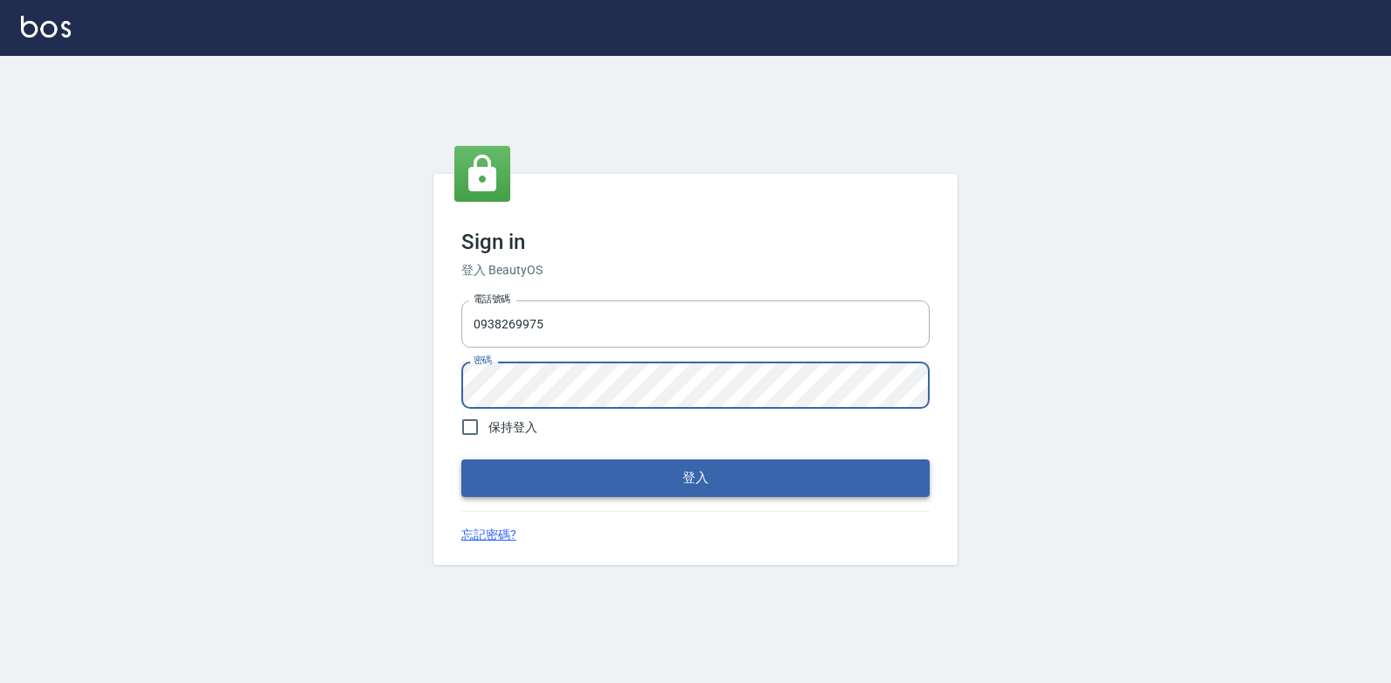
click at [479, 468] on button "登入" at bounding box center [695, 478] width 468 height 37
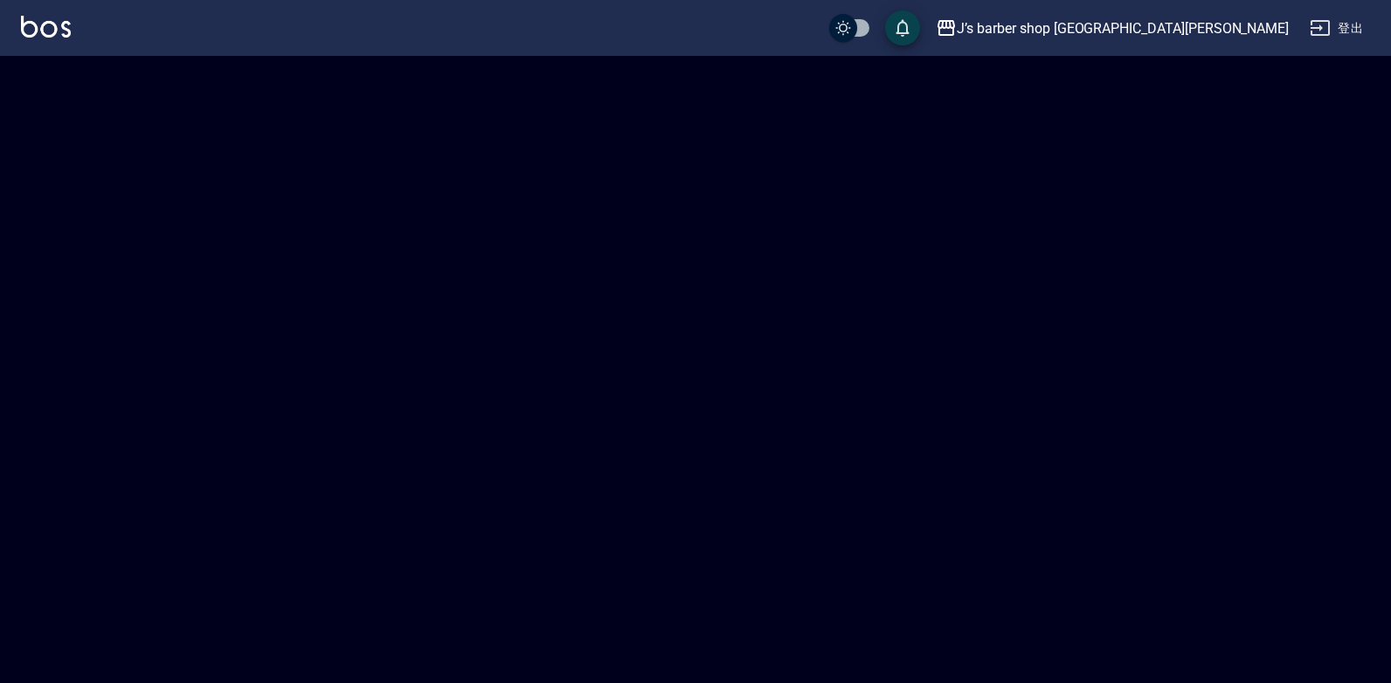
checkbox input "true"
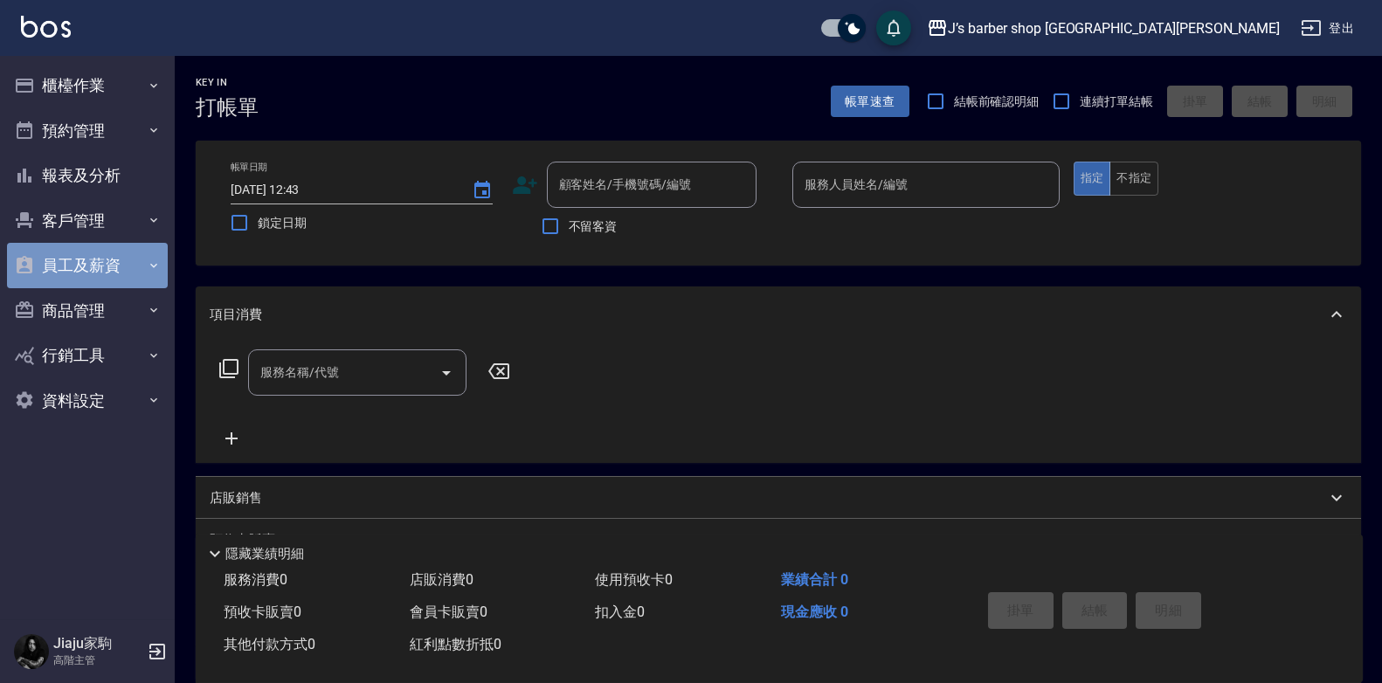
click at [59, 268] on button "員工及薪資" at bounding box center [87, 265] width 161 height 45
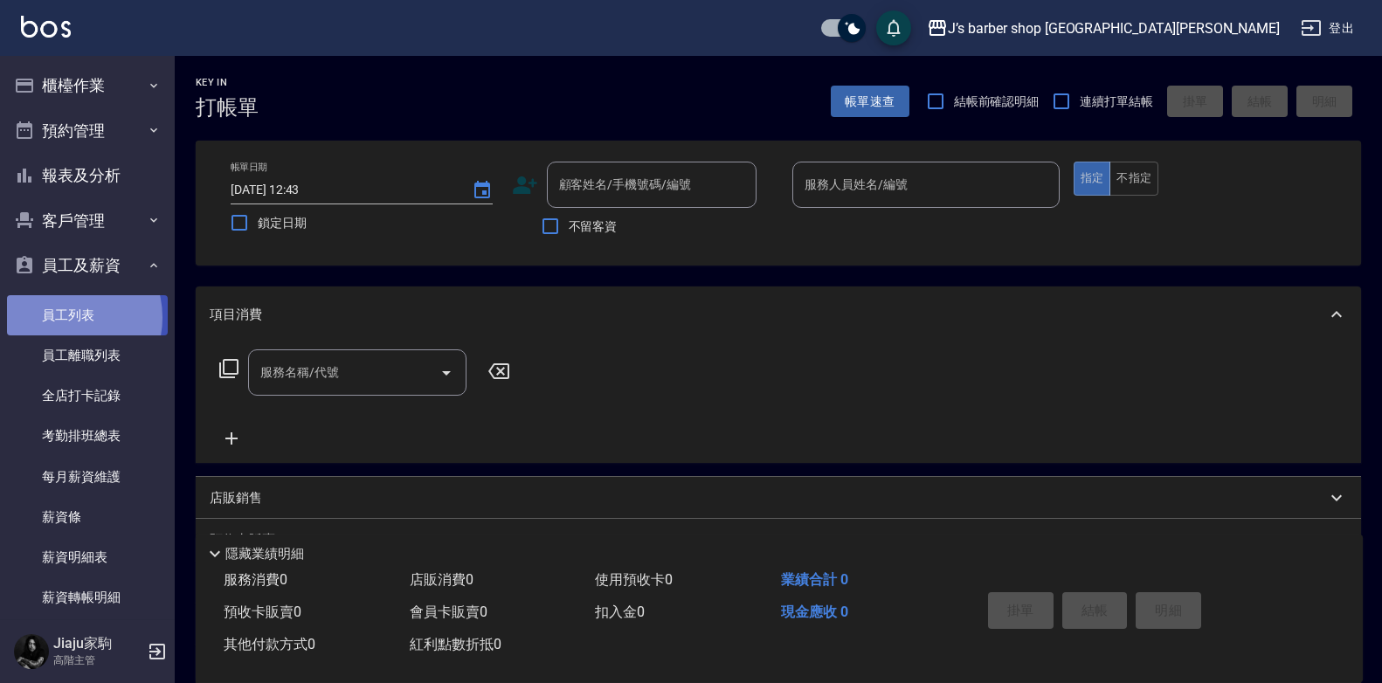
click at [66, 317] on link "員工列表" at bounding box center [87, 315] width 161 height 40
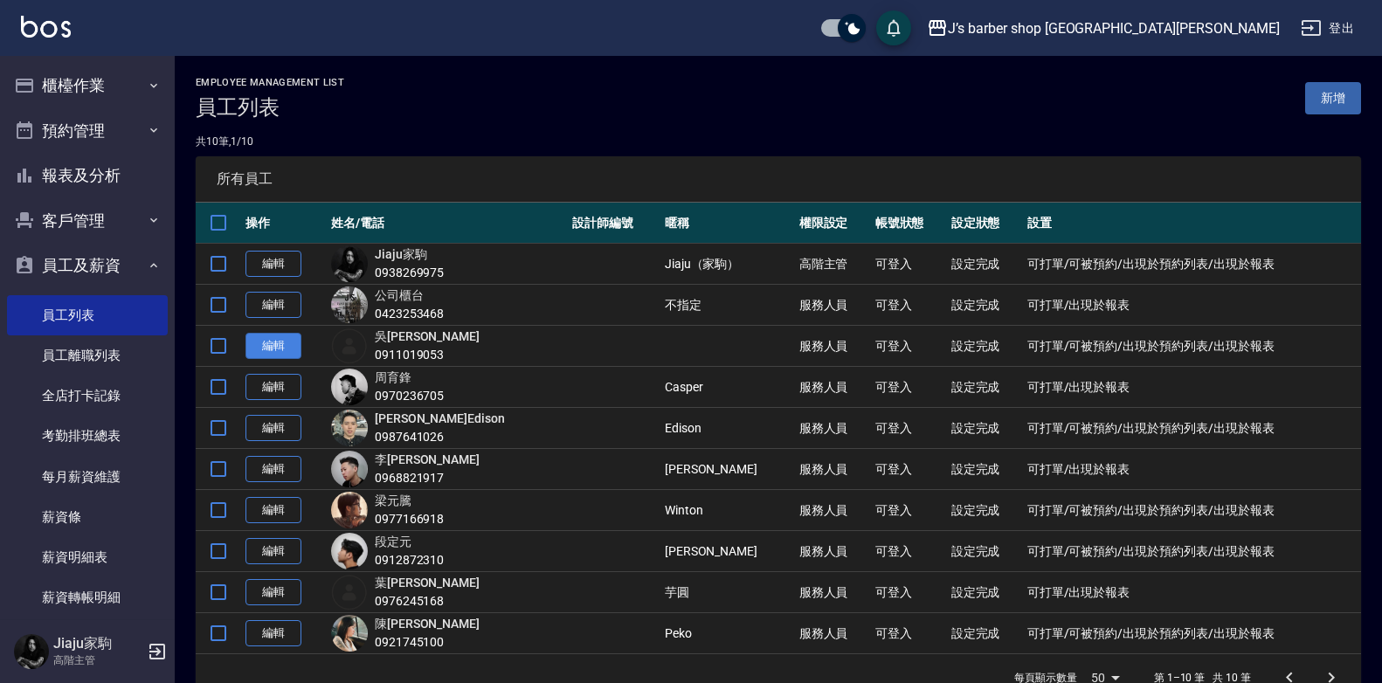
click at [262, 346] on link "編輯" at bounding box center [274, 346] width 56 height 27
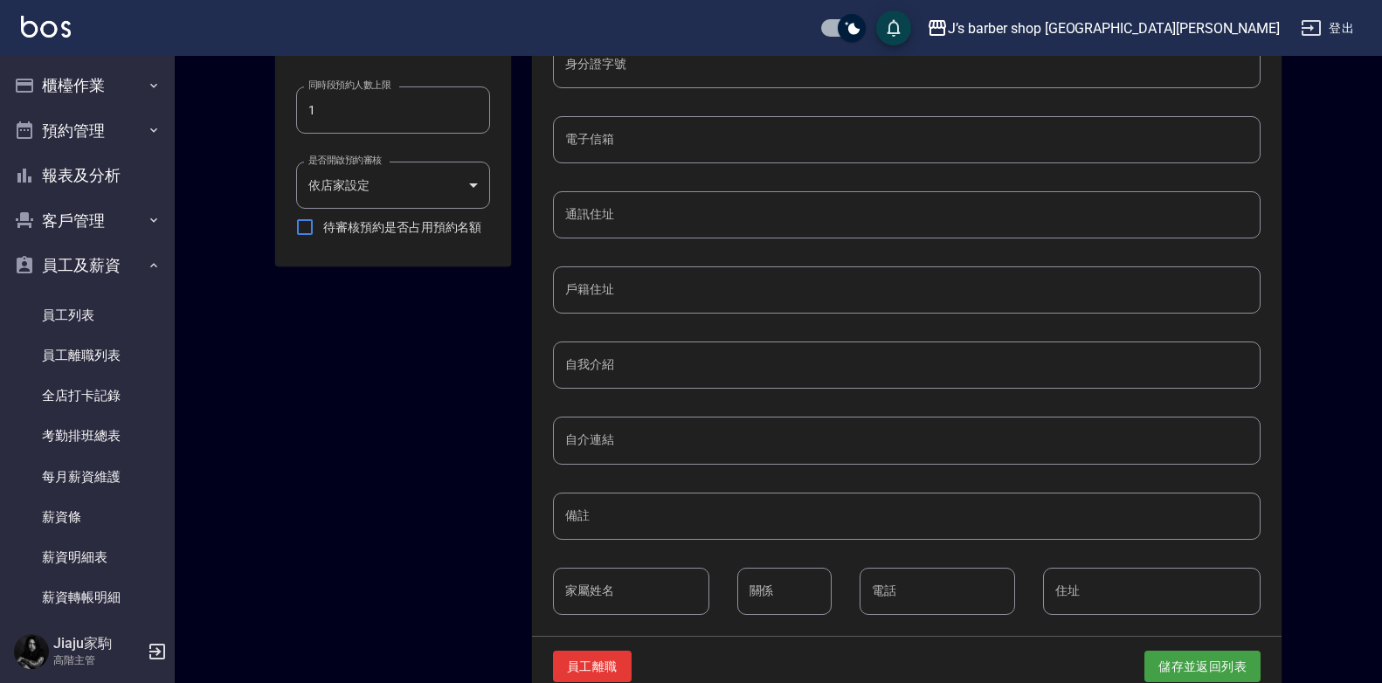
scroll to position [710, 0]
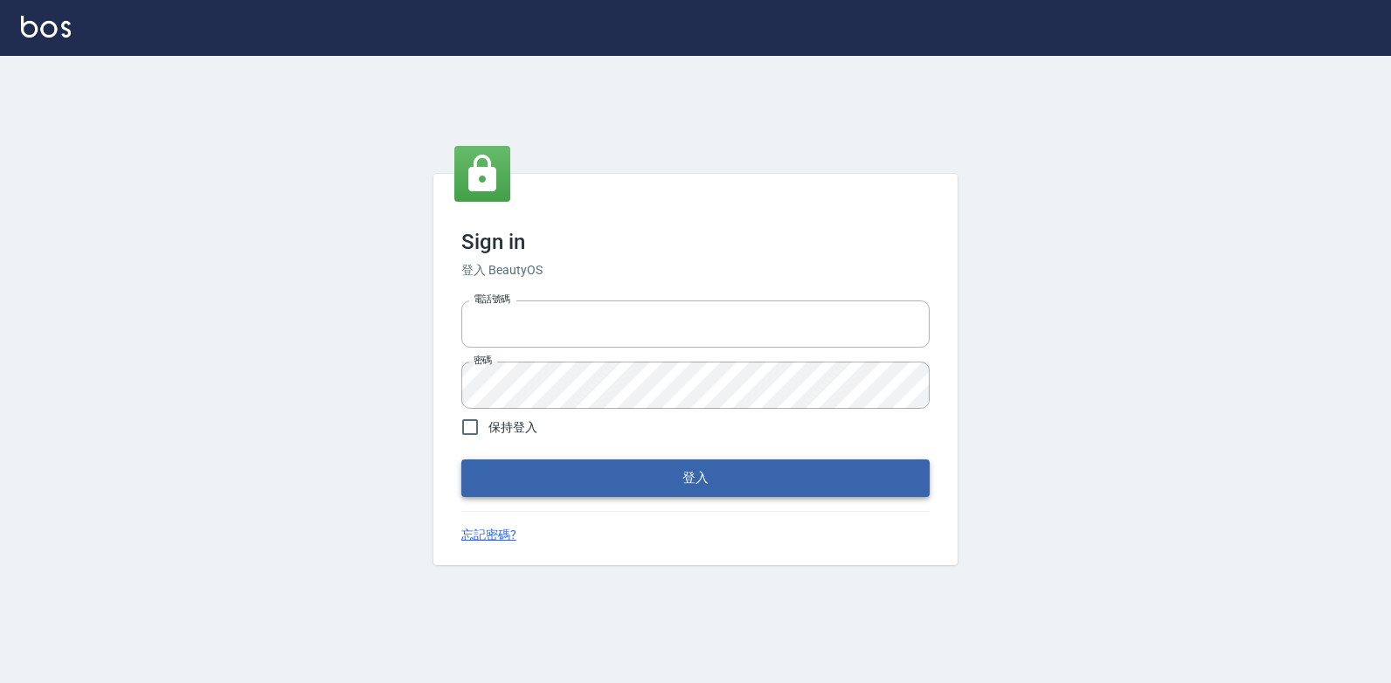
type input "047265856"
click at [621, 477] on button "登入" at bounding box center [695, 478] width 468 height 37
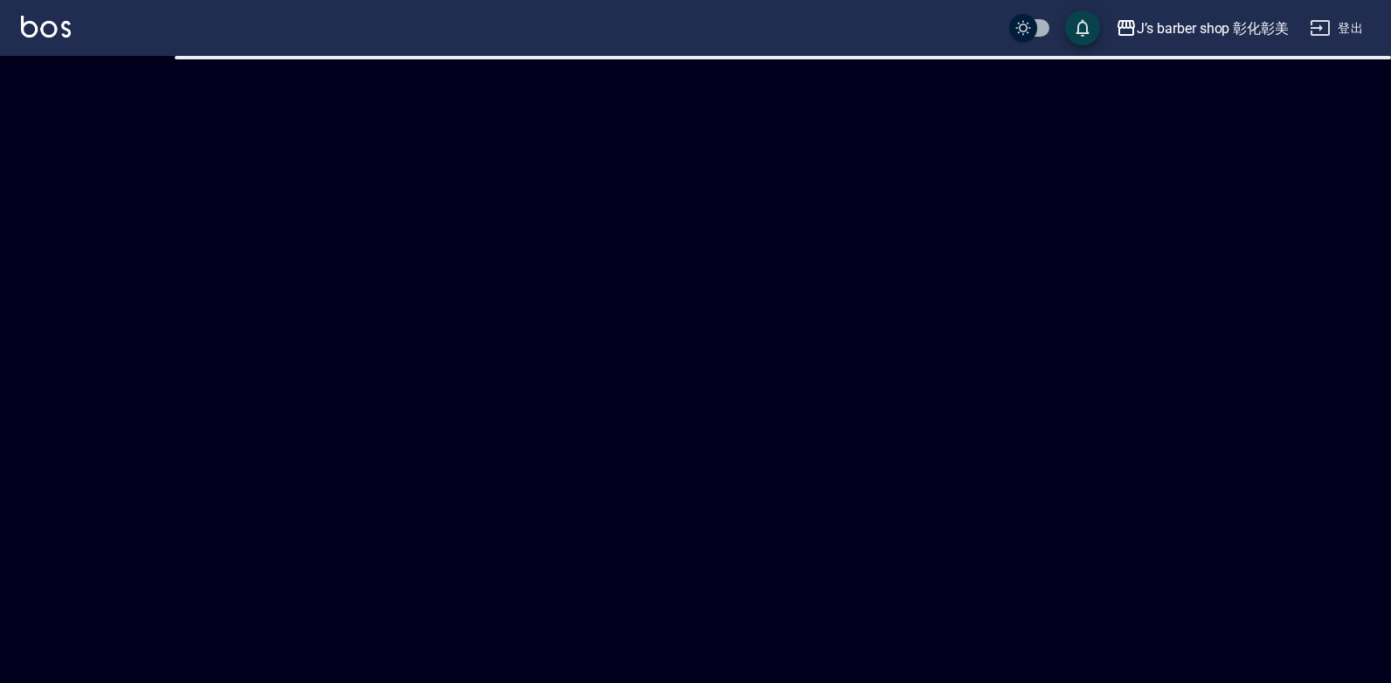
checkbox input "true"
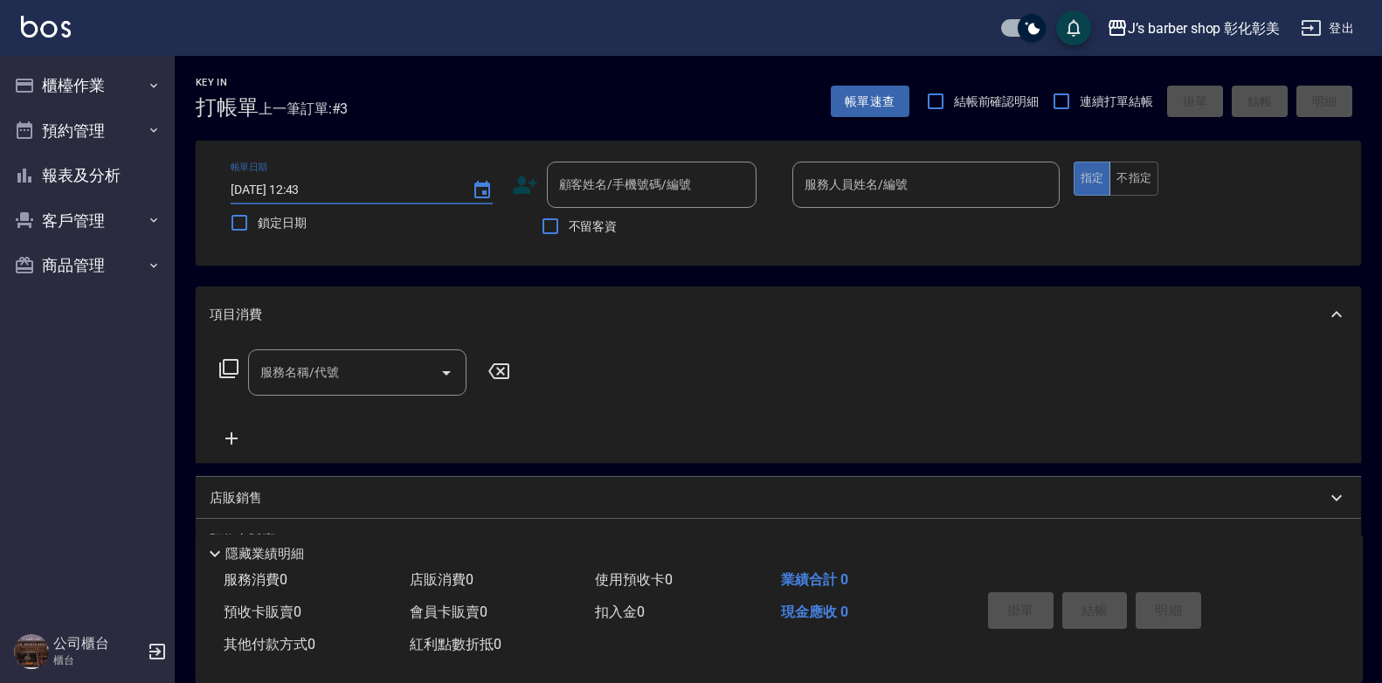
click at [304, 190] on input "[DATE] 12:43" at bounding box center [343, 190] width 224 height 29
click at [303, 190] on input "[DATE] 11:30" at bounding box center [343, 190] width 224 height 29
type input "[DATE] 12:00"
click at [565, 176] on div "顧客姓名/手機號碼/編號 顧客姓名/手機號碼/編號" at bounding box center [652, 185] width 210 height 46
click at [565, 176] on input "顧客姓名/手機號碼/編號" at bounding box center [639, 185] width 168 height 31
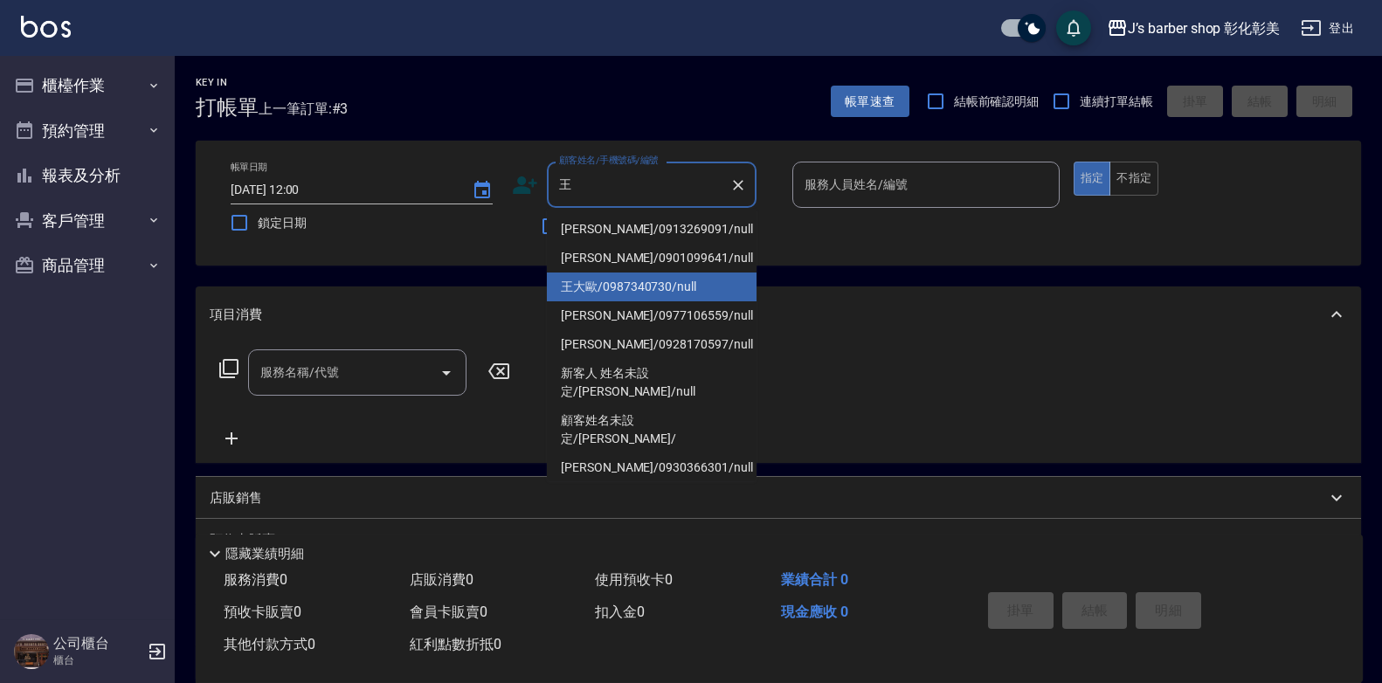
click at [647, 293] on li "王大歐/0987340730/null" at bounding box center [652, 287] width 210 height 29
type input "王大歐/0987340730/null"
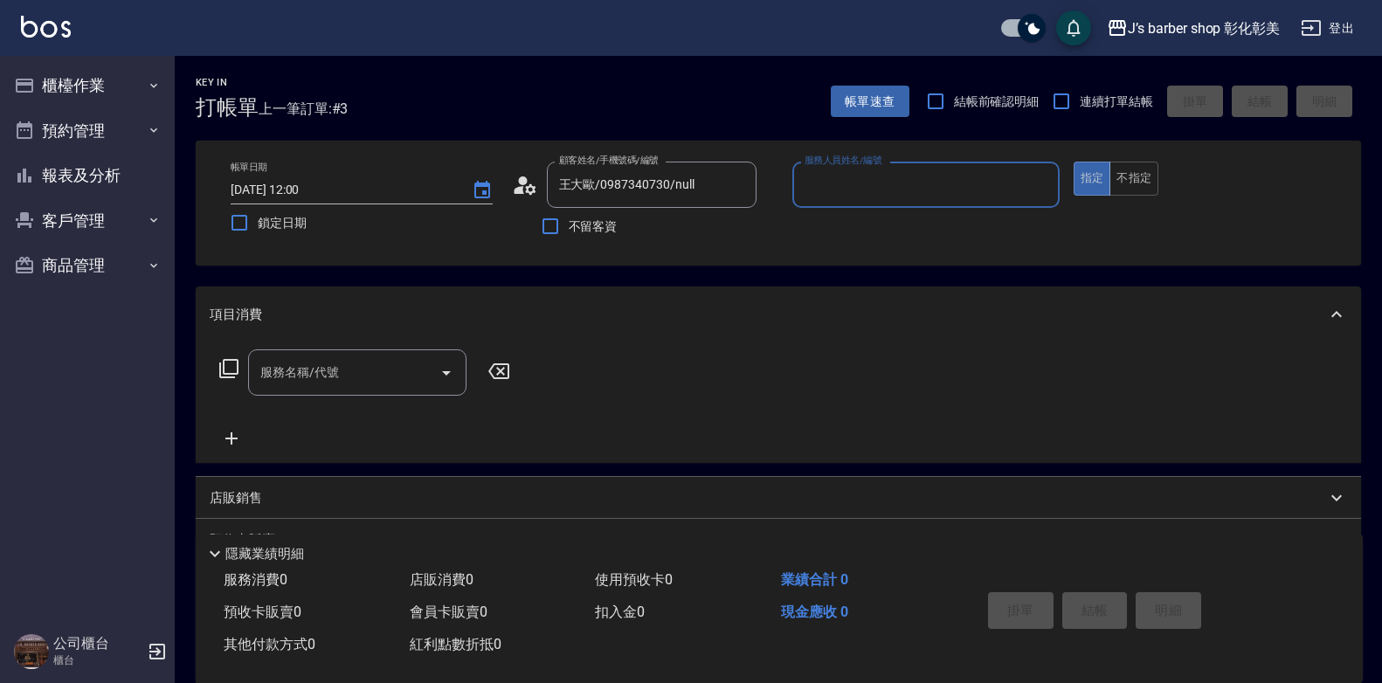
click at [816, 174] on input "服務人員姓名/編號" at bounding box center [926, 185] width 252 height 31
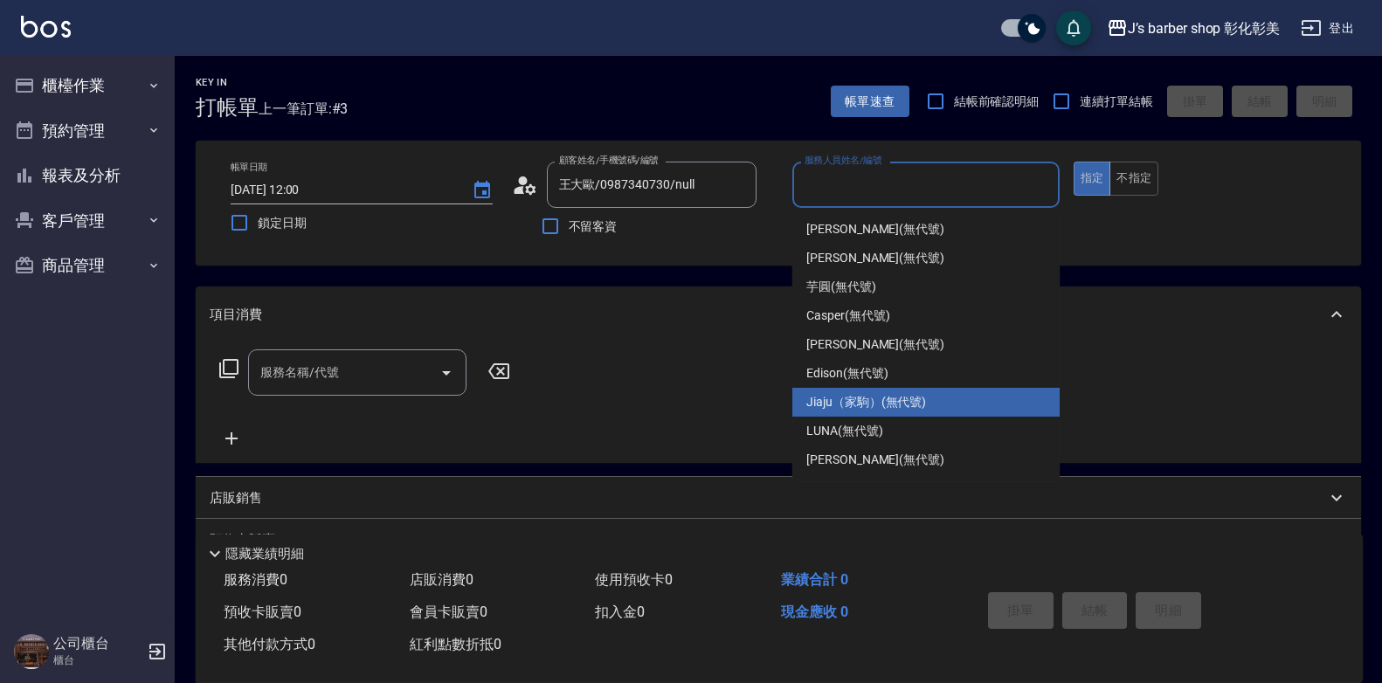
click at [876, 393] on span "Jiaju（家駒） (無代號)" at bounding box center [866, 402] width 120 height 18
type input "Jiaju（家駒）(無代號)"
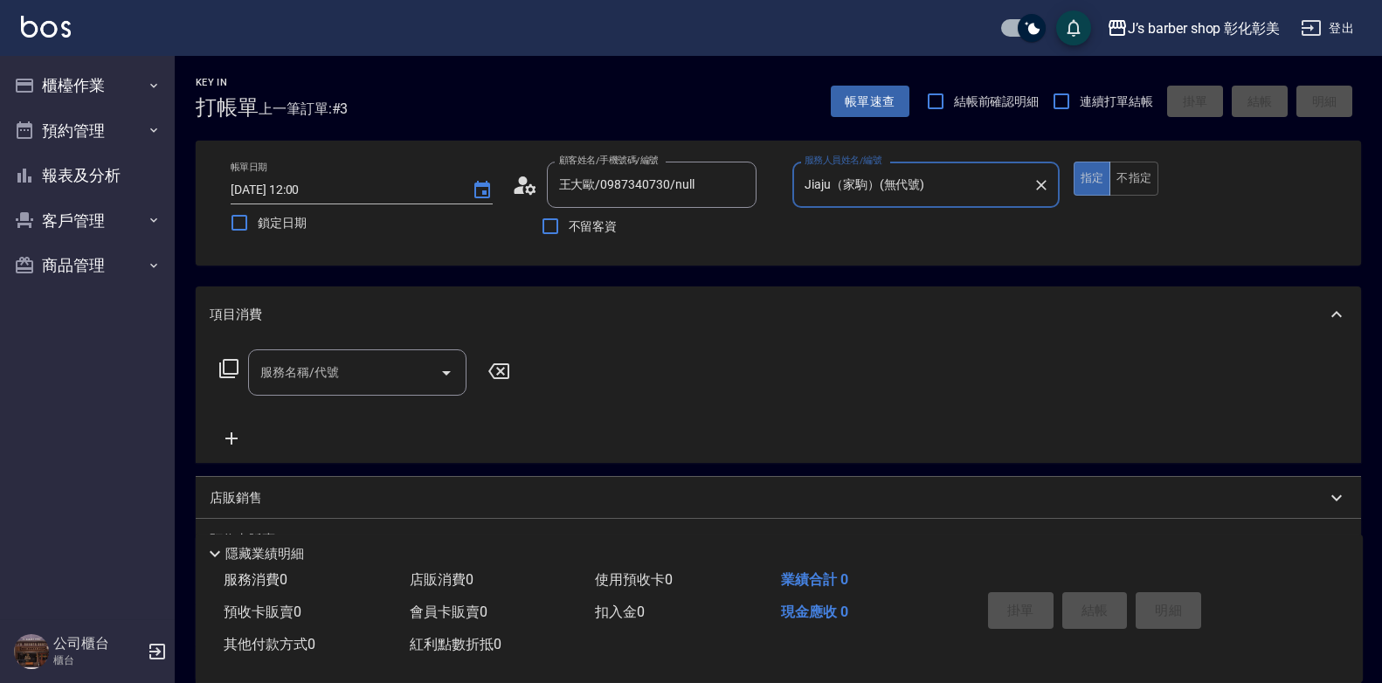
click at [332, 352] on div "服務名稱/代號" at bounding box center [357, 372] width 218 height 46
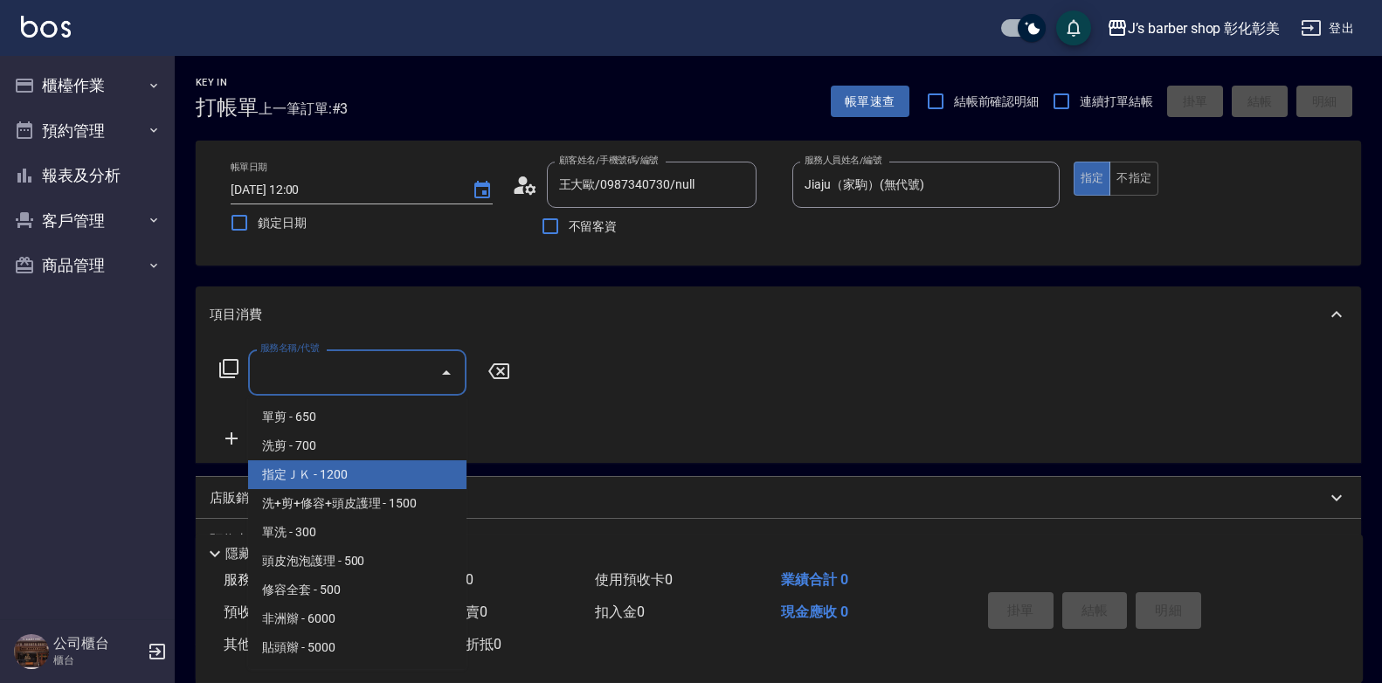
click at [338, 479] on span "指定ＪＫ - 1200" at bounding box center [357, 474] width 218 height 29
click at [338, 479] on div "店販銷售" at bounding box center [779, 498] width 1166 height 42
type input "指定ＪＫ(102)"
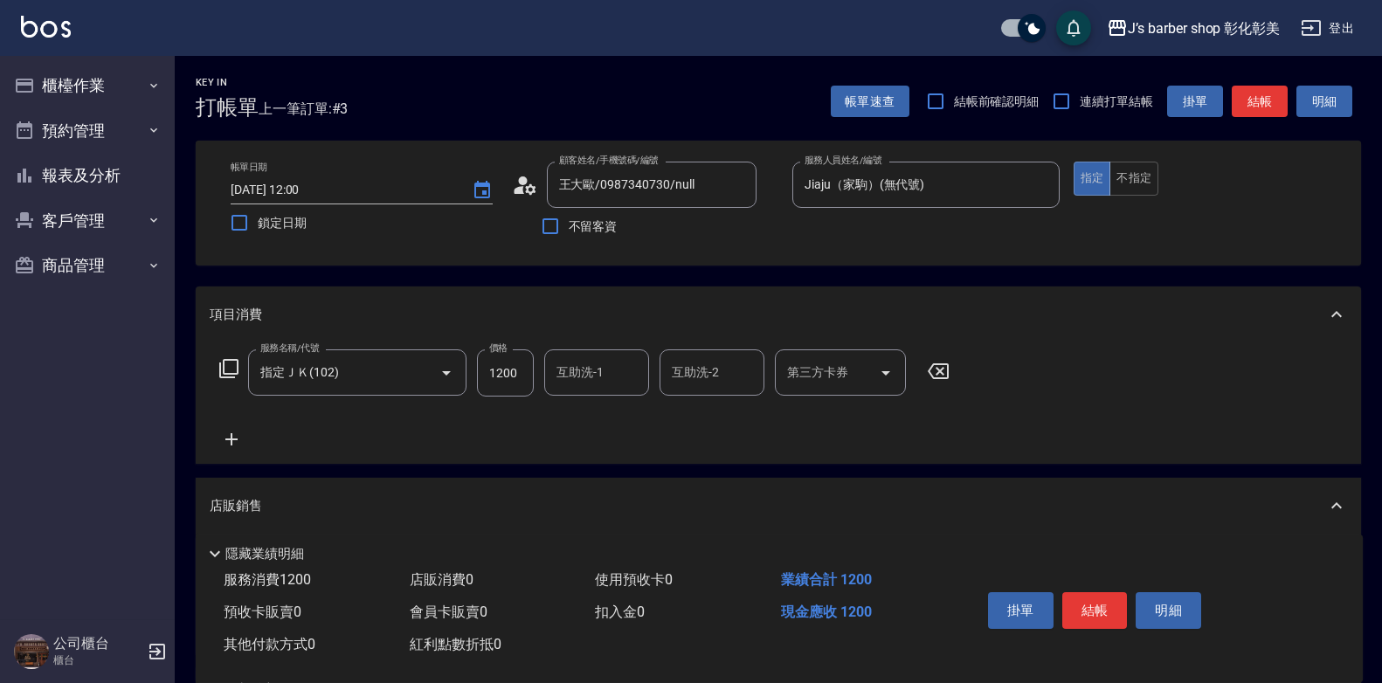
click at [561, 358] on input "互助洗-1" at bounding box center [596, 372] width 89 height 31
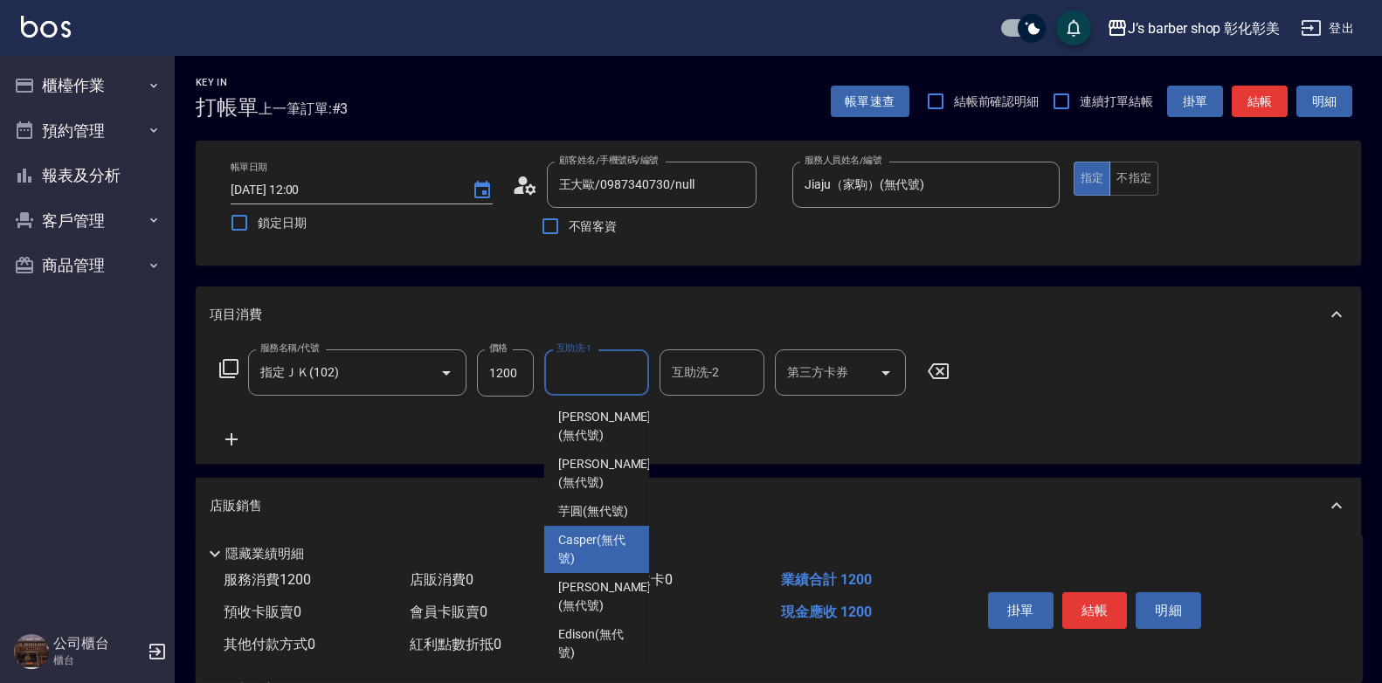
scroll to position [165, 0]
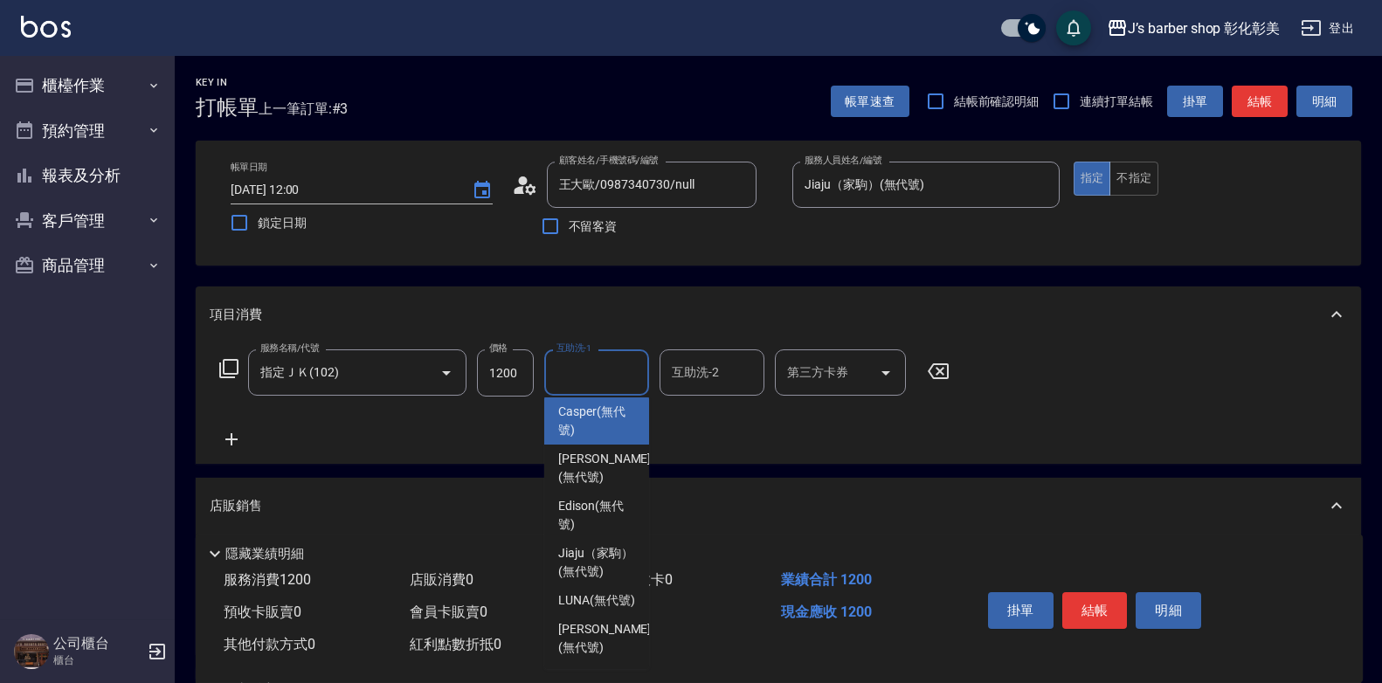
click at [595, 422] on div "Casper (無代號)" at bounding box center [596, 421] width 105 height 47
type input "Casper(無代號)"
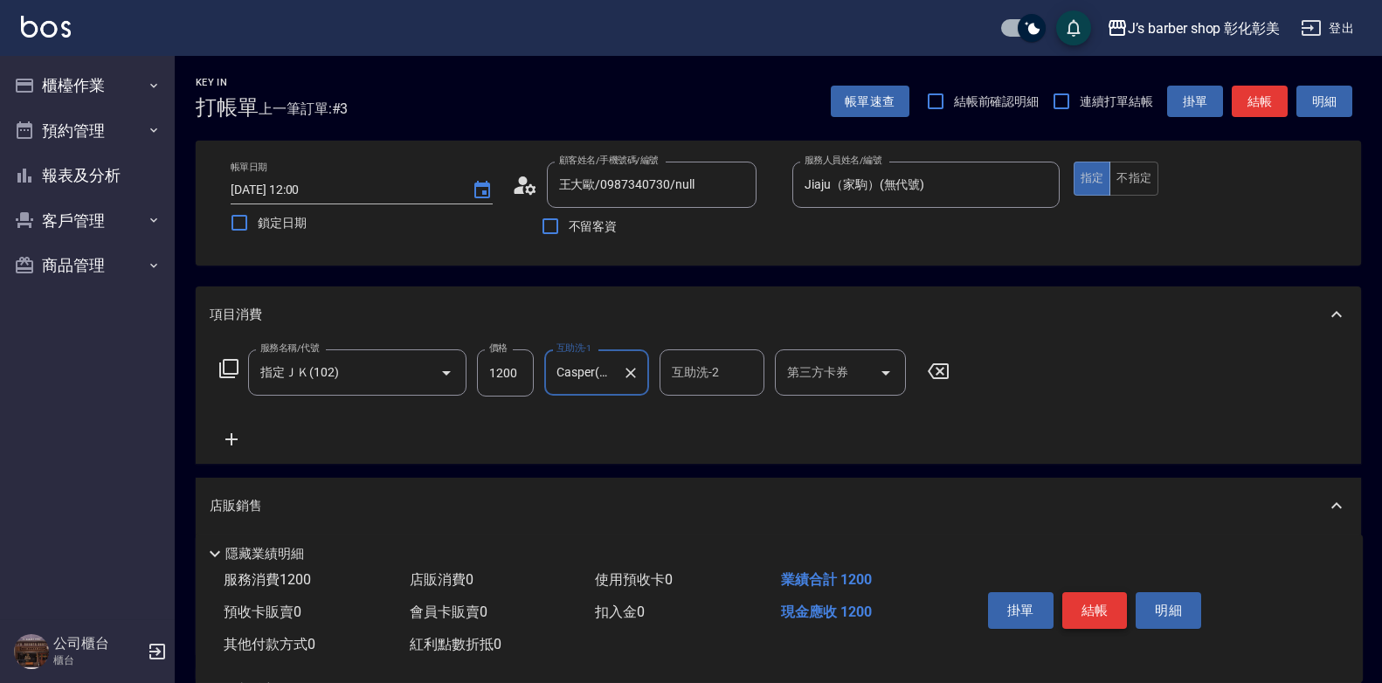
click at [1107, 602] on button "結帳" at bounding box center [1095, 610] width 66 height 37
click at [1107, 602] on div "掛單 結帳 明細" at bounding box center [1095, 612] width 228 height 55
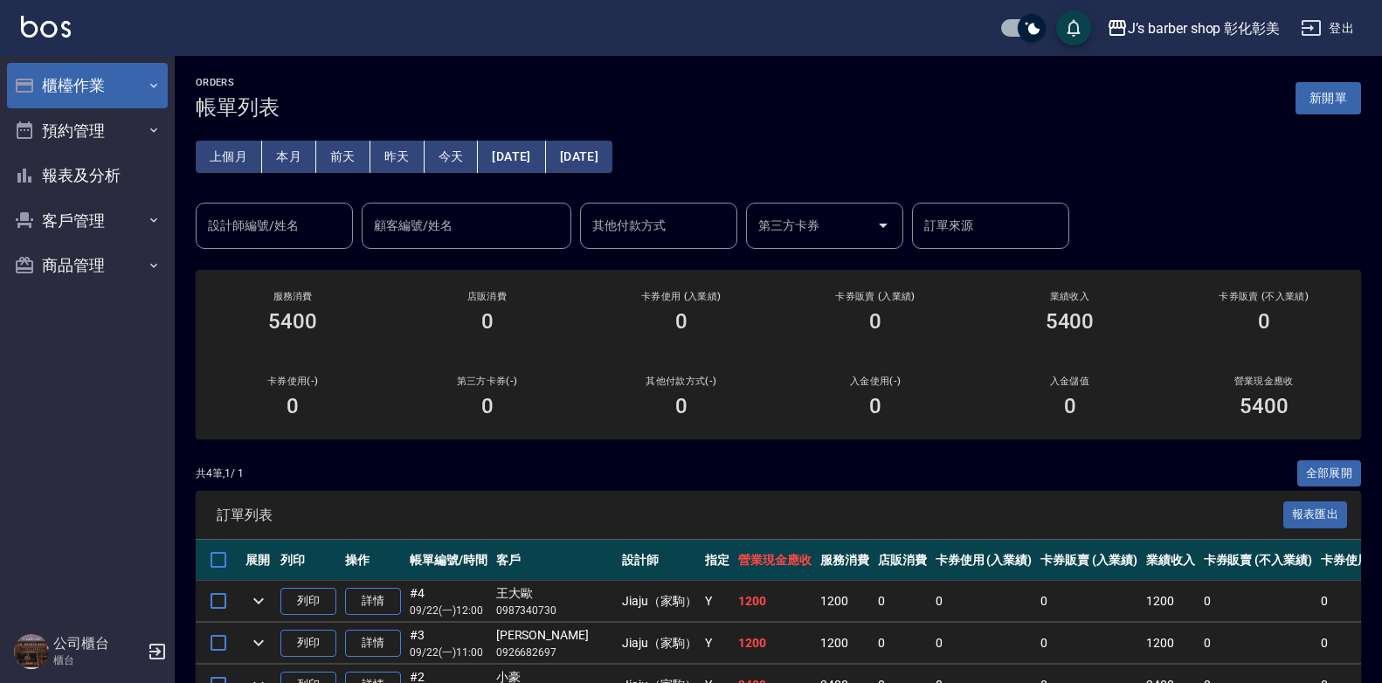
click at [95, 88] on button "櫃檯作業" at bounding box center [87, 85] width 161 height 45
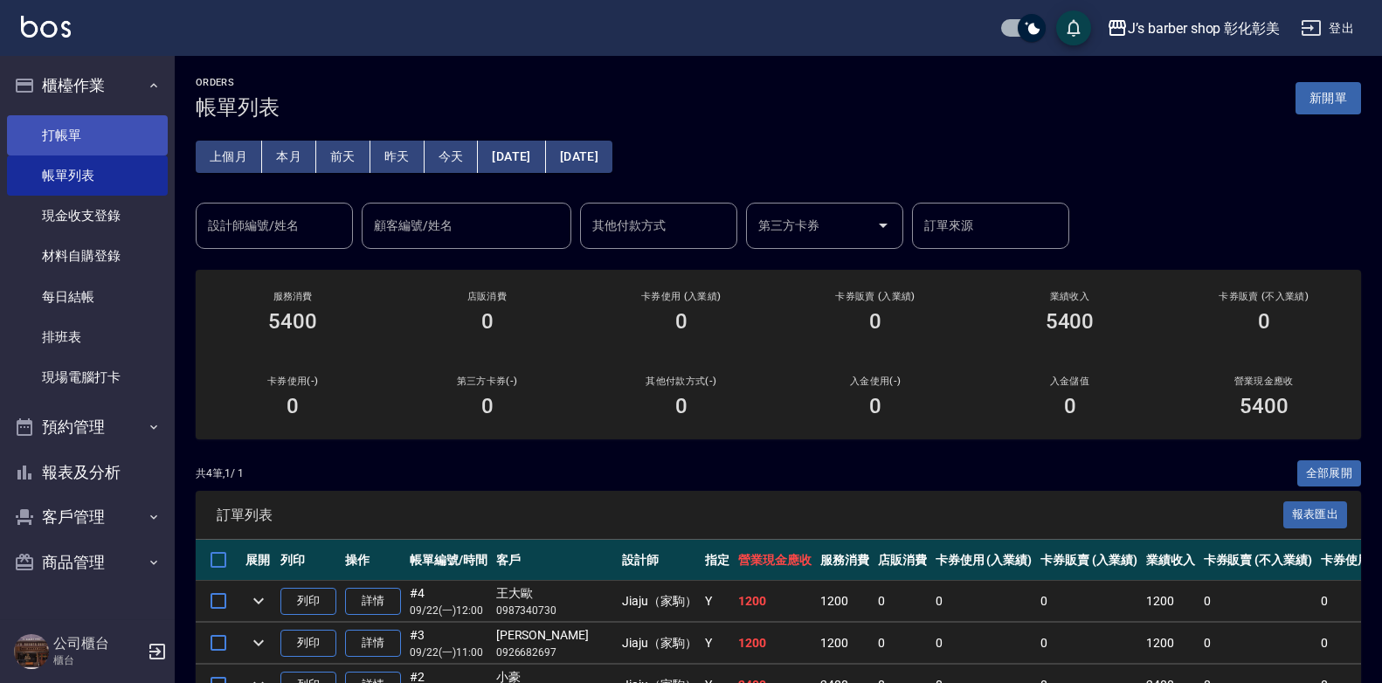
click at [60, 128] on link "打帳單" at bounding box center [87, 135] width 161 height 40
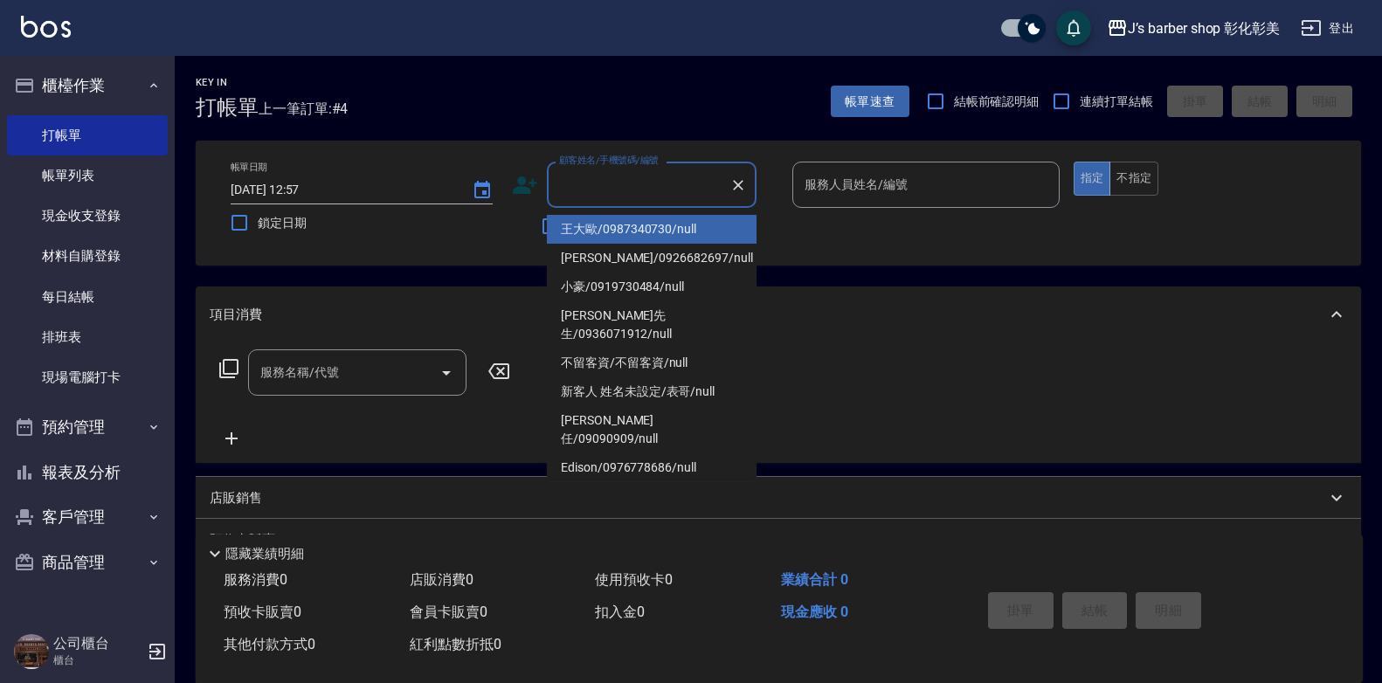
click at [567, 183] on input "顧客姓名/手機號碼/編號" at bounding box center [639, 185] width 168 height 31
click at [81, 426] on button "預約管理" at bounding box center [87, 427] width 161 height 45
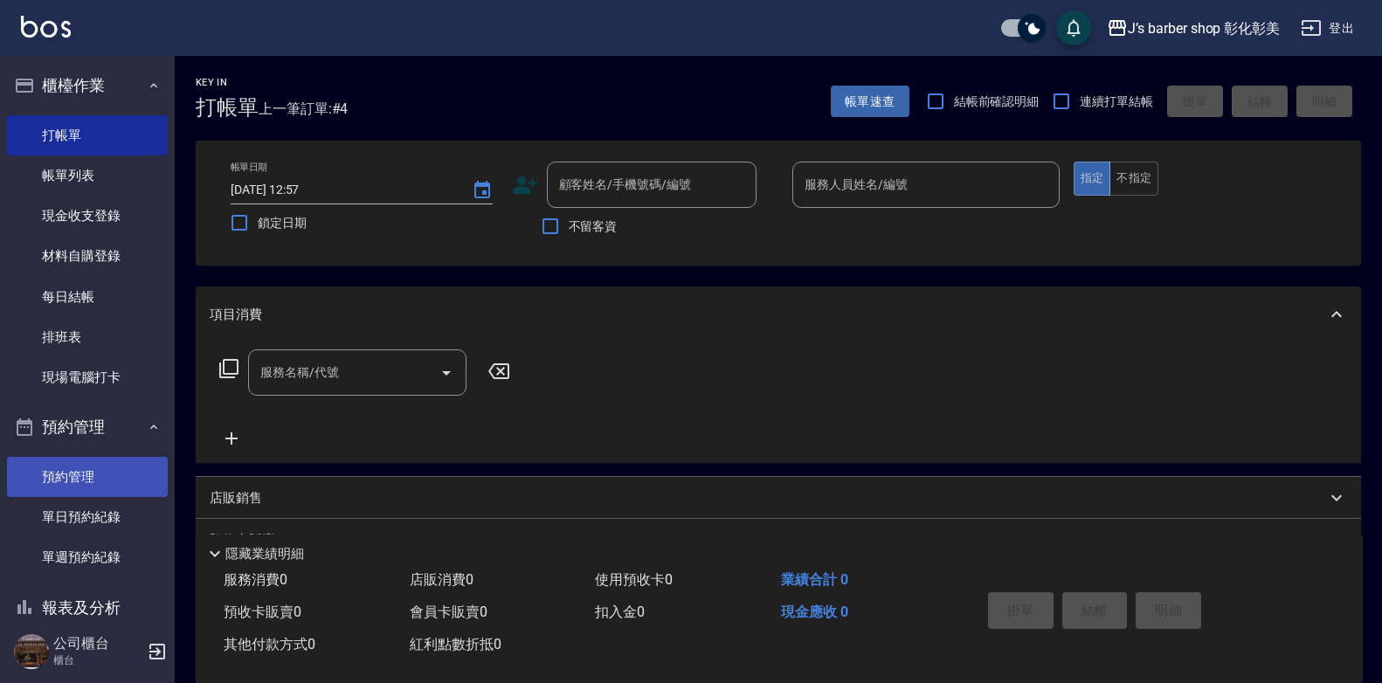
click at [94, 472] on link "預約管理" at bounding box center [87, 477] width 161 height 40
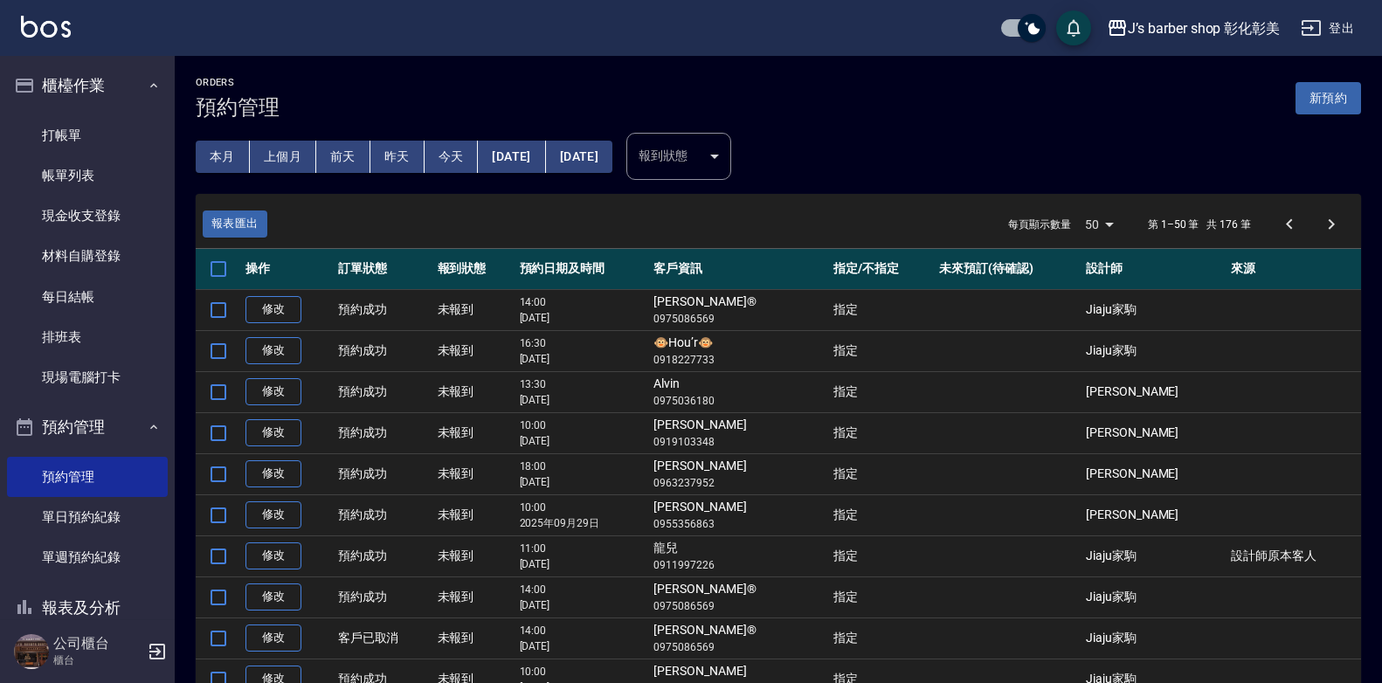
click at [446, 152] on button "今天" at bounding box center [452, 157] width 54 height 32
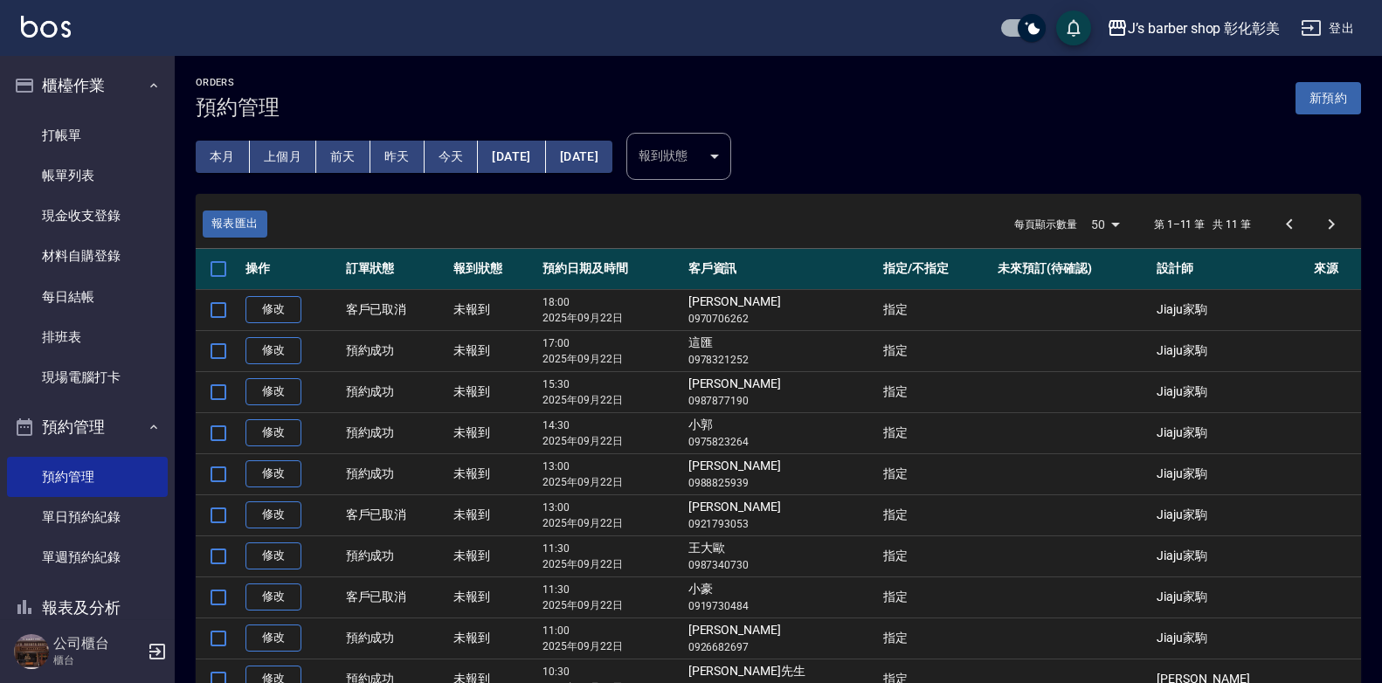
scroll to position [127, 0]
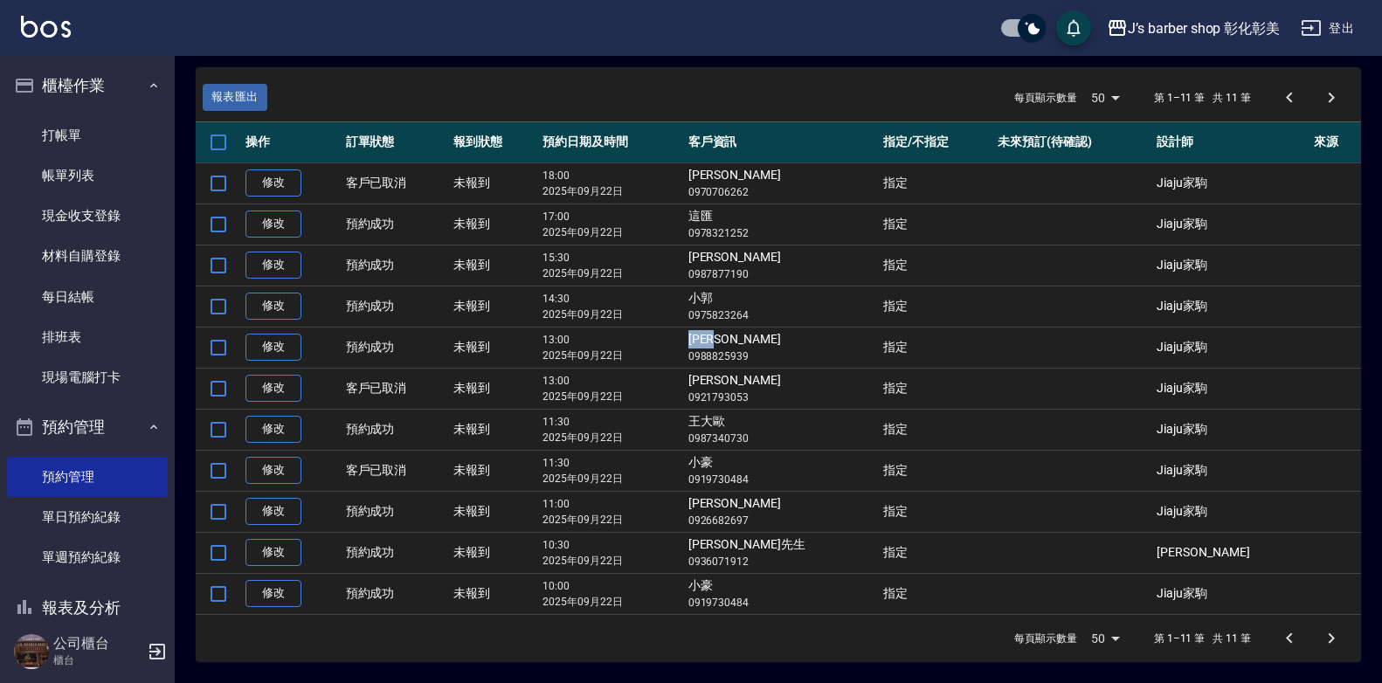
drag, startPoint x: 766, startPoint y: 341, endPoint x: 805, endPoint y: 341, distance: 38.4
click at [805, 341] on td "[PERSON_NAME] 0988825939" at bounding box center [781, 347] width 195 height 41
click at [828, 359] on p "0988825939" at bounding box center [782, 357] width 186 height 16
click at [828, 354] on p "0988825939" at bounding box center [782, 357] width 186 height 16
click at [806, 349] on p "0988825939" at bounding box center [782, 357] width 186 height 16
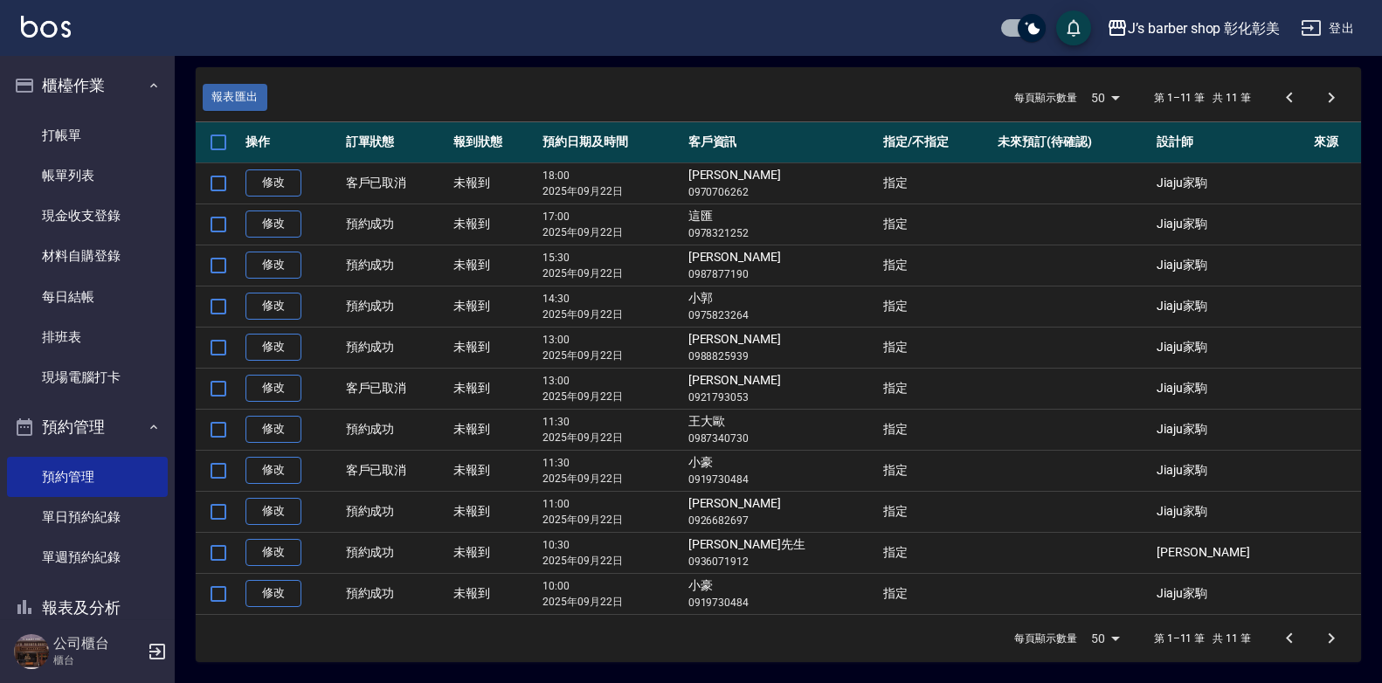
drag, startPoint x: 806, startPoint y: 349, endPoint x: 761, endPoint y: 354, distance: 45.7
click at [684, 354] on td "13:00 [DATE]" at bounding box center [611, 347] width 146 height 41
drag, startPoint x: 768, startPoint y: 356, endPoint x: 846, endPoint y: 360, distance: 77.8
click at [846, 360] on p "0988825939" at bounding box center [782, 357] width 186 height 16
drag, startPoint x: 846, startPoint y: 360, endPoint x: 803, endPoint y: 358, distance: 42.8
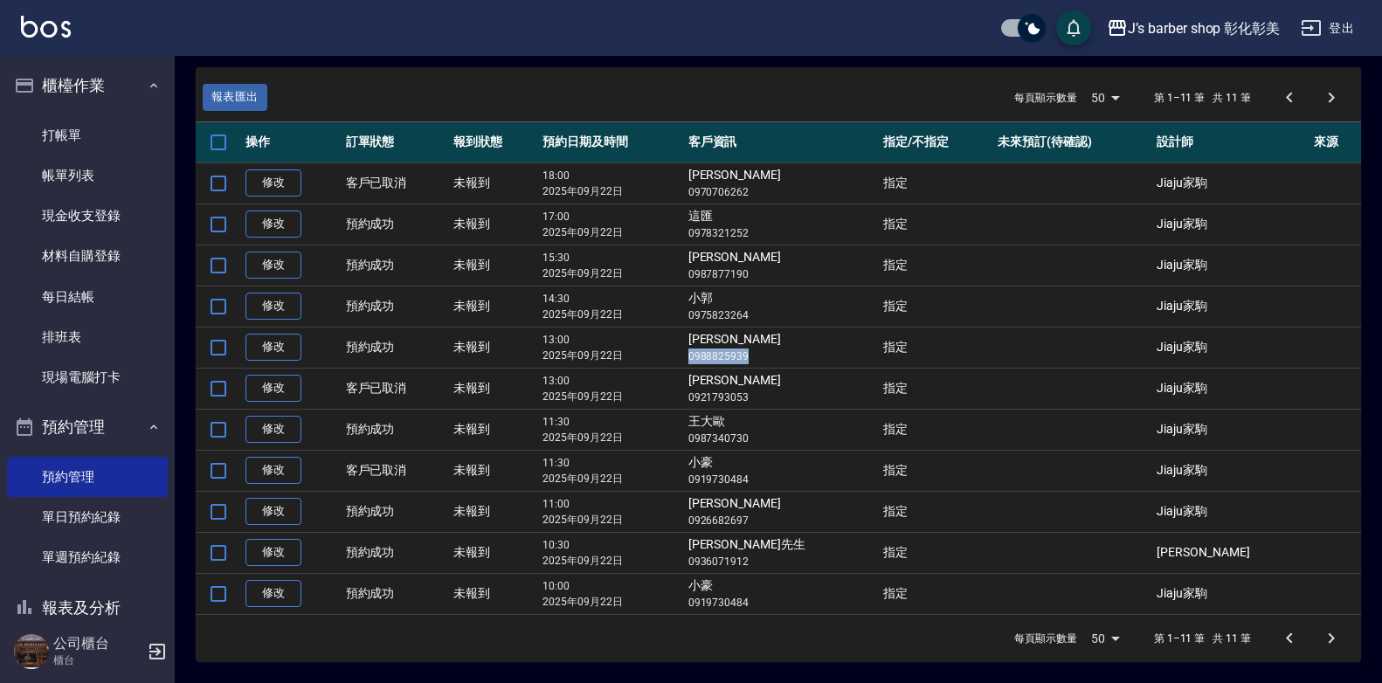
copy p "0988825939"
click at [58, 133] on link "打帳單" at bounding box center [87, 135] width 161 height 40
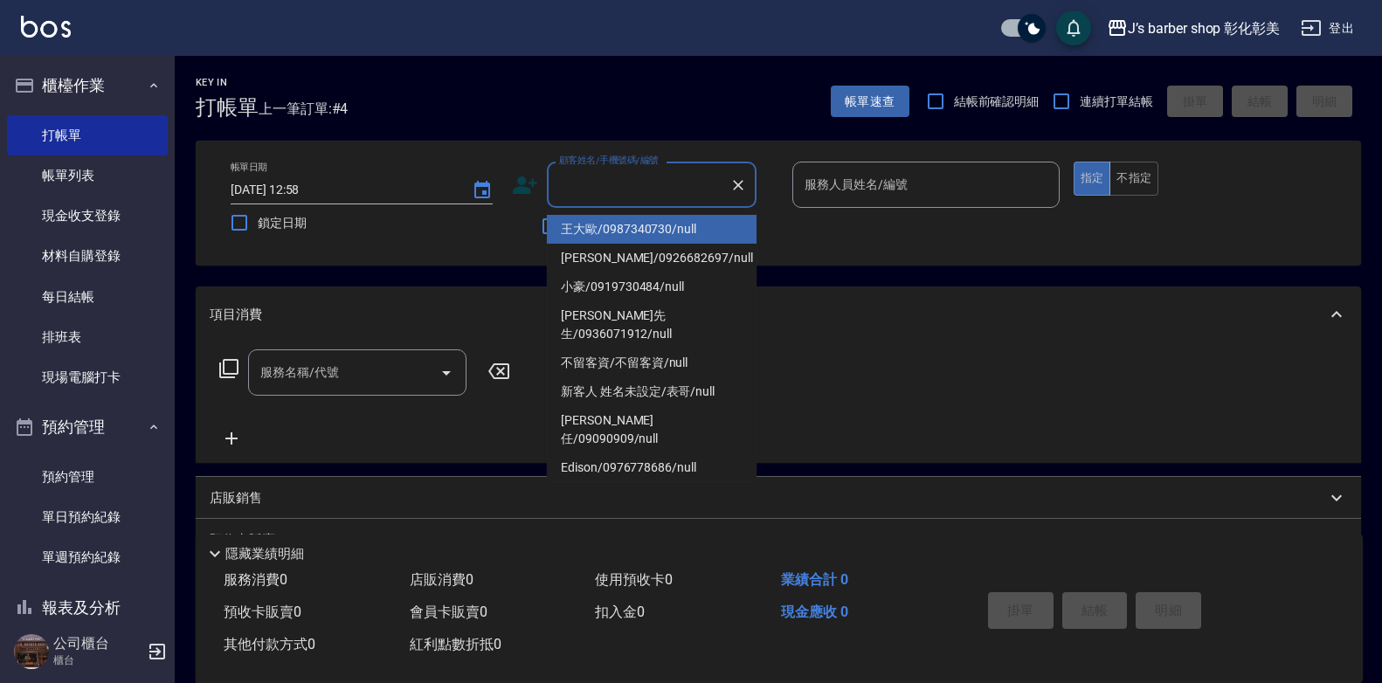
click at [612, 190] on input "顧客姓名/手機號碼/編號" at bounding box center [639, 185] width 168 height 31
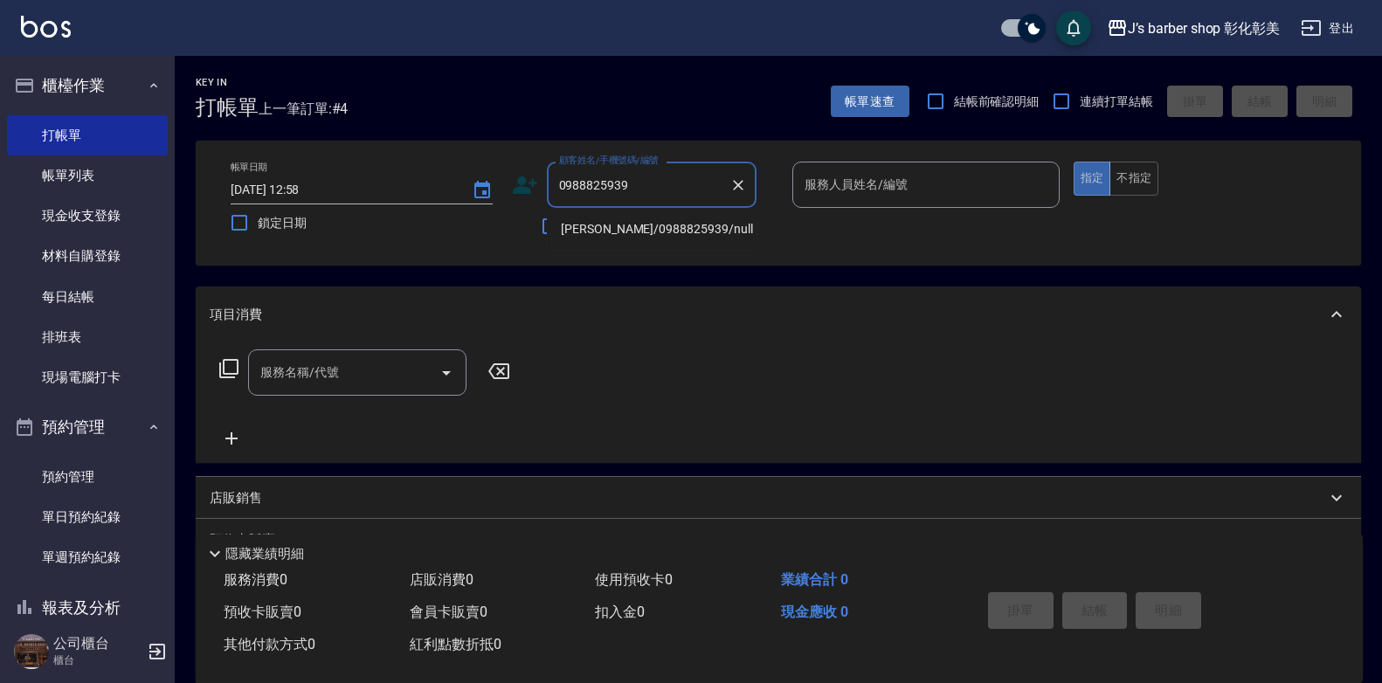
click at [594, 230] on li "[PERSON_NAME]/0988825939/null" at bounding box center [652, 229] width 210 height 29
type input "[PERSON_NAME]/0988825939/null"
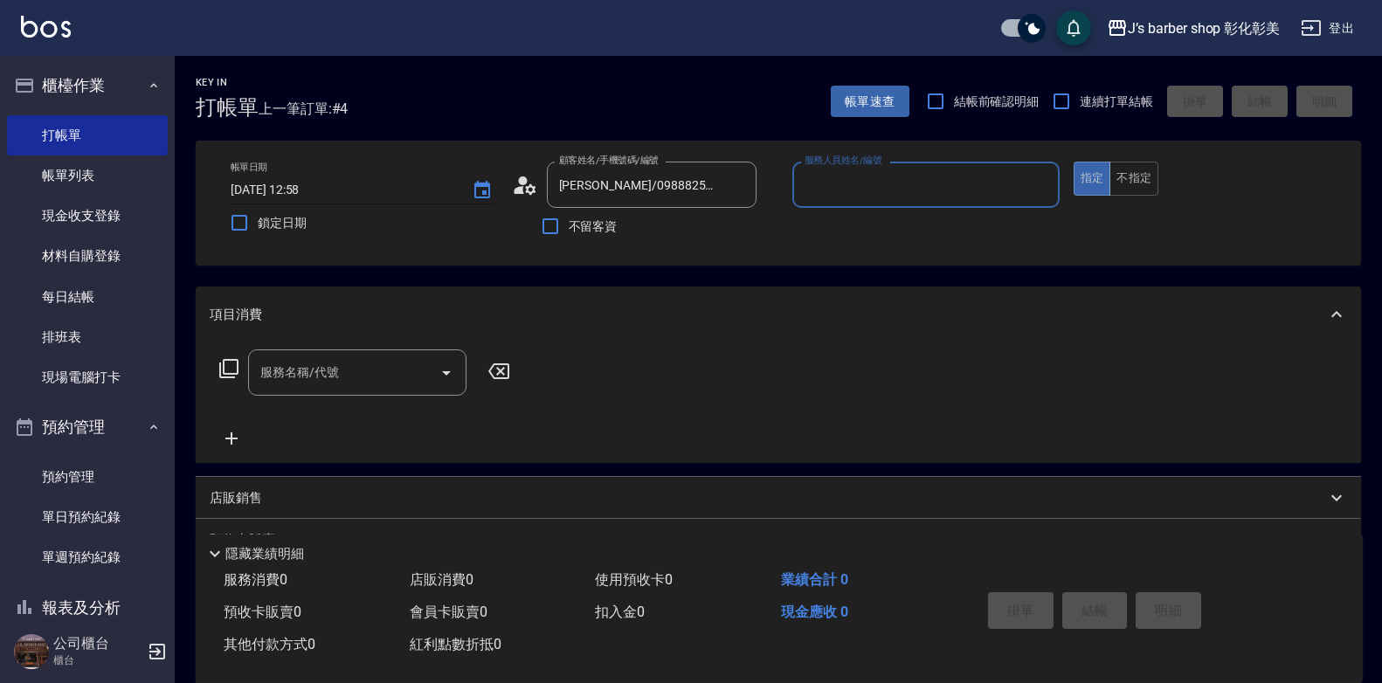
click at [311, 190] on input "[DATE] 12:58" at bounding box center [343, 190] width 224 height 29
click at [545, 243] on input "不留客資" at bounding box center [550, 226] width 37 height 37
checkbox input "true"
click at [554, 225] on input "不留客資" at bounding box center [550, 226] width 37 height 37
checkbox input "false"
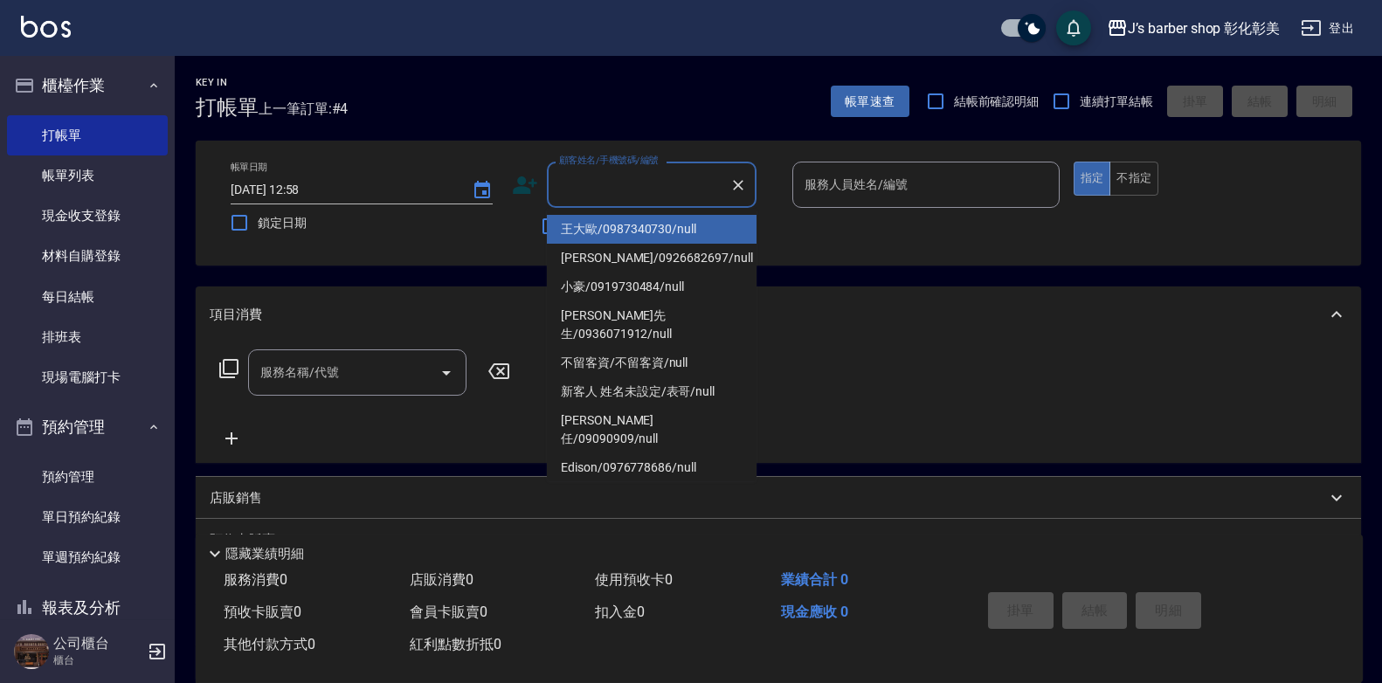
click at [581, 193] on input "顧客姓名/手機號碼/編號" at bounding box center [639, 185] width 168 height 31
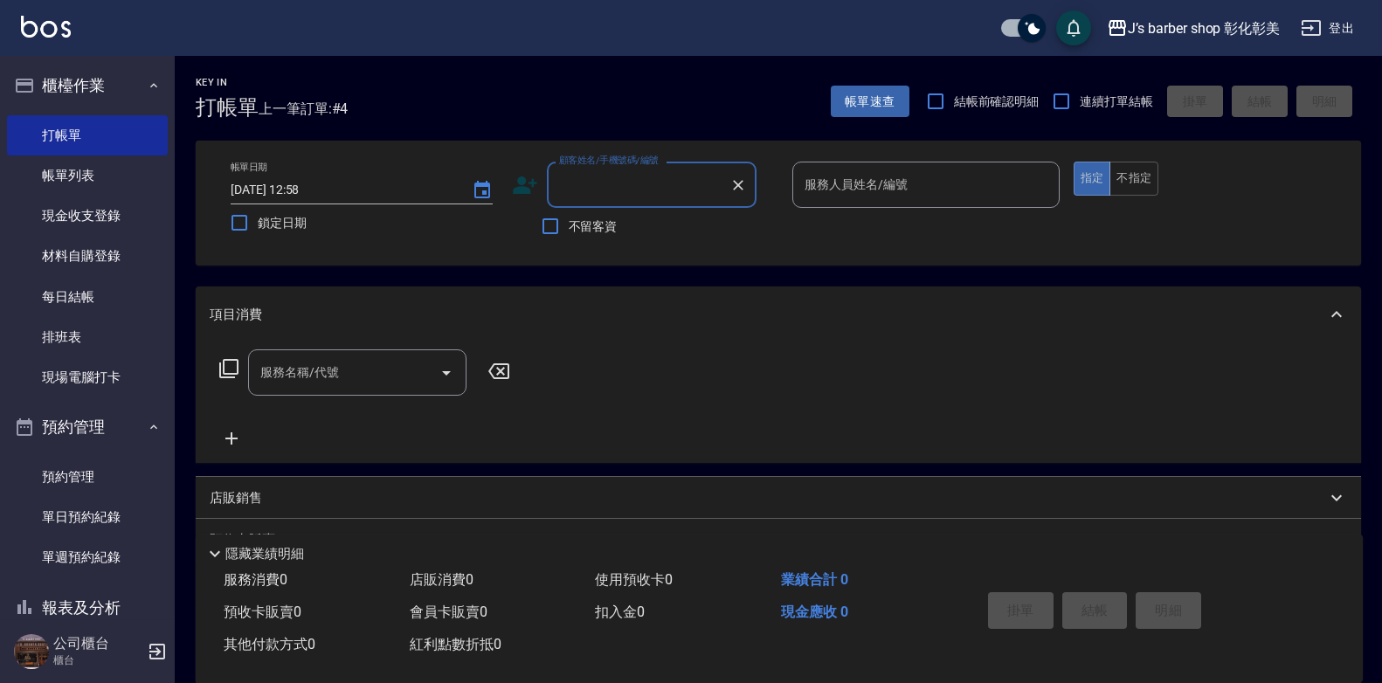
paste input "0988825939"
type input "0988825939"
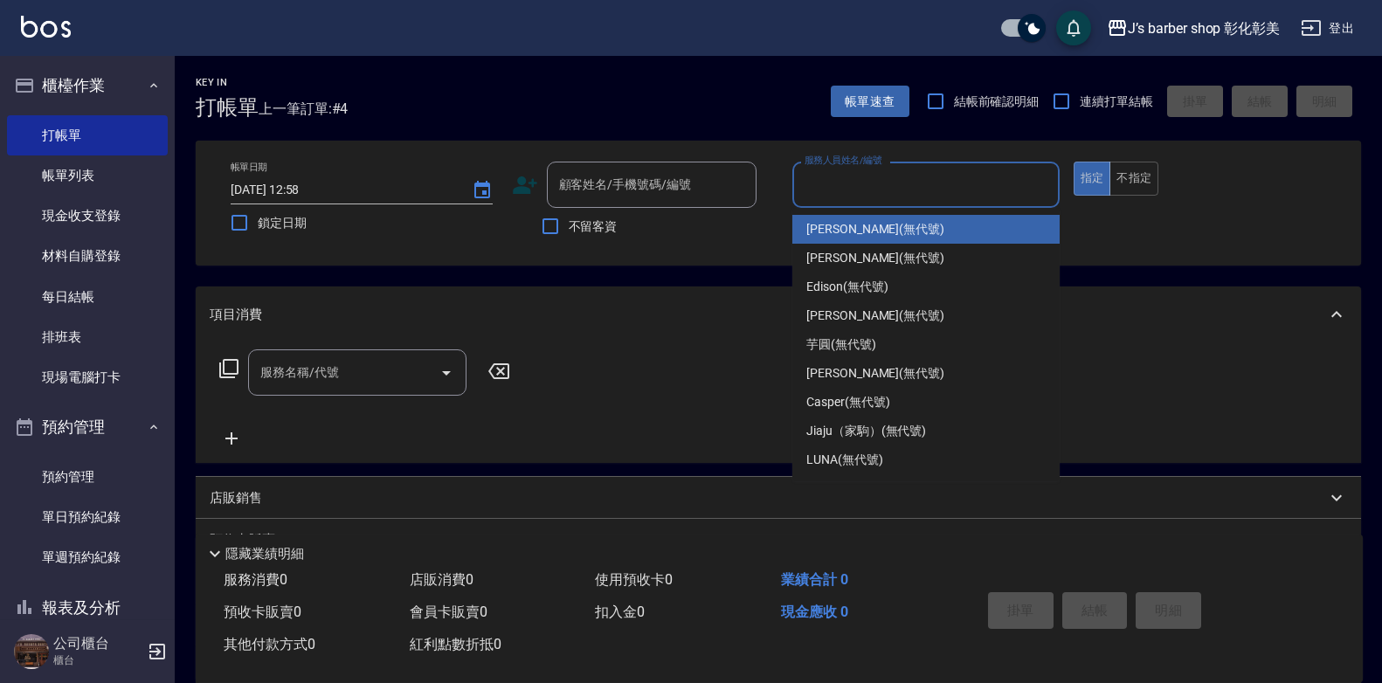
click at [866, 189] on div "服務人員姓名/編號 服務人員姓名/編號" at bounding box center [925, 185] width 267 height 46
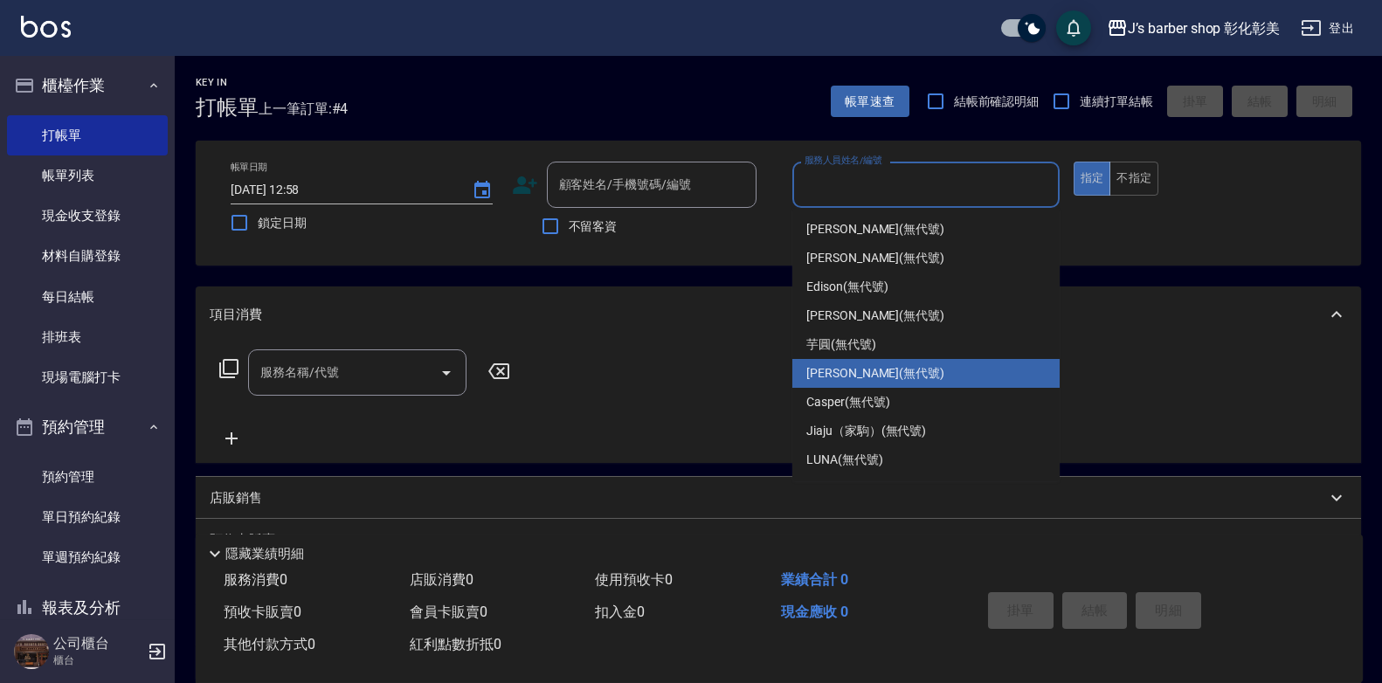
click at [814, 374] on span "[PERSON_NAME](無代號)" at bounding box center [875, 373] width 138 height 18
type input "[PERSON_NAME](無代號)"
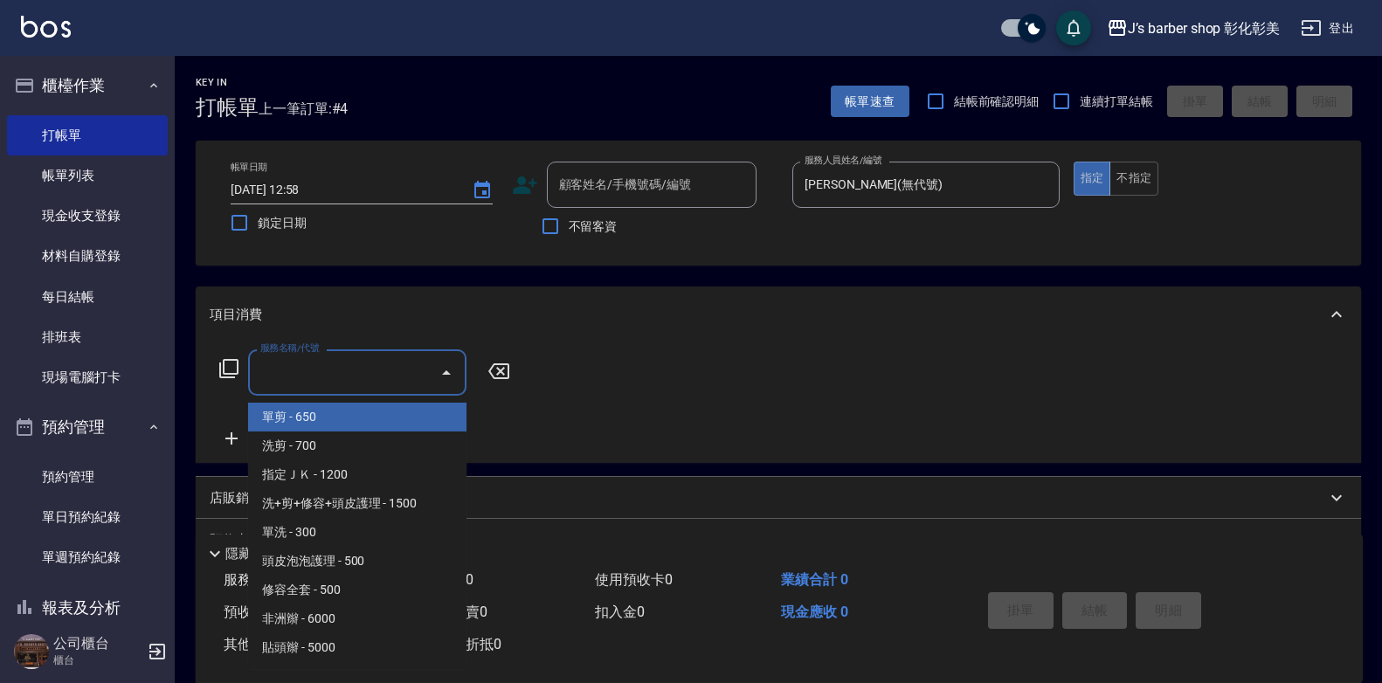
click at [383, 385] on input "服務名稱/代號" at bounding box center [344, 372] width 176 height 31
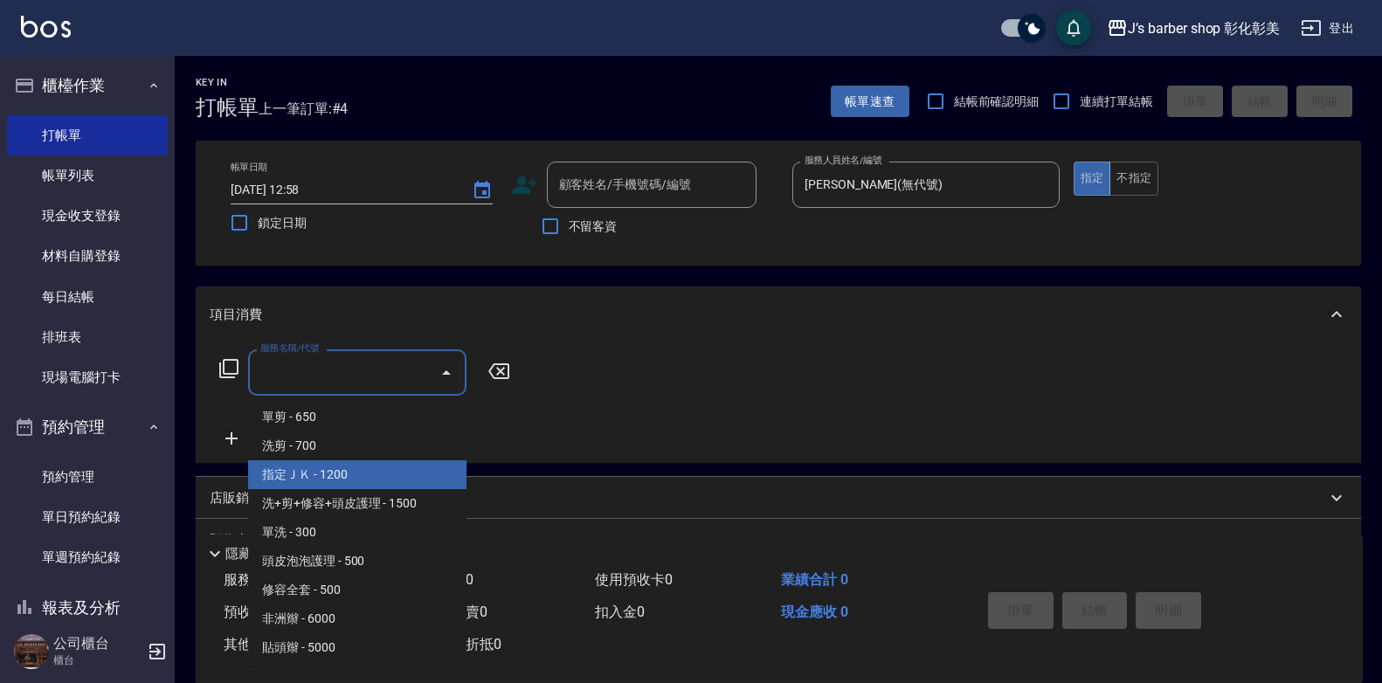
click at [308, 472] on span "指定ＪＫ - 1200" at bounding box center [357, 474] width 218 height 29
type input "指定ＪＫ(102)"
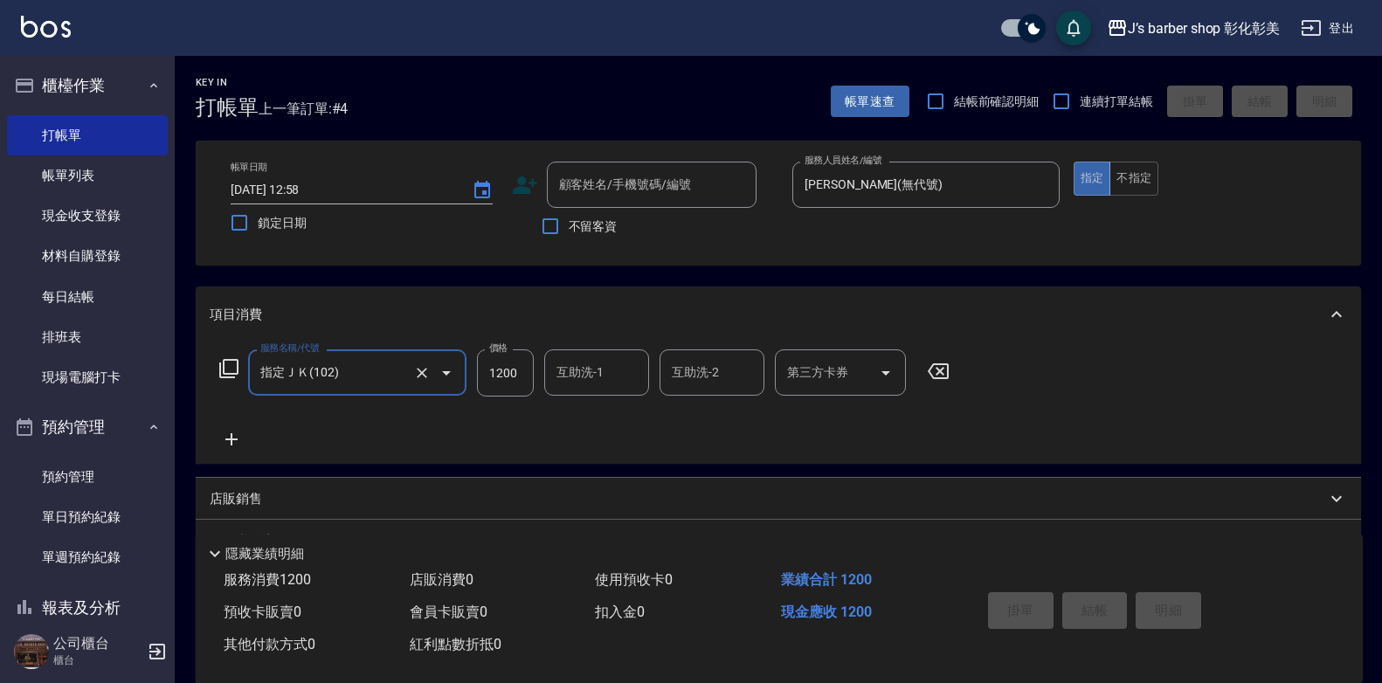
click at [590, 384] on input "互助洗-1" at bounding box center [596, 372] width 89 height 31
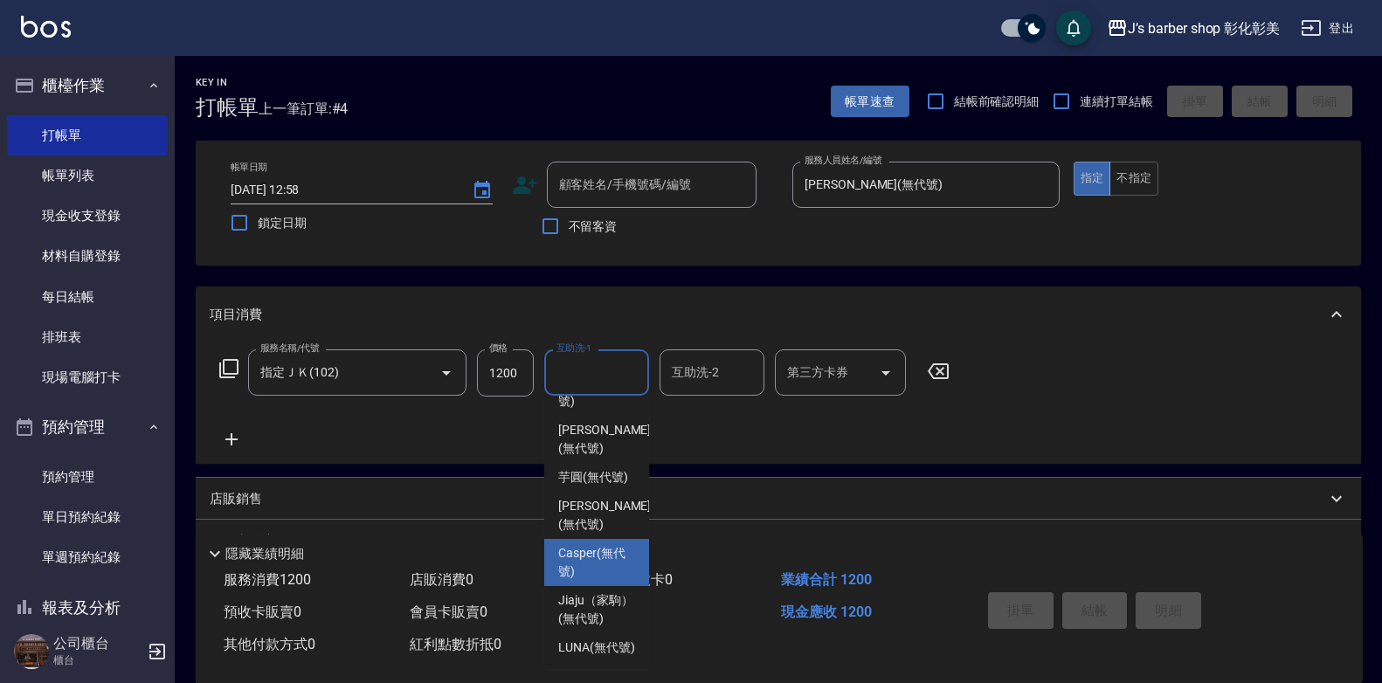
scroll to position [165, 0]
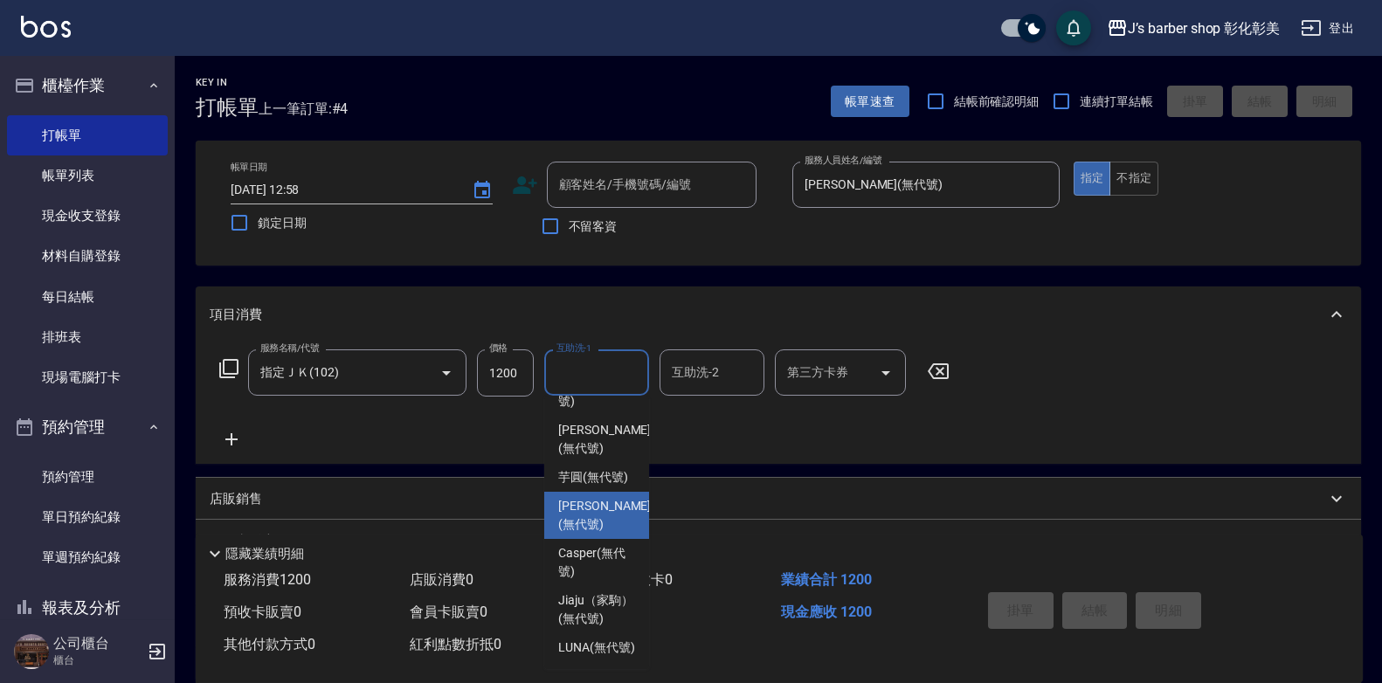
click at [566, 497] on span "[PERSON_NAME](無代號)" at bounding box center [604, 515] width 93 height 37
type input "[PERSON_NAME](無代號)"
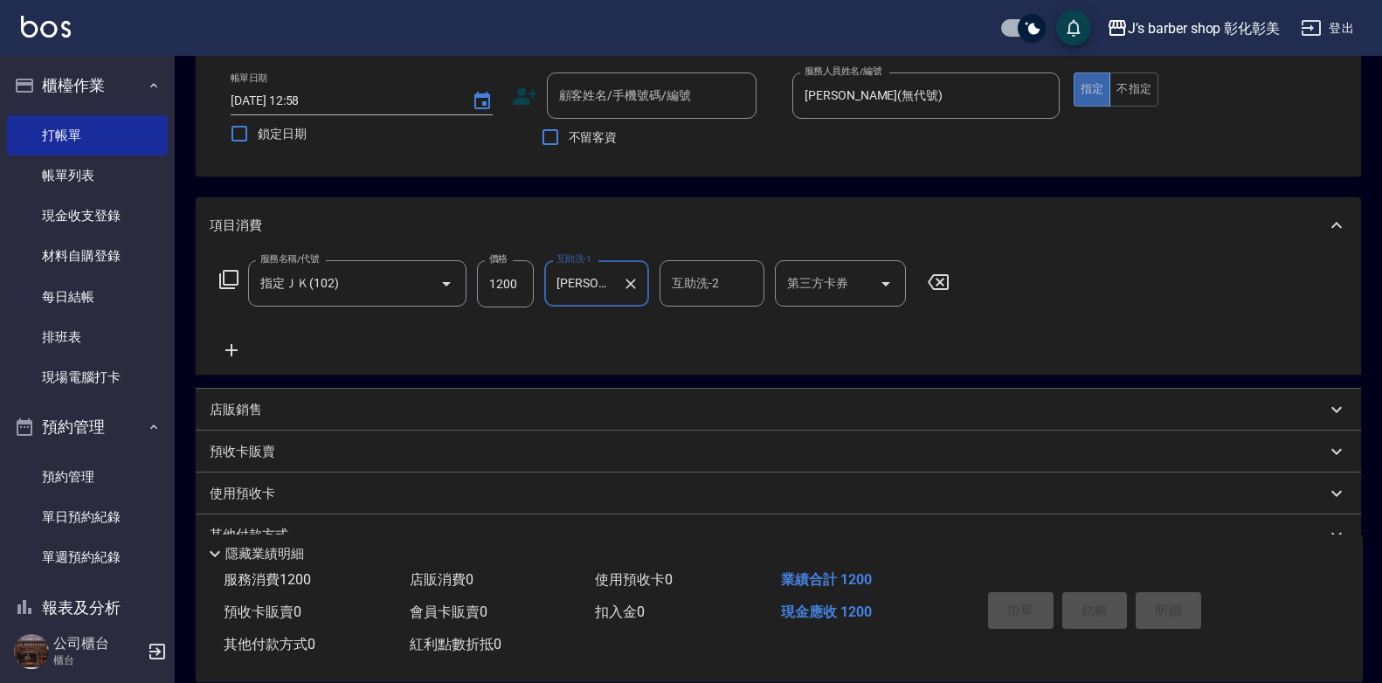
scroll to position [0, 0]
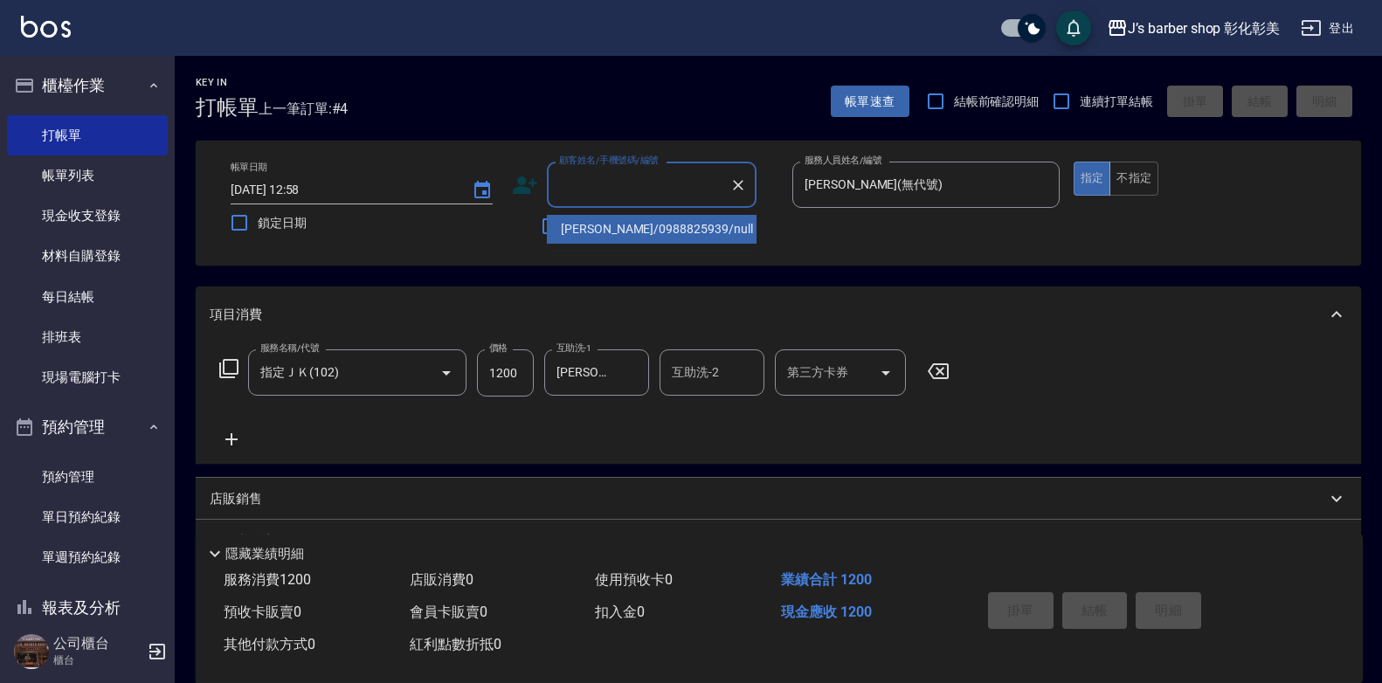
click at [578, 192] on input "顧客姓名/手機號碼/編號" at bounding box center [639, 185] width 168 height 31
click at [589, 227] on li "[PERSON_NAME]/0988825939/null" at bounding box center [652, 229] width 210 height 29
type input "[PERSON_NAME]/0988825939/null"
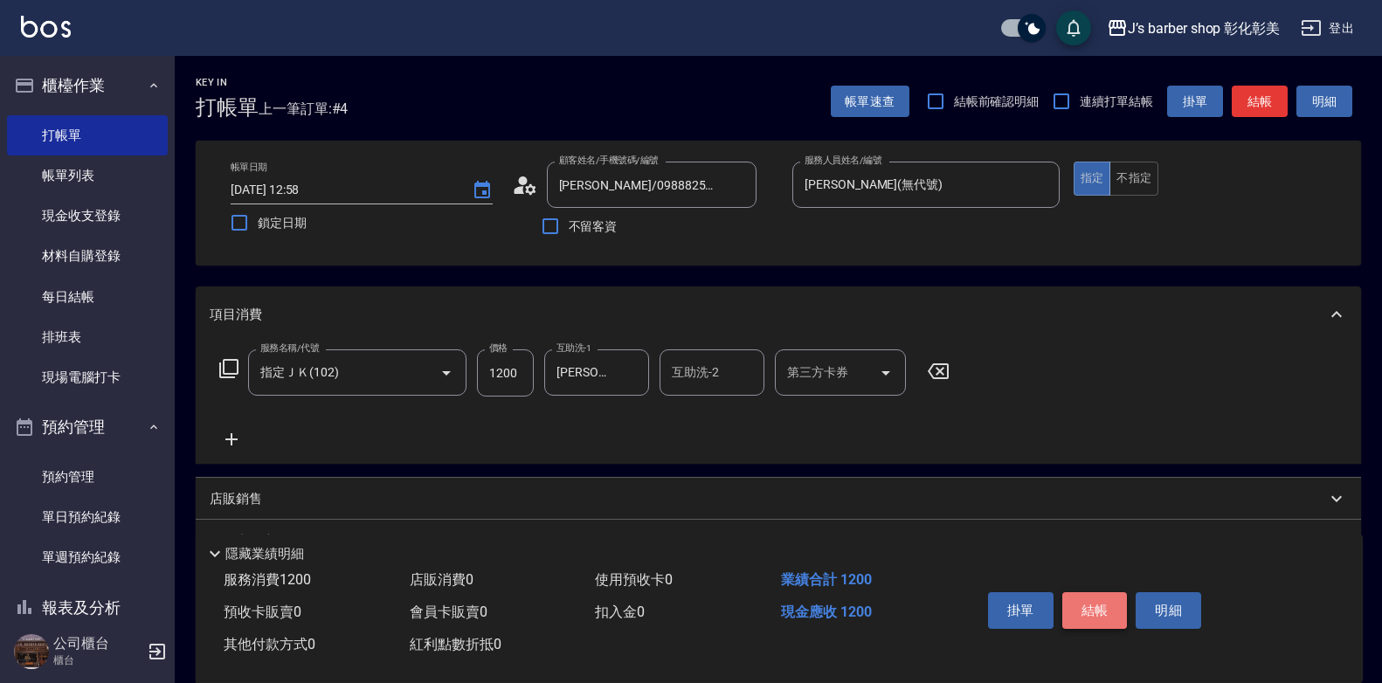
click at [1091, 597] on button "結帳" at bounding box center [1095, 610] width 66 height 37
